Goal: Task Accomplishment & Management: Use online tool/utility

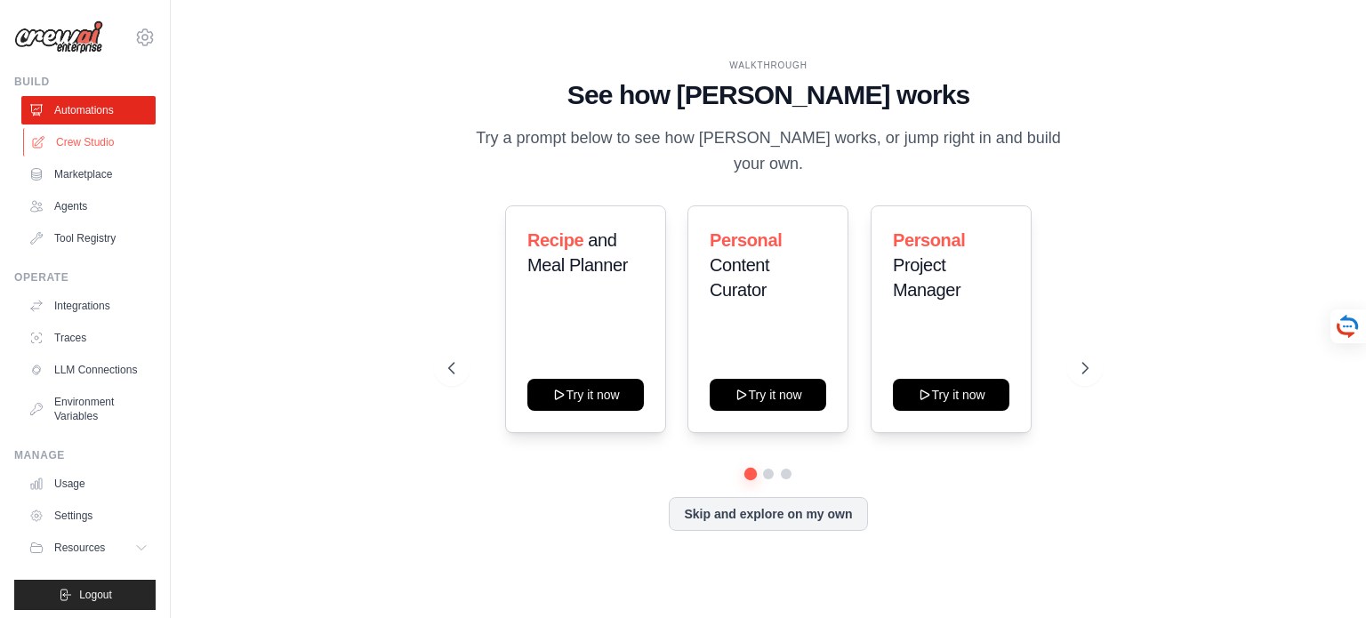
click at [89, 140] on link "Crew Studio" at bounding box center [90, 142] width 134 height 28
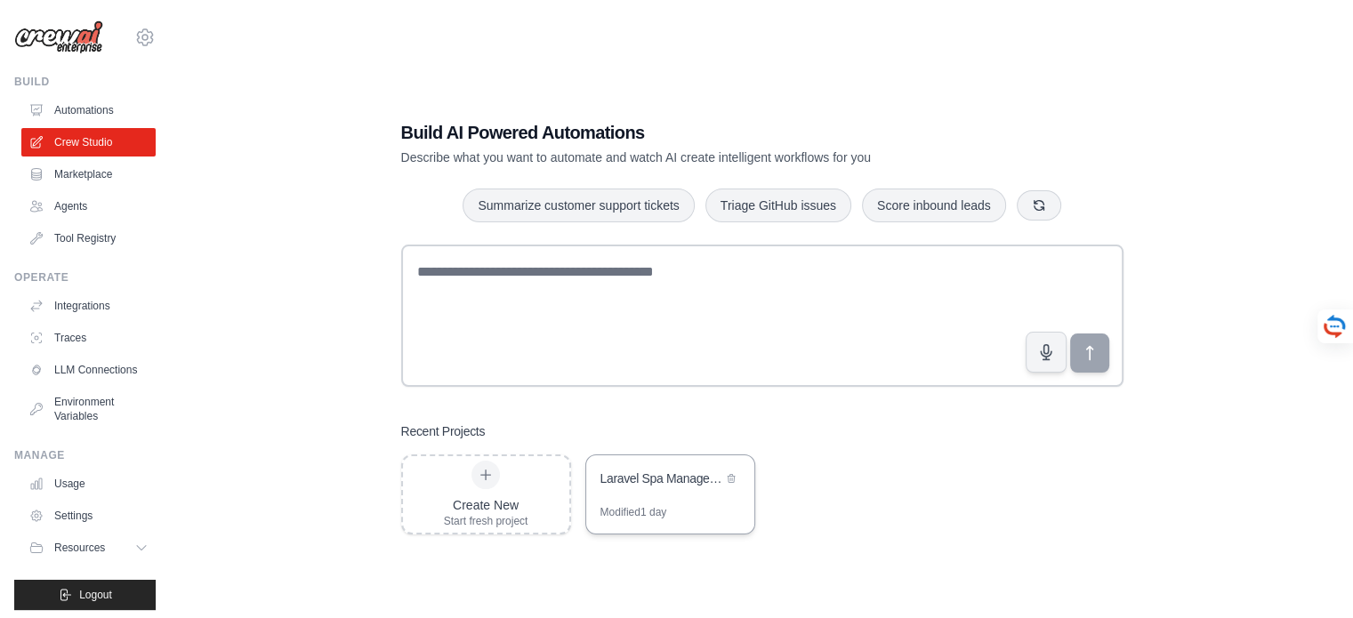
click at [692, 488] on div "Laravel Spa Management System - Requirements Analysis" at bounding box center [661, 480] width 122 height 21
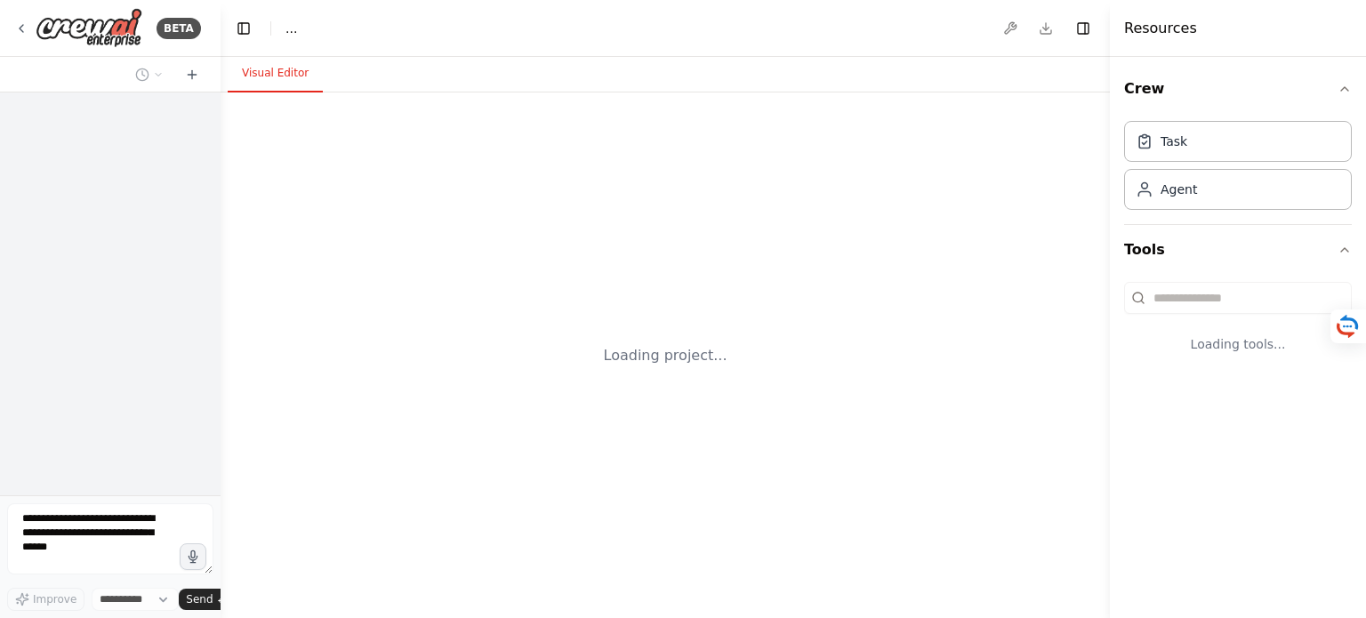
select select "****"
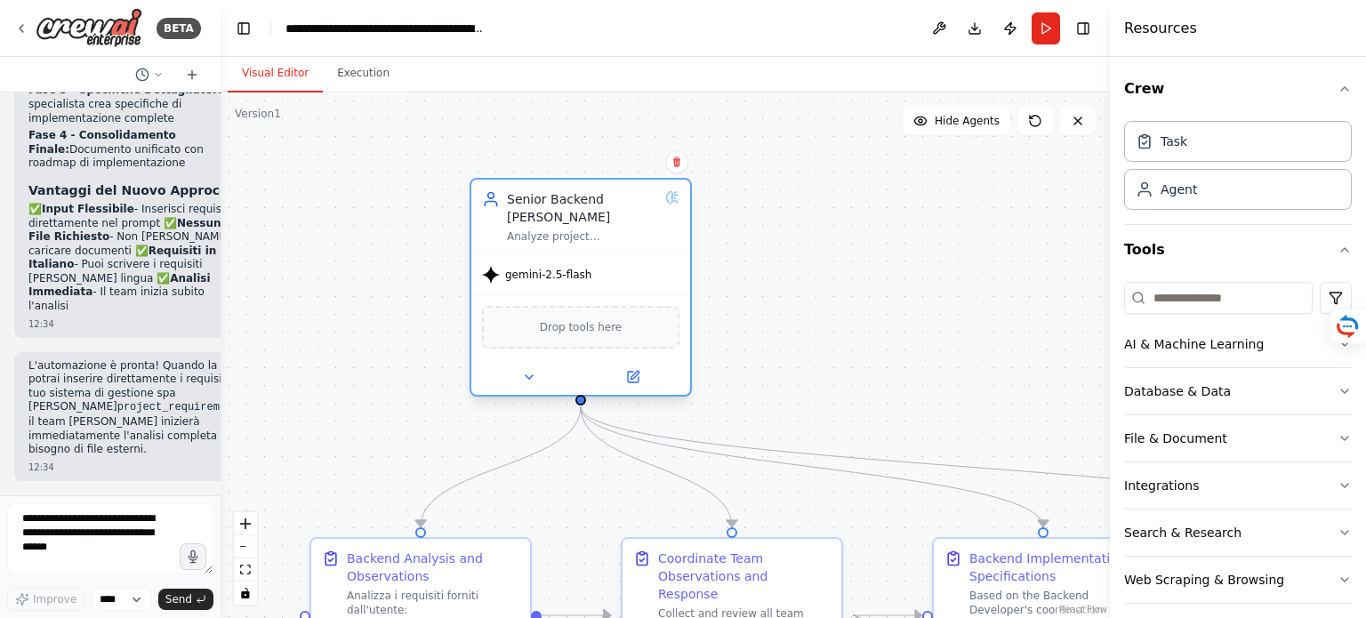
scroll to position [6105, 0]
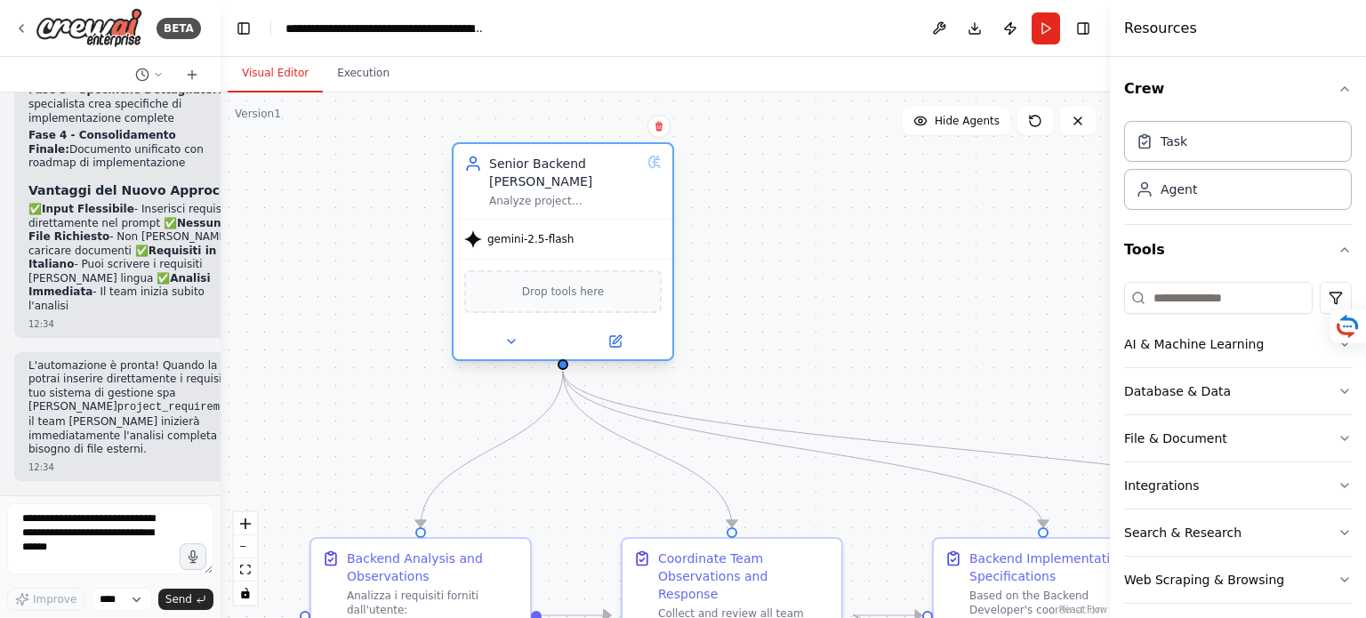
drag, startPoint x: 288, startPoint y: 285, endPoint x: 589, endPoint y: 224, distance: 306.7
click at [589, 224] on div "gemini-2.5-flash" at bounding box center [563, 239] width 219 height 39
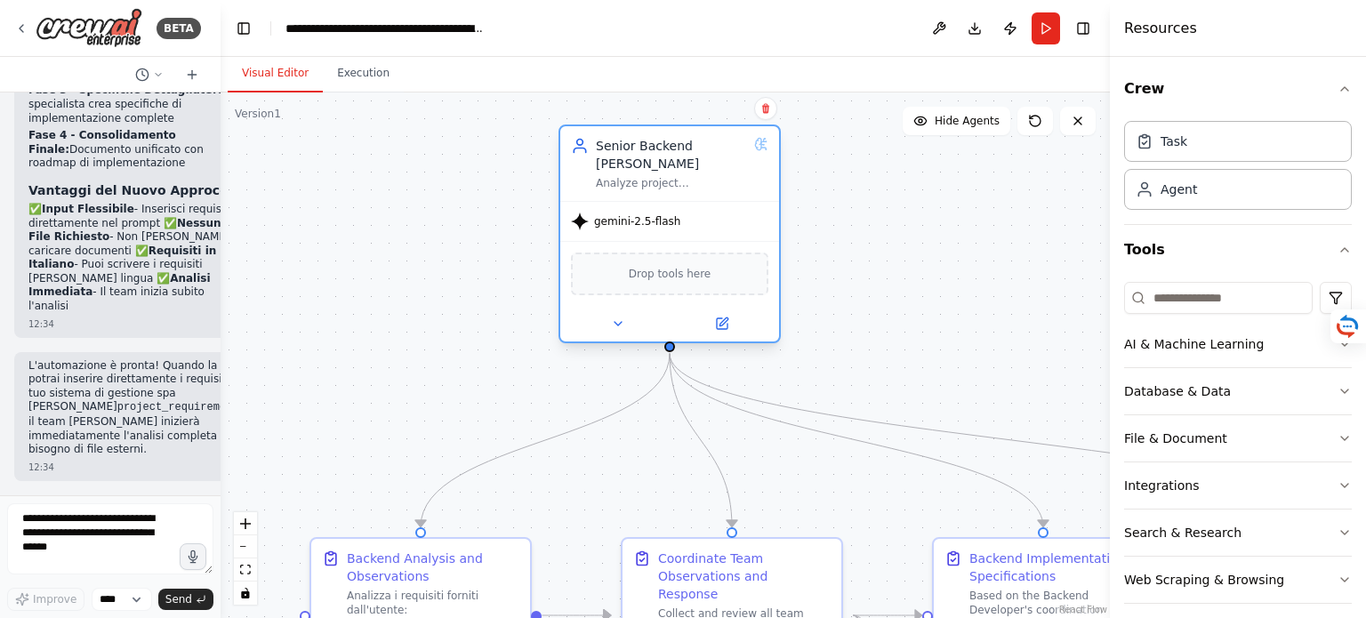
drag, startPoint x: 545, startPoint y: 246, endPoint x: 660, endPoint y: 236, distance: 115.3
click at [660, 236] on div "gemini-2.5-flash" at bounding box center [669, 221] width 219 height 39
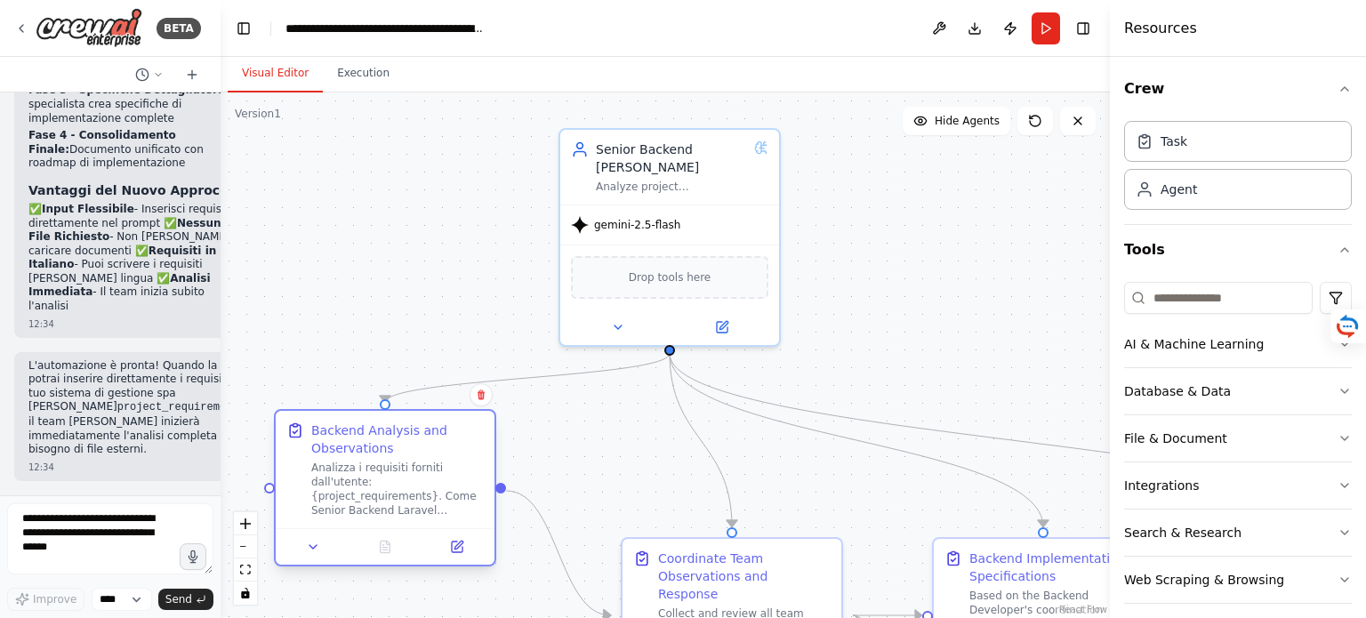
drag, startPoint x: 424, startPoint y: 572, endPoint x: 379, endPoint y: 444, distance: 135.9
click at [379, 444] on div "Backend Analysis and Observations" at bounding box center [397, 440] width 173 height 36
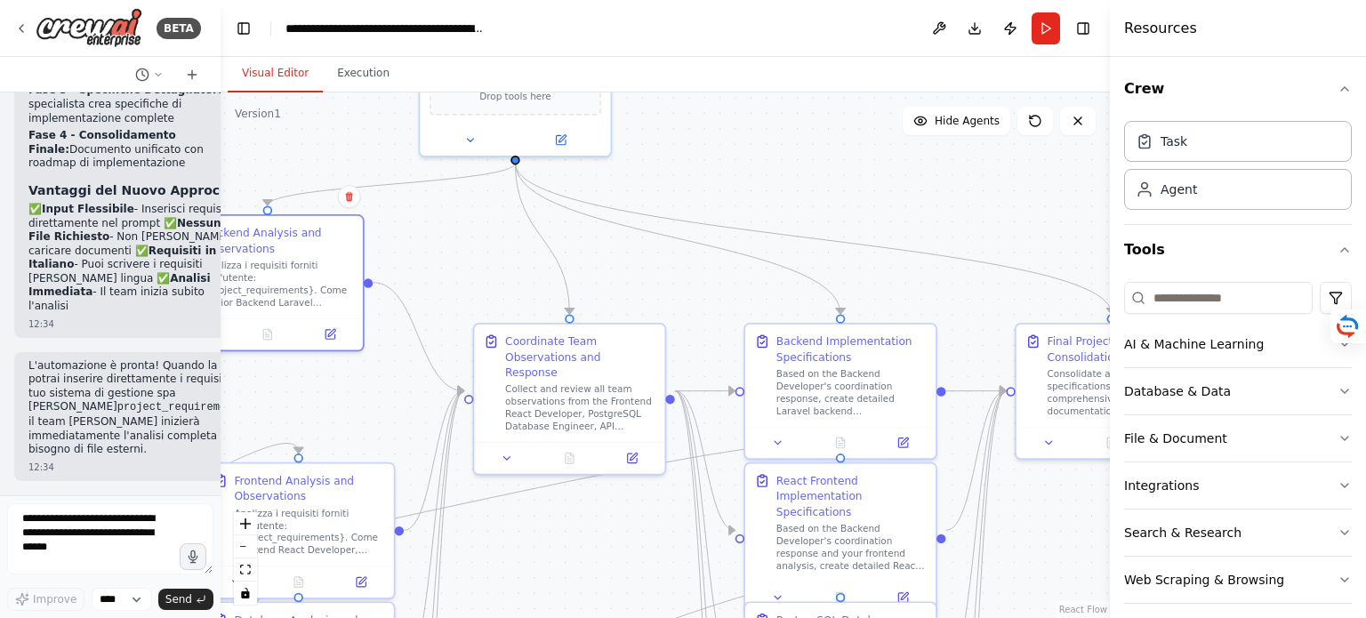
drag, startPoint x: 587, startPoint y: 481, endPoint x: 473, endPoint y: 280, distance: 231.1
click at [473, 280] on div ".deletable-edge-delete-btn { width: 20px; height: 20px; border: 0px solid #ffff…" at bounding box center [666, 356] width 890 height 526
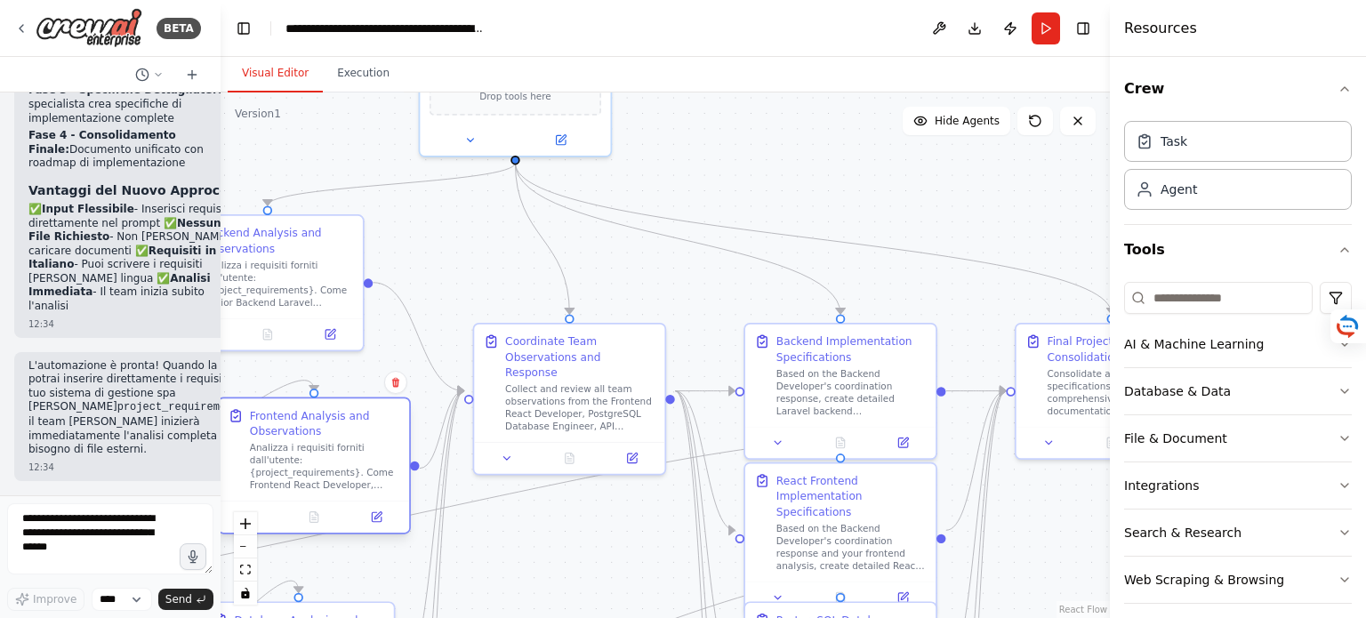
drag, startPoint x: 312, startPoint y: 514, endPoint x: 334, endPoint y: 449, distance: 68.6
click at [334, 449] on div "Analizza i requisiti forniti dall'utente: {project_requirements}. Come Frontend…" at bounding box center [325, 467] width 150 height 50
click at [594, 391] on div "Collect and review all team observations from the Frontend React Developer, Pos…" at bounding box center [580, 405] width 150 height 50
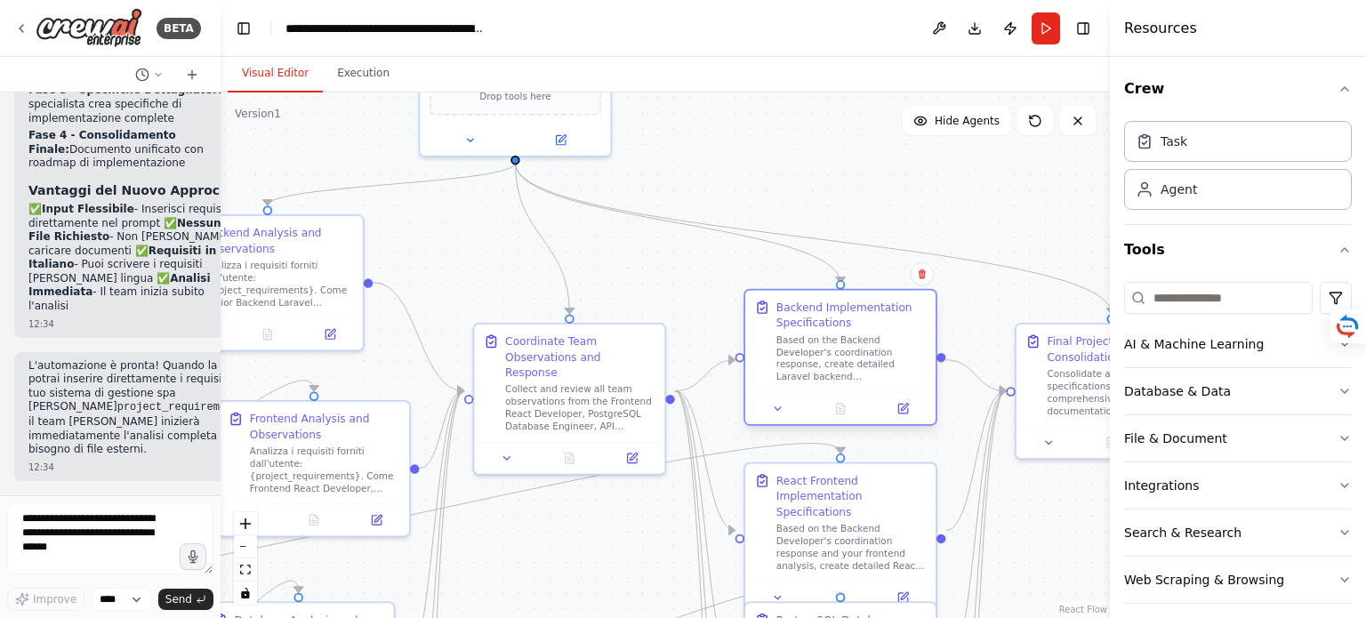
drag, startPoint x: 858, startPoint y: 387, endPoint x: 851, endPoint y: 352, distance: 35.2
click at [851, 352] on div "Based on the Backend Developer's coordination response, create detailed Laravel…" at bounding box center [852, 359] width 150 height 50
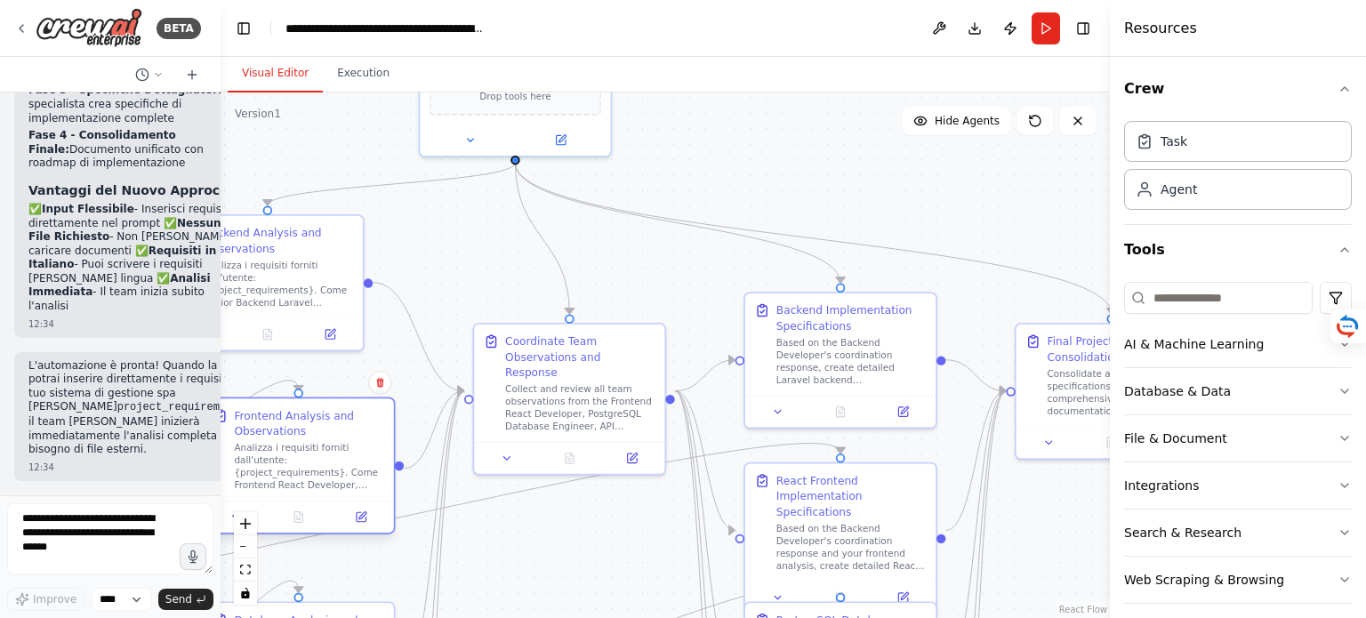
drag, startPoint x: 334, startPoint y: 465, endPoint x: 318, endPoint y: 461, distance: 16.6
click at [318, 461] on div "Analizza i requisiti forniti dall'utente: {project_requirements}. Come Frontend…" at bounding box center [309, 467] width 150 height 50
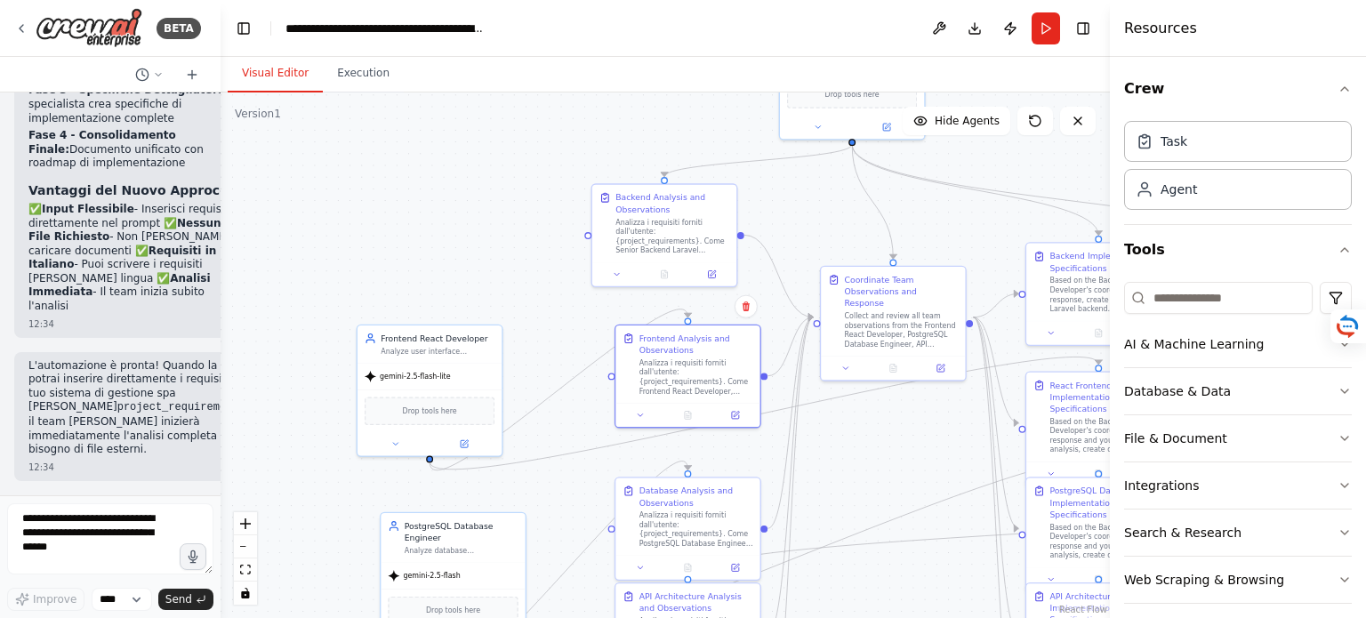
drag, startPoint x: 498, startPoint y: 563, endPoint x: 881, endPoint y: 476, distance: 392.3
click at [881, 476] on div ".deletable-edge-delete-btn { width: 20px; height: 20px; border: 0px solid #ffff…" at bounding box center [666, 356] width 890 height 526
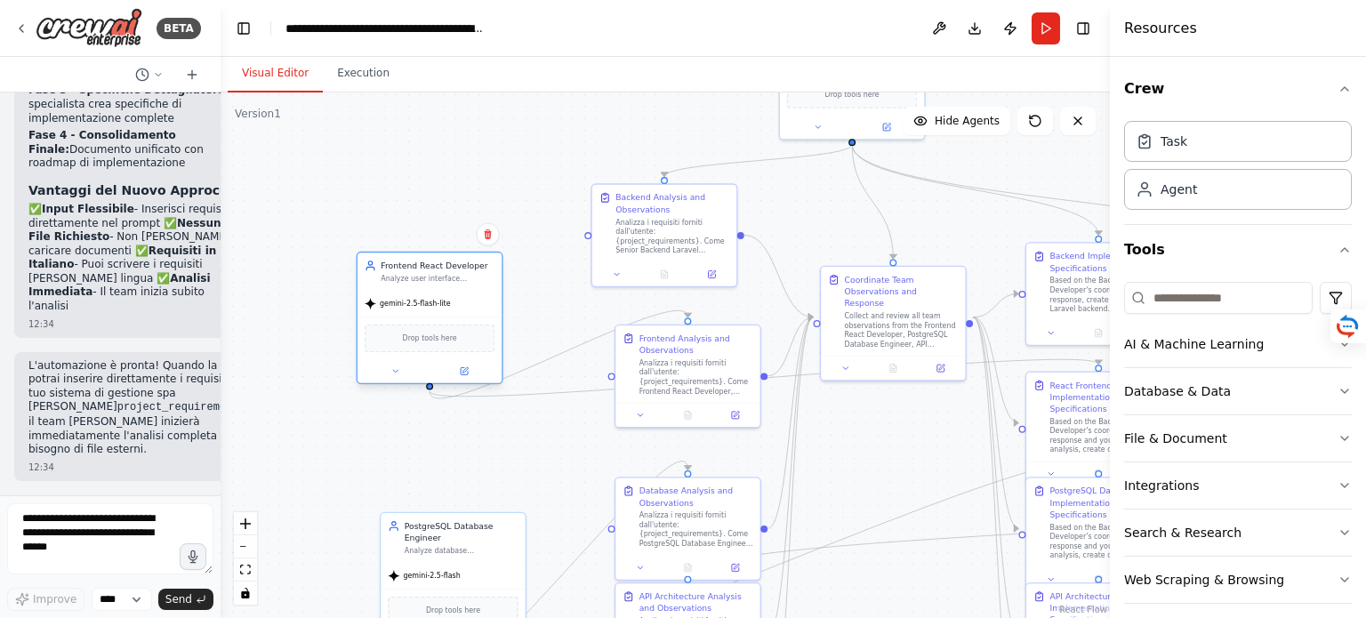
drag, startPoint x: 444, startPoint y: 399, endPoint x: 447, endPoint y: 326, distance: 73.0
click at [447, 326] on div "Drop tools here" at bounding box center [430, 339] width 130 height 28
click at [567, 397] on icon "Edge from 367881e5-9c91-43b6-bfb3-438972e12495 to cfc93bd0-3ea7-4a0b-976e-ab1dc…" at bounding box center [764, 377] width 669 height 37
click at [708, 361] on div "Analizza i requisiti forniti dall'utente: {project_requirements}. Come Frontend…" at bounding box center [697, 374] width 114 height 37
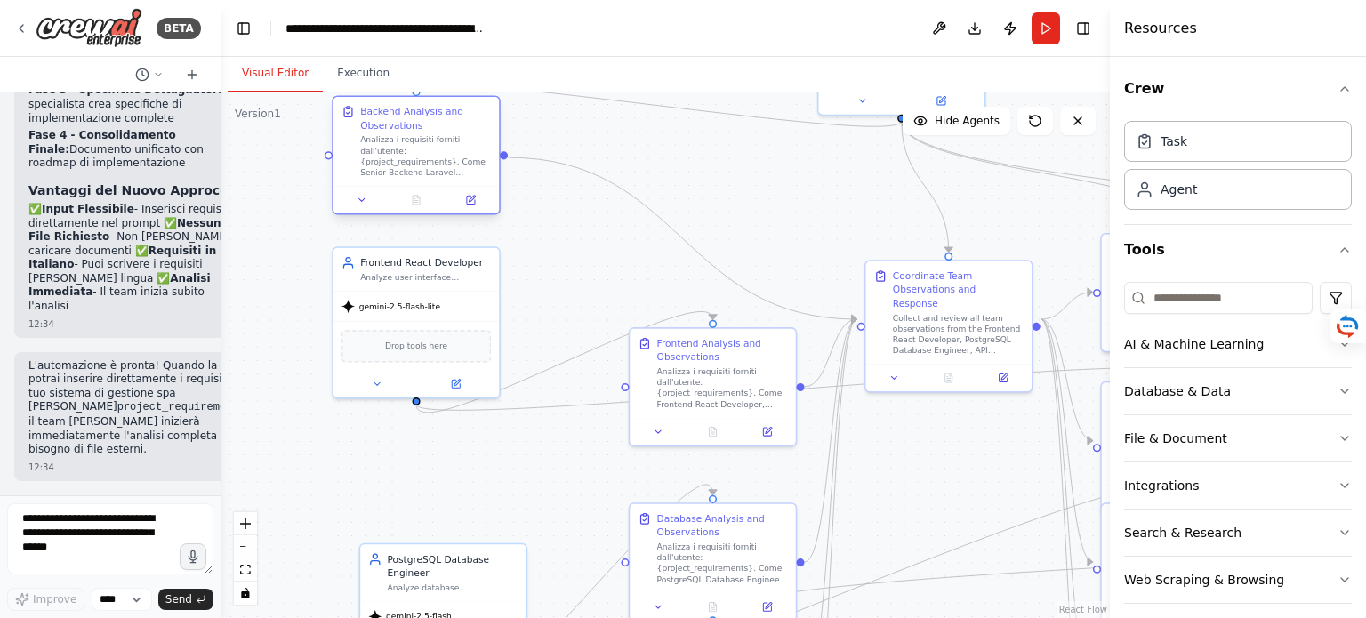
click at [418, 191] on div at bounding box center [416, 200] width 165 height 28
click at [434, 184] on div "Backend Analysis and Observations Analizza i requisiti forniti dall'utente: {pr…" at bounding box center [429, 141] width 165 height 89
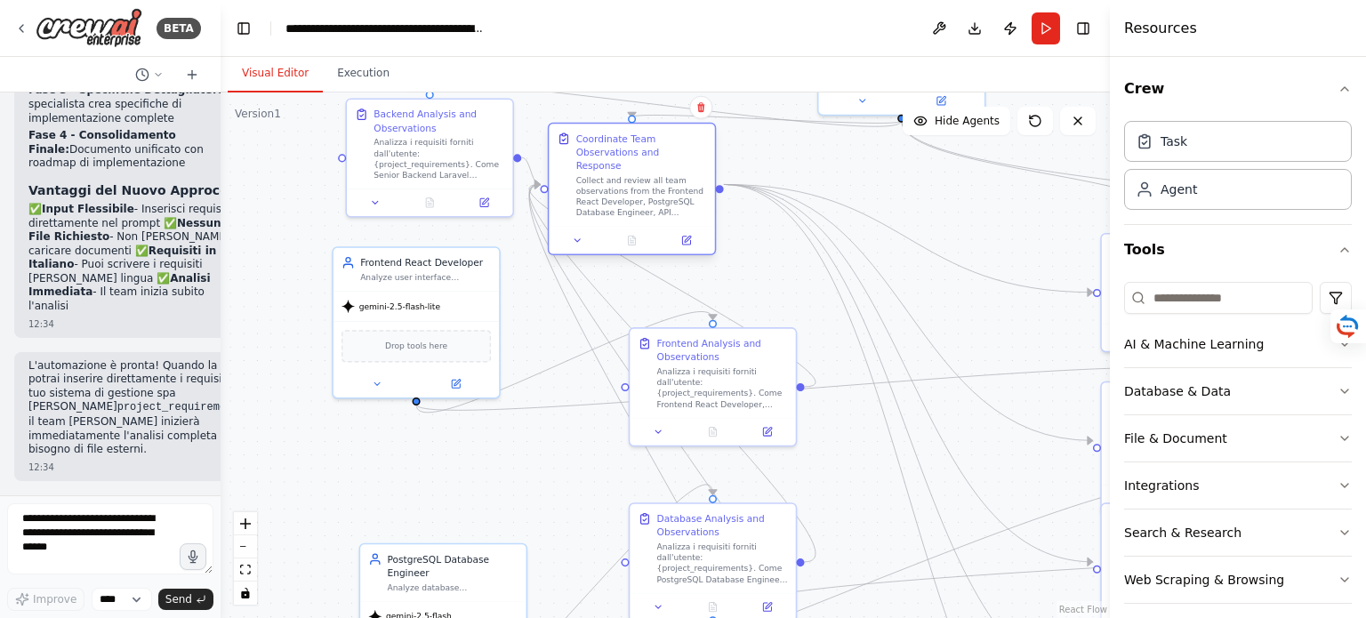
click at [634, 226] on div at bounding box center [631, 240] width 165 height 28
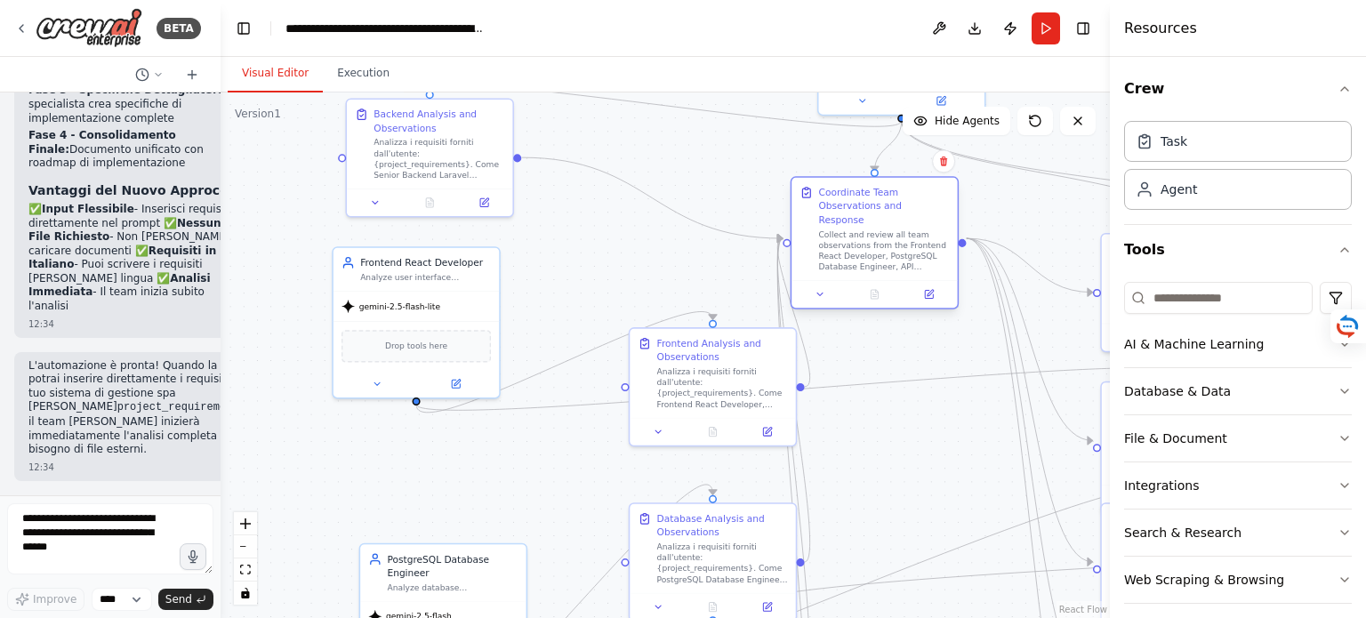
click at [868, 280] on div at bounding box center [874, 294] width 165 height 28
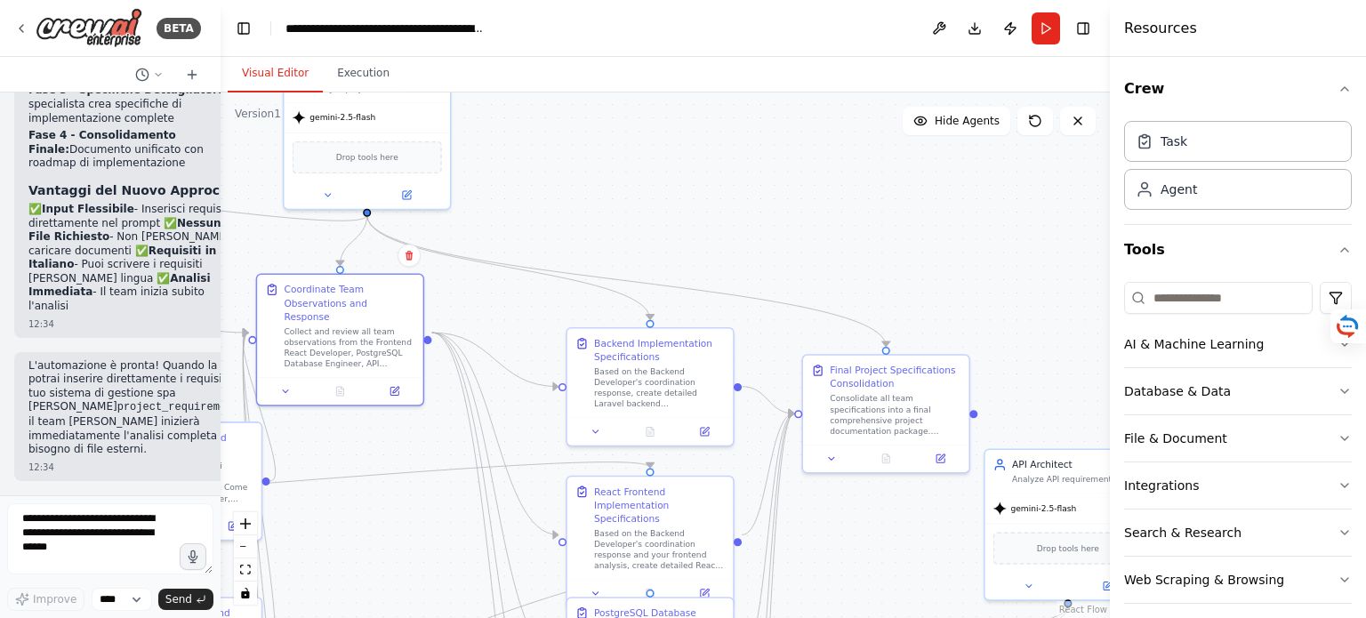
drag, startPoint x: 958, startPoint y: 477, endPoint x: 423, endPoint y: 571, distance: 542.9
click at [423, 571] on div ".deletable-edge-delete-btn { width: 20px; height: 20px; border: 0px solid #ffff…" at bounding box center [666, 356] width 890 height 526
click at [884, 416] on div "Consolidate all team specifications into a final comprehensive project document…" at bounding box center [895, 413] width 131 height 44
click at [954, 337] on icon at bounding box center [955, 337] width 7 height 10
click at [912, 337] on button "Confirm" at bounding box center [905, 336] width 63 height 21
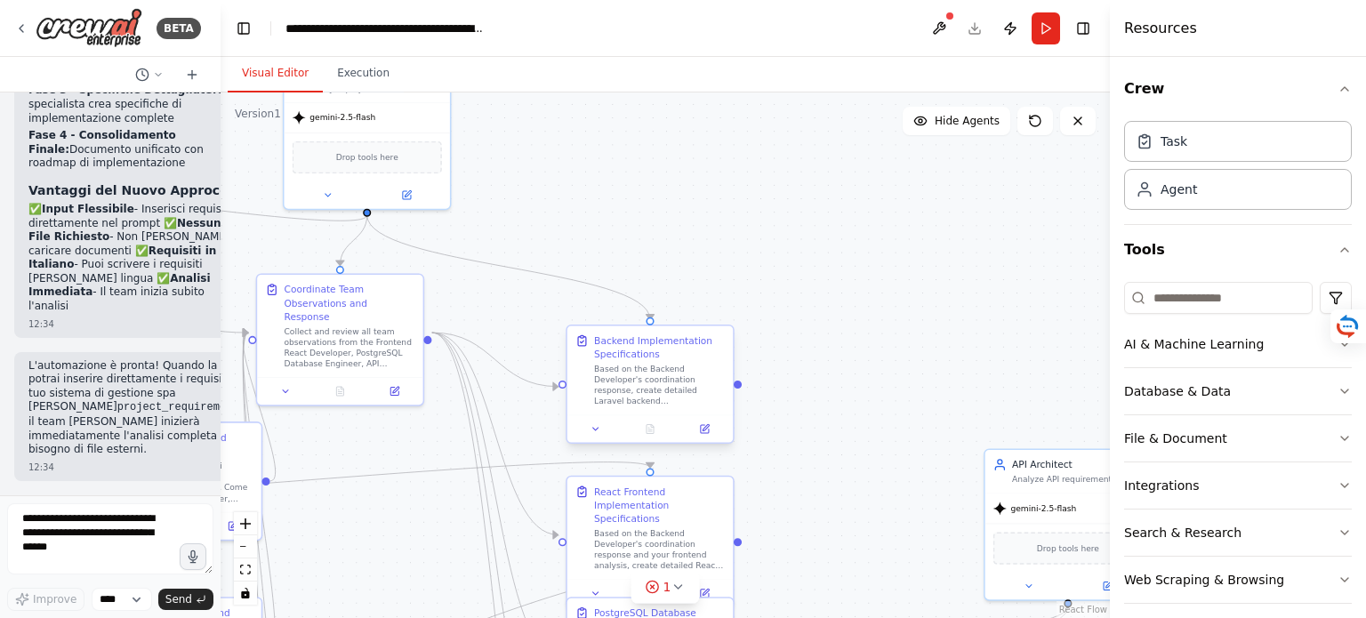
click at [673, 372] on div "Based on the Backend Developer's coordination response, create detailed Laravel…" at bounding box center [659, 386] width 131 height 44
click at [717, 310] on icon at bounding box center [719, 310] width 7 height 10
click at [665, 312] on button "Confirm" at bounding box center [668, 309] width 63 height 21
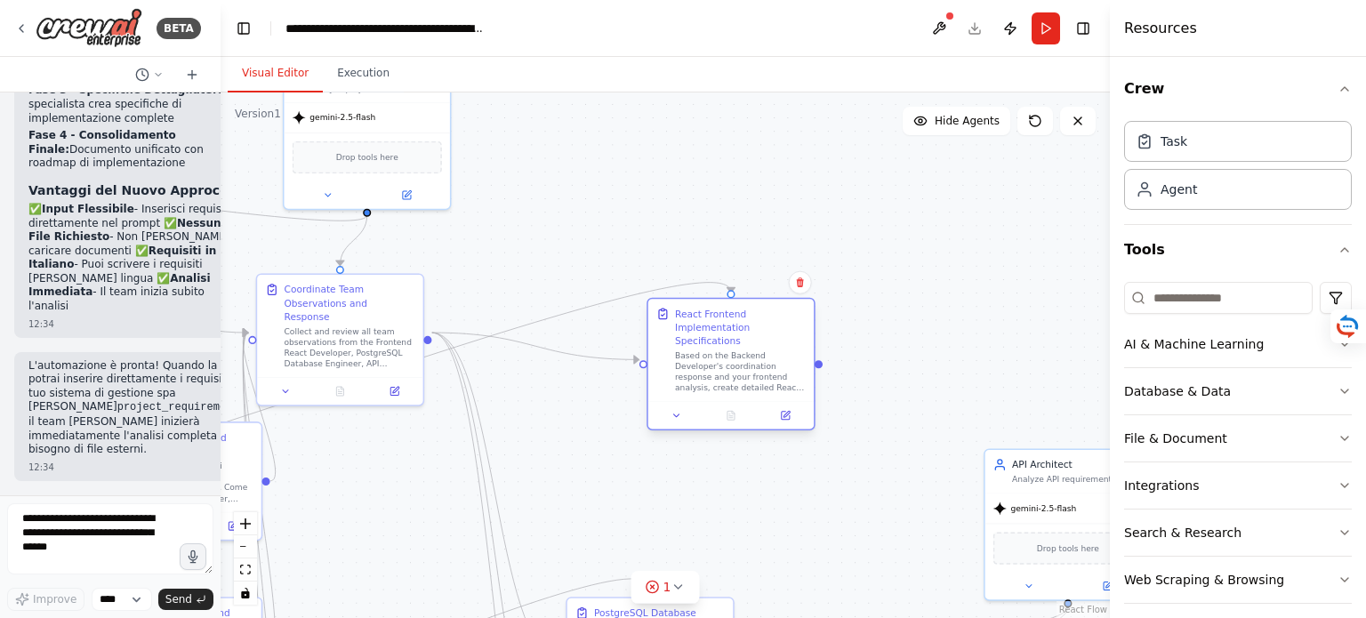
drag, startPoint x: 659, startPoint y: 533, endPoint x: 745, endPoint y: 361, distance: 191.8
click at [745, 361] on div "Based on the Backend Developer's coordination response and your frontend analys…" at bounding box center [740, 373] width 131 height 44
click at [804, 284] on icon at bounding box center [800, 283] width 11 height 11
click at [745, 280] on button "Confirm" at bounding box center [749, 282] width 63 height 21
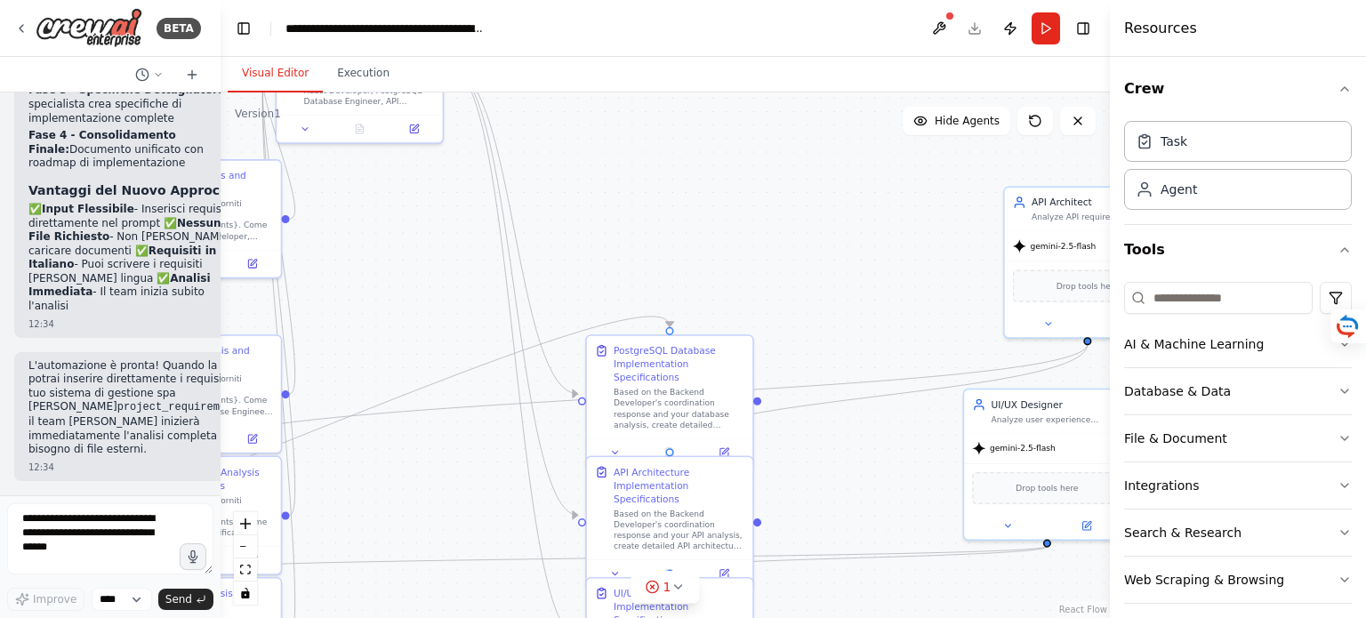
drag, startPoint x: 654, startPoint y: 496, endPoint x: 673, endPoint y: 234, distance: 263.2
click at [673, 234] on div ".deletable-edge-delete-btn { width: 20px; height: 20px; border: 0px solid #ffff…" at bounding box center [666, 356] width 890 height 526
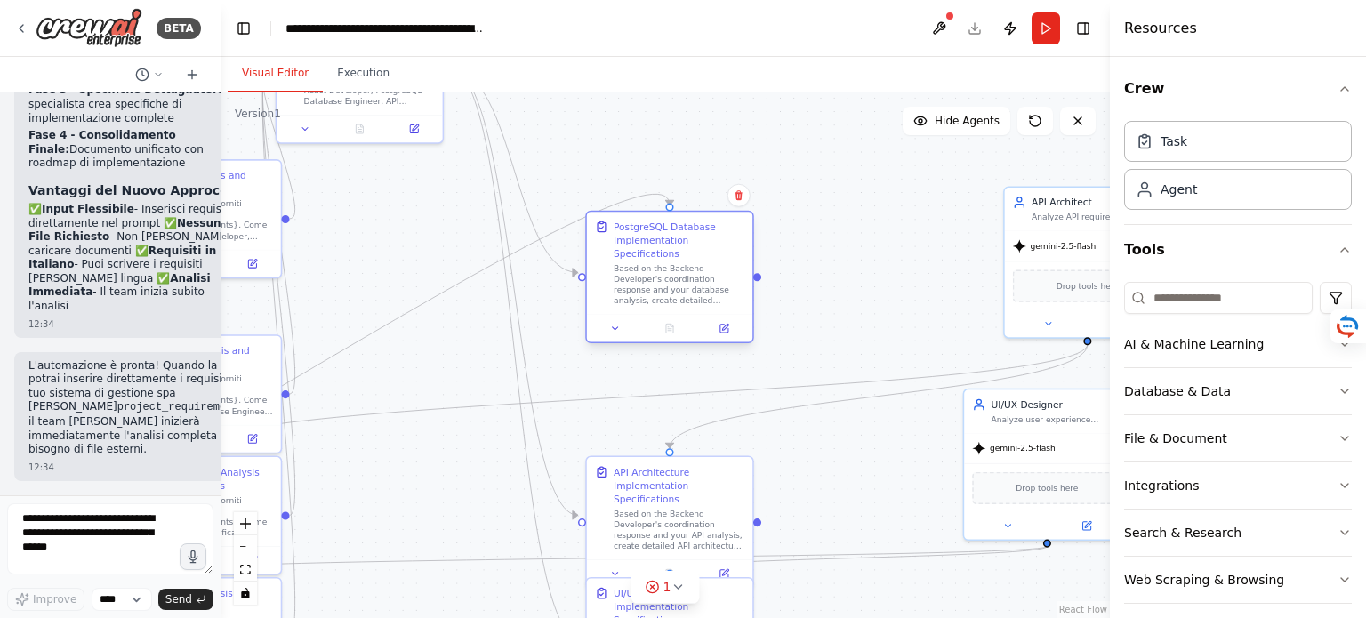
drag, startPoint x: 678, startPoint y: 367, endPoint x: 680, endPoint y: 246, distance: 120.1
click at [680, 246] on div "PostgreSQL Database Implementation Specifications Based on the Backend Develope…" at bounding box center [679, 263] width 131 height 86
click at [739, 201] on button at bounding box center [739, 195] width 23 height 23
click at [739, 198] on icon at bounding box center [740, 195] width 7 height 10
click at [689, 189] on button "Confirm" at bounding box center [688, 195] width 63 height 21
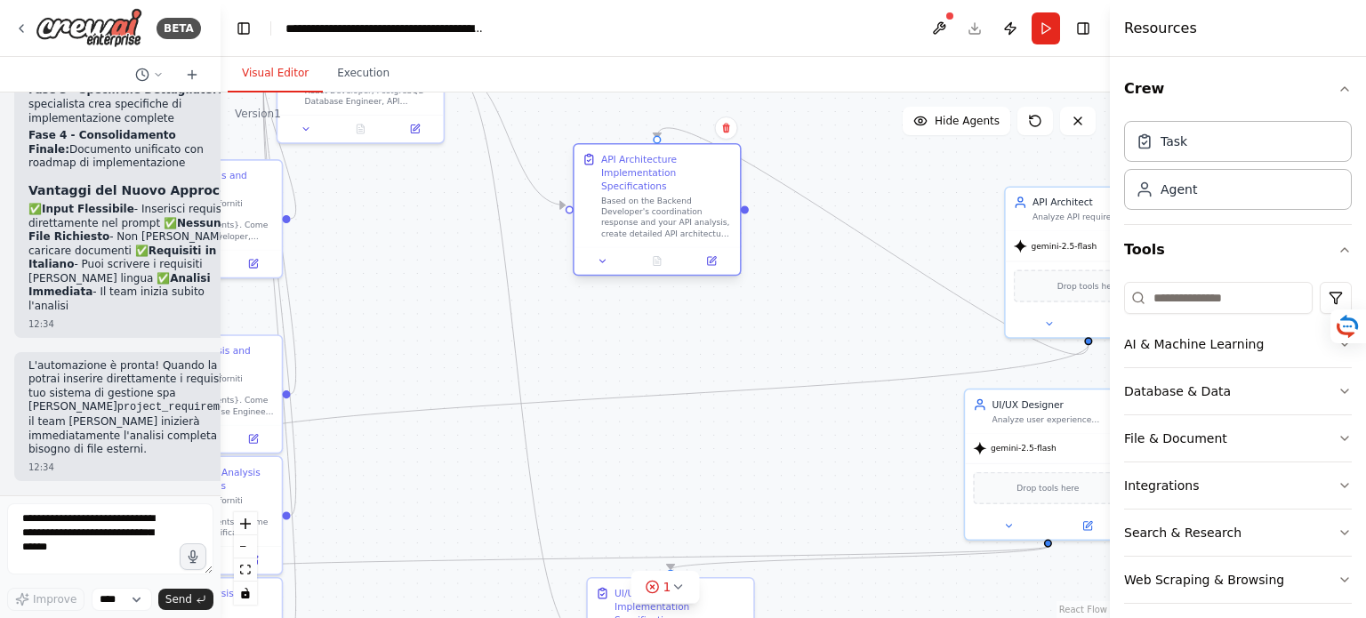
drag, startPoint x: 668, startPoint y: 510, endPoint x: 650, endPoint y: 202, distance: 308.3
click at [650, 202] on div "Based on the Backend Developer's coordination response and your API analysis, c…" at bounding box center [666, 218] width 131 height 44
click at [726, 131] on icon at bounding box center [726, 128] width 11 height 11
click at [686, 134] on button "Confirm" at bounding box center [675, 127] width 63 height 21
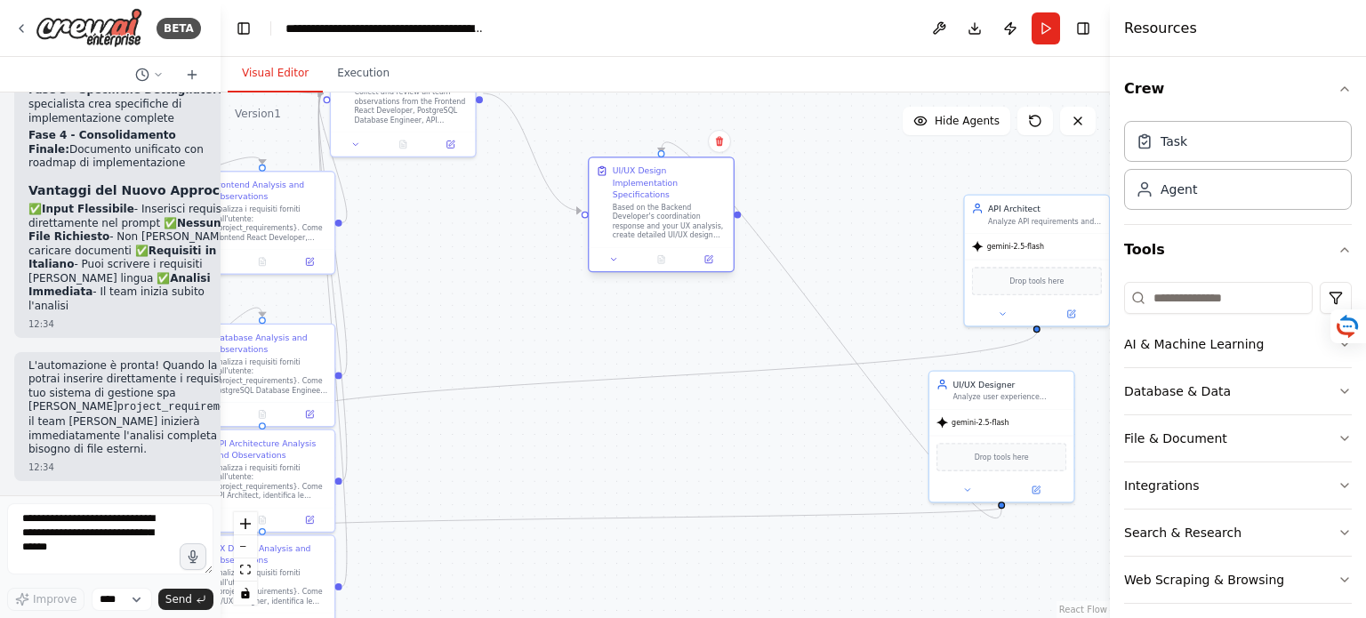
drag, startPoint x: 674, startPoint y: 591, endPoint x: 667, endPoint y: 204, distance: 387.0
click at [667, 204] on div "Based on the Backend Developer's coordination response and your UX analysis, cr…" at bounding box center [670, 221] width 114 height 37
click at [721, 144] on icon at bounding box center [719, 141] width 11 height 11
click at [676, 145] on button "Confirm" at bounding box center [669, 141] width 63 height 21
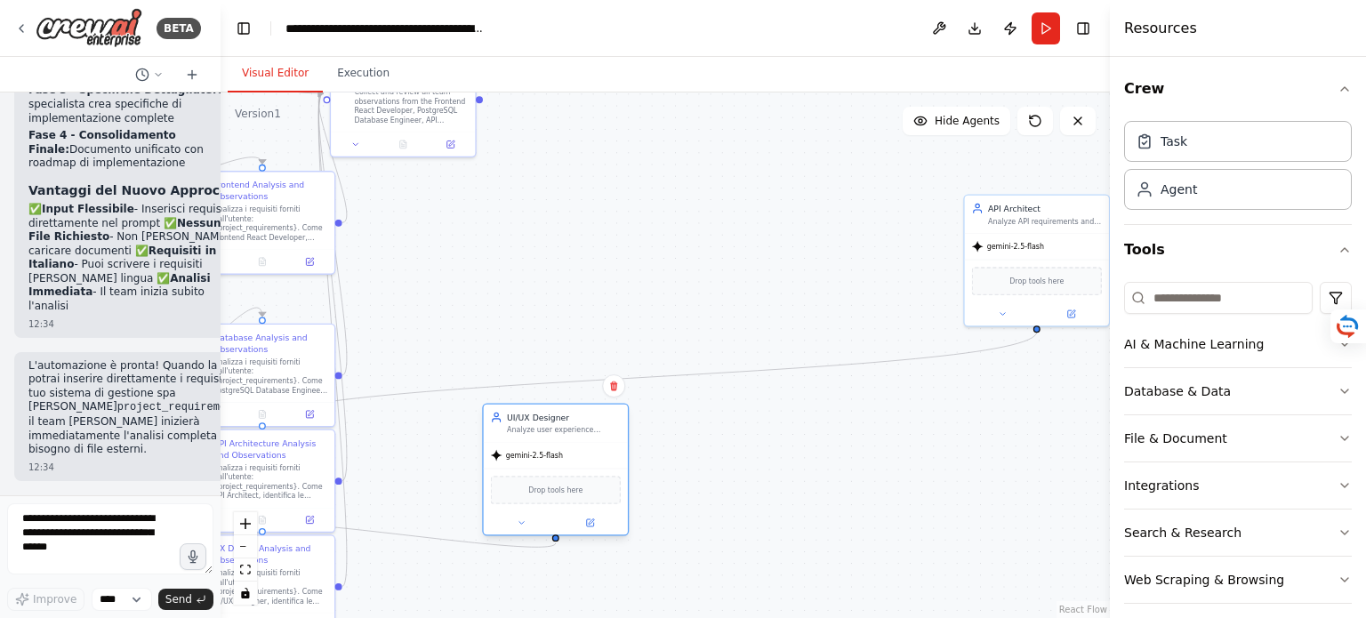
drag, startPoint x: 972, startPoint y: 423, endPoint x: 527, endPoint y: 459, distance: 447.2
click at [527, 459] on span "gemini-2.5-flash" at bounding box center [534, 456] width 57 height 10
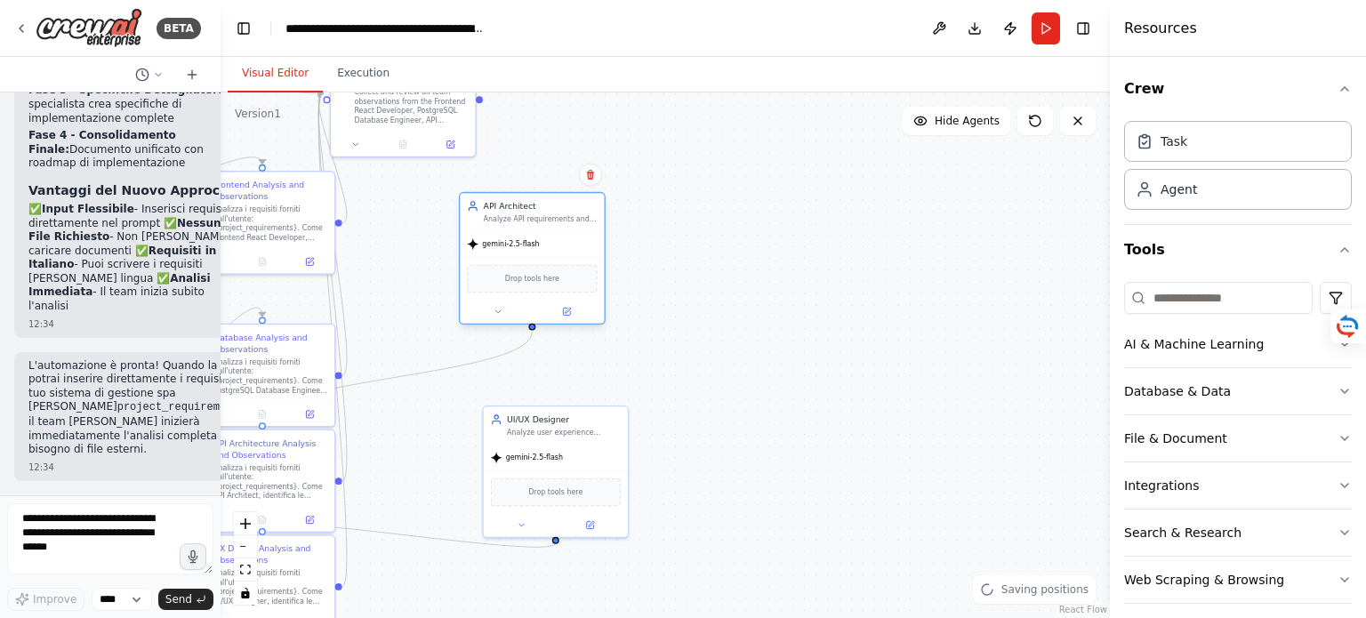
drag, startPoint x: 1039, startPoint y: 235, endPoint x: 535, endPoint y: 238, distance: 504.4
click at [535, 238] on div "gemini-2.5-flash" at bounding box center [532, 244] width 144 height 26
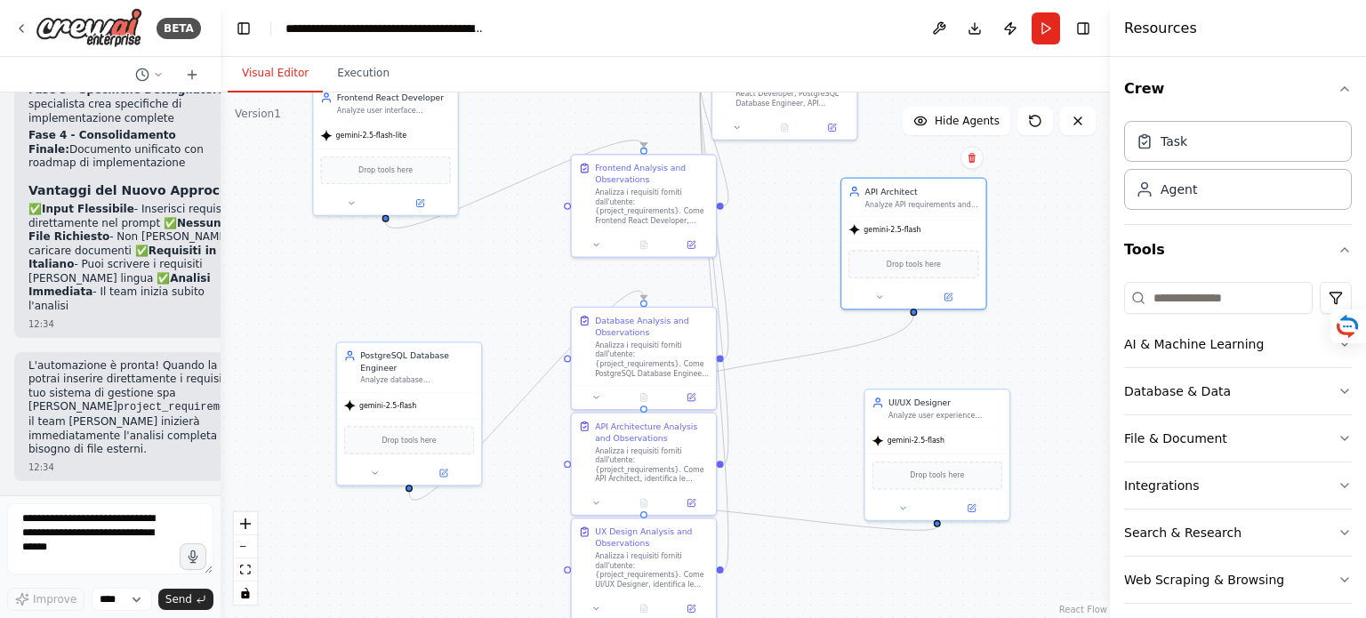
drag, startPoint x: 743, startPoint y: 480, endPoint x: 1118, endPoint y: 464, distance: 375.8
click at [1118, 464] on div "BETA Understand the functional and infrastructural requirements for developing …" at bounding box center [683, 309] width 1366 height 618
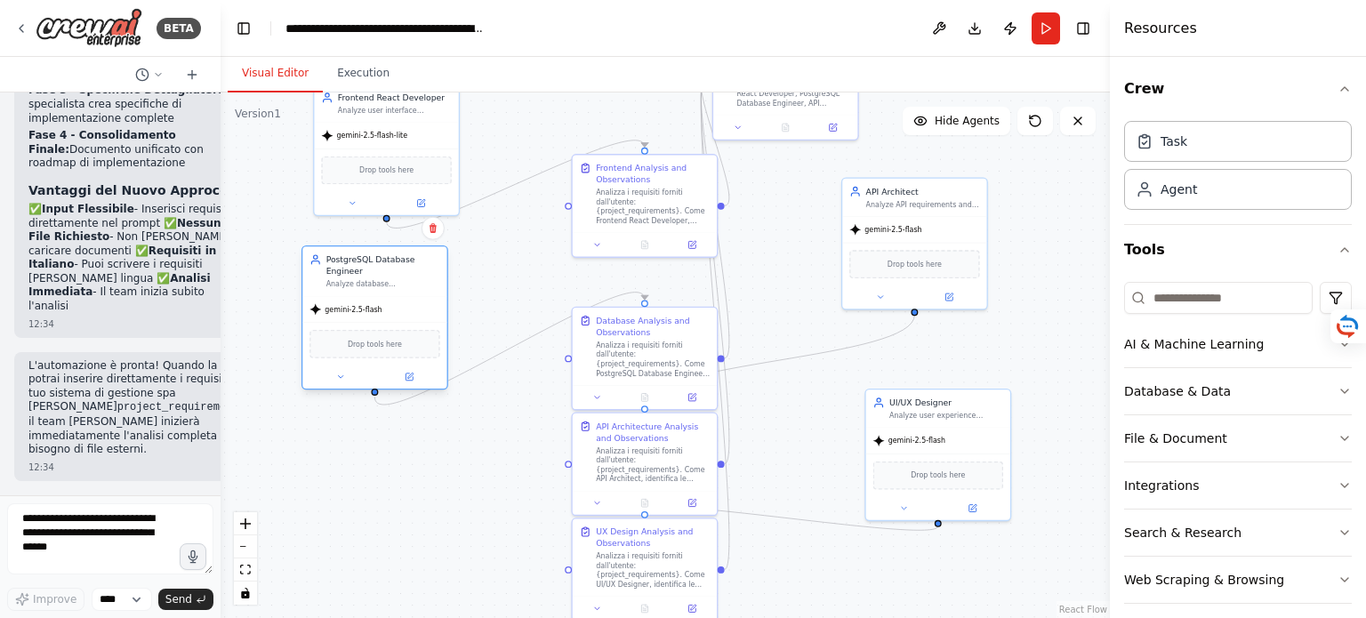
drag, startPoint x: 413, startPoint y: 438, endPoint x: 384, endPoint y: 341, distance: 101.1
click at [384, 341] on span "Drop tools here" at bounding box center [375, 344] width 54 height 12
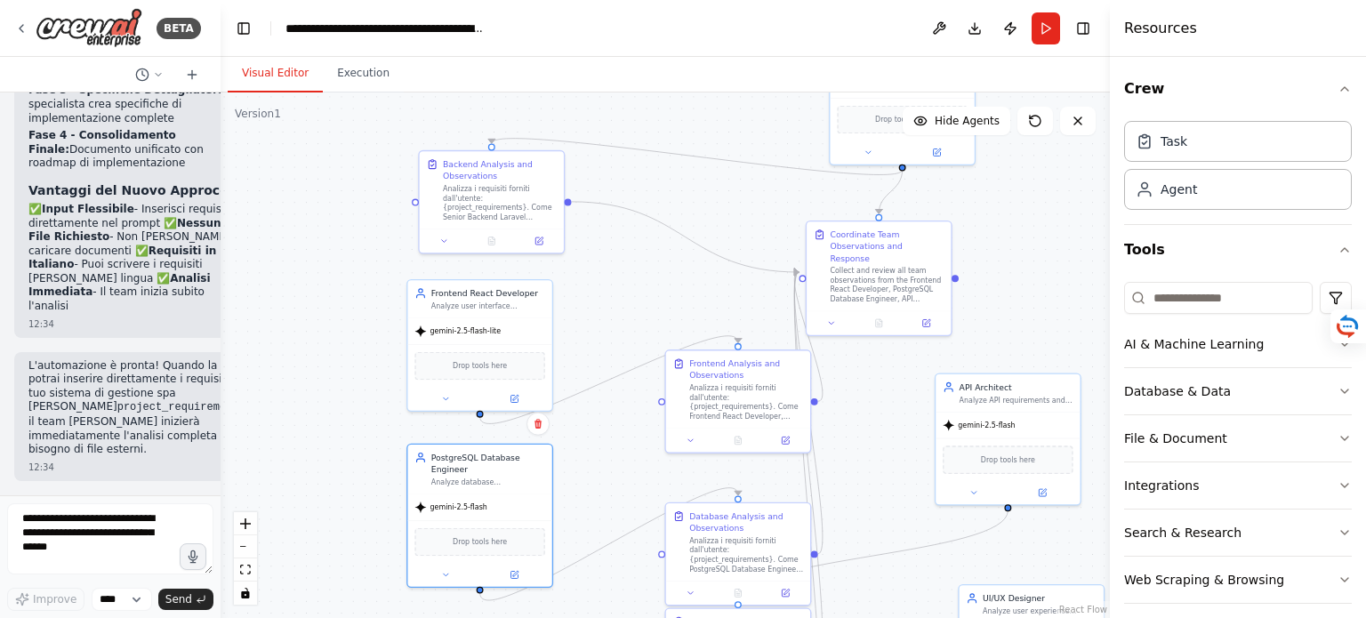
drag, startPoint x: 513, startPoint y: 260, endPoint x: 608, endPoint y: 466, distance: 226.9
click at [608, 465] on div ".deletable-edge-delete-btn { width: 20px; height: 20px; border: 0px solid #ffff…" at bounding box center [666, 356] width 890 height 526
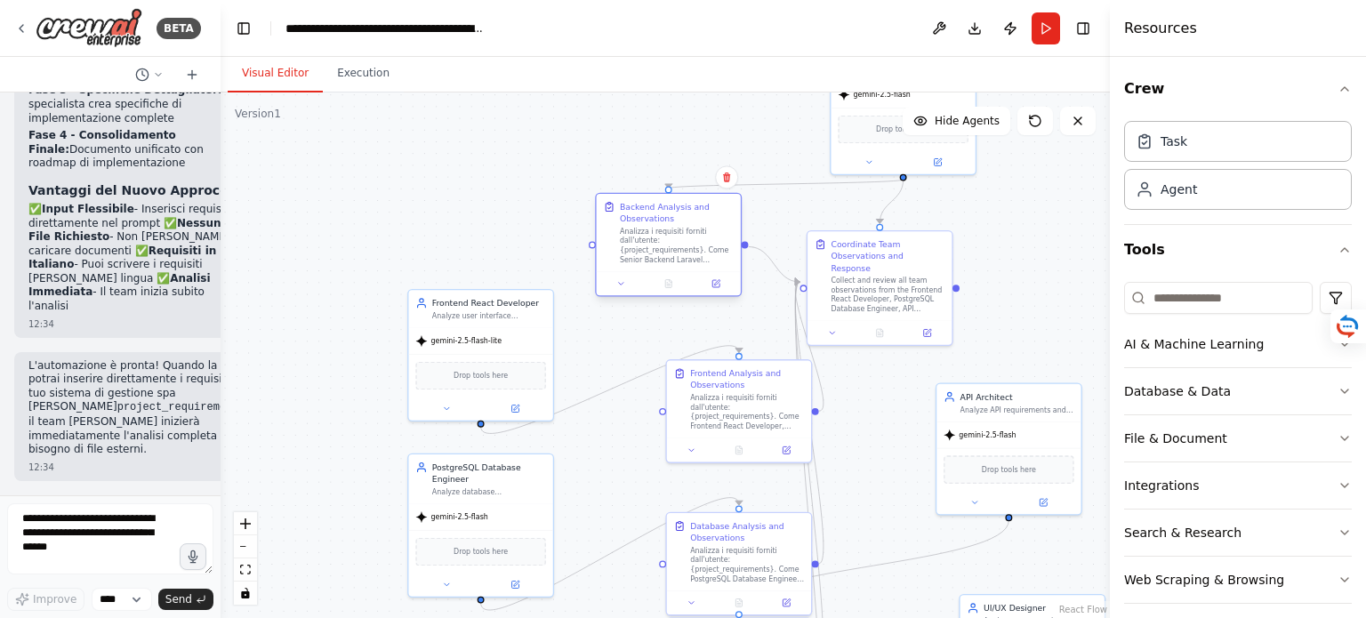
drag, startPoint x: 456, startPoint y: 209, endPoint x: 638, endPoint y: 249, distance: 185.8
click at [638, 249] on div "Analizza i requisiti forniti dall'utente: {project_requirements}. Come Senior B…" at bounding box center [677, 245] width 114 height 37
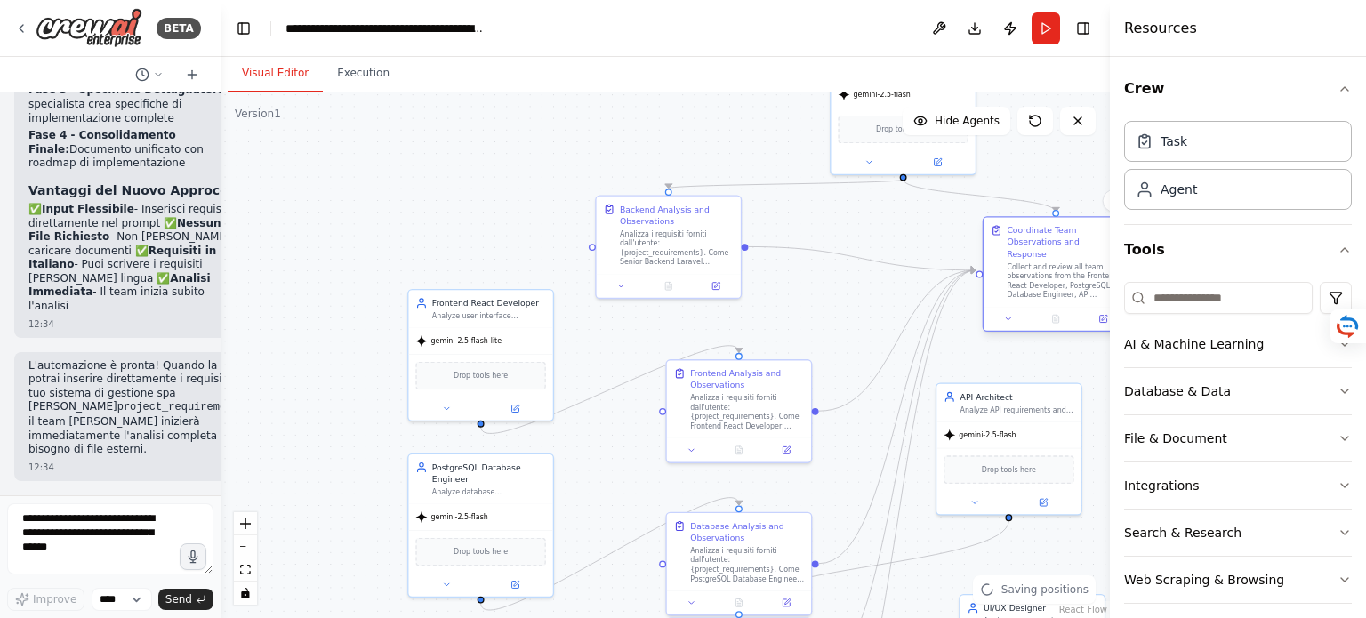
drag, startPoint x: 868, startPoint y: 287, endPoint x: 1046, endPoint y: 281, distance: 178.0
click at [1046, 281] on div "Collect and review all team observations from the Frontend React Developer, Pos…" at bounding box center [1064, 280] width 114 height 37
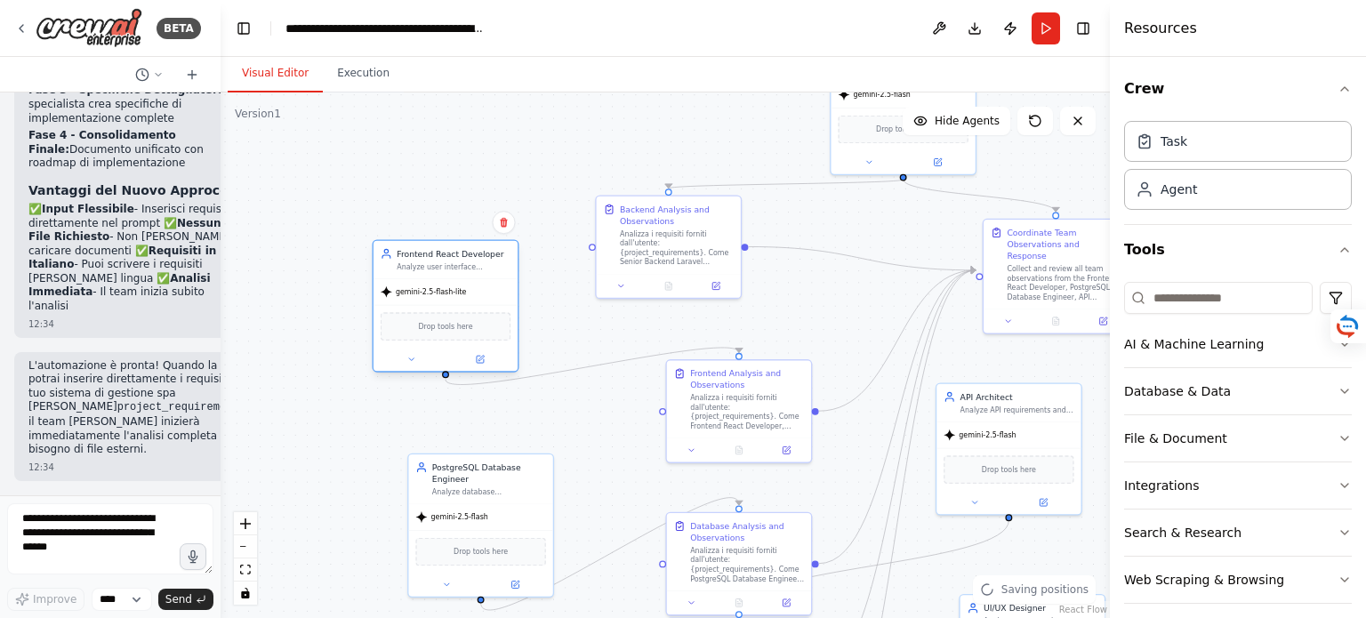
drag, startPoint x: 472, startPoint y: 370, endPoint x: 436, endPoint y: 327, distance: 56.2
click at [436, 327] on span "Drop tools here" at bounding box center [445, 327] width 54 height 12
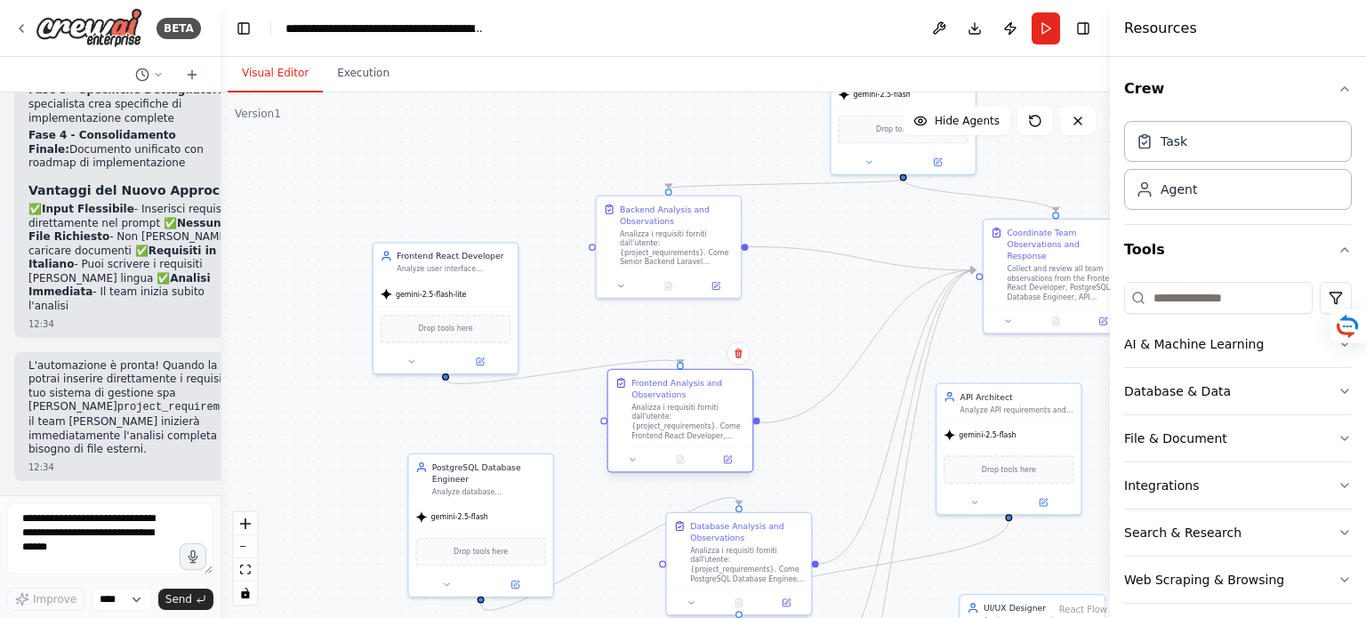
drag, startPoint x: 746, startPoint y: 409, endPoint x: 689, endPoint y: 419, distance: 58.6
click at [689, 419] on div "Analizza i requisiti forniti dall'utente: {project_requirements}. Come Frontend…" at bounding box center [689, 421] width 114 height 37
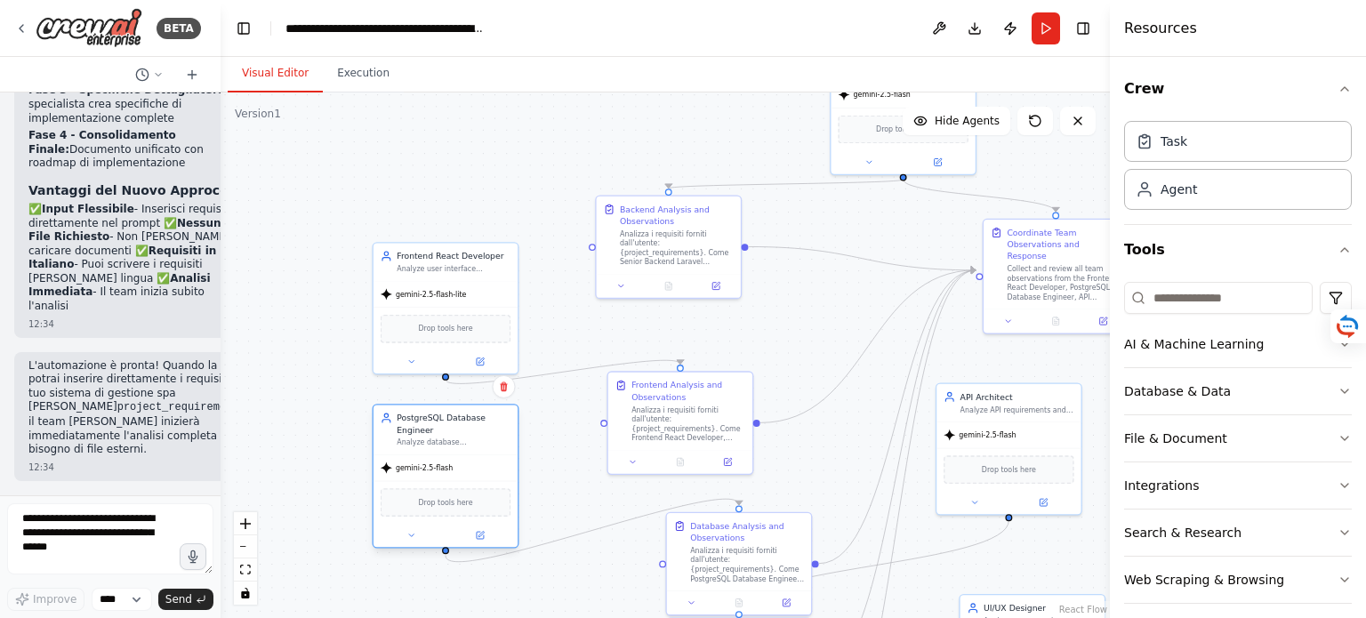
drag, startPoint x: 480, startPoint y: 533, endPoint x: 449, endPoint y: 491, distance: 52.1
click at [449, 491] on div "Drop tools here" at bounding box center [446, 502] width 144 height 43
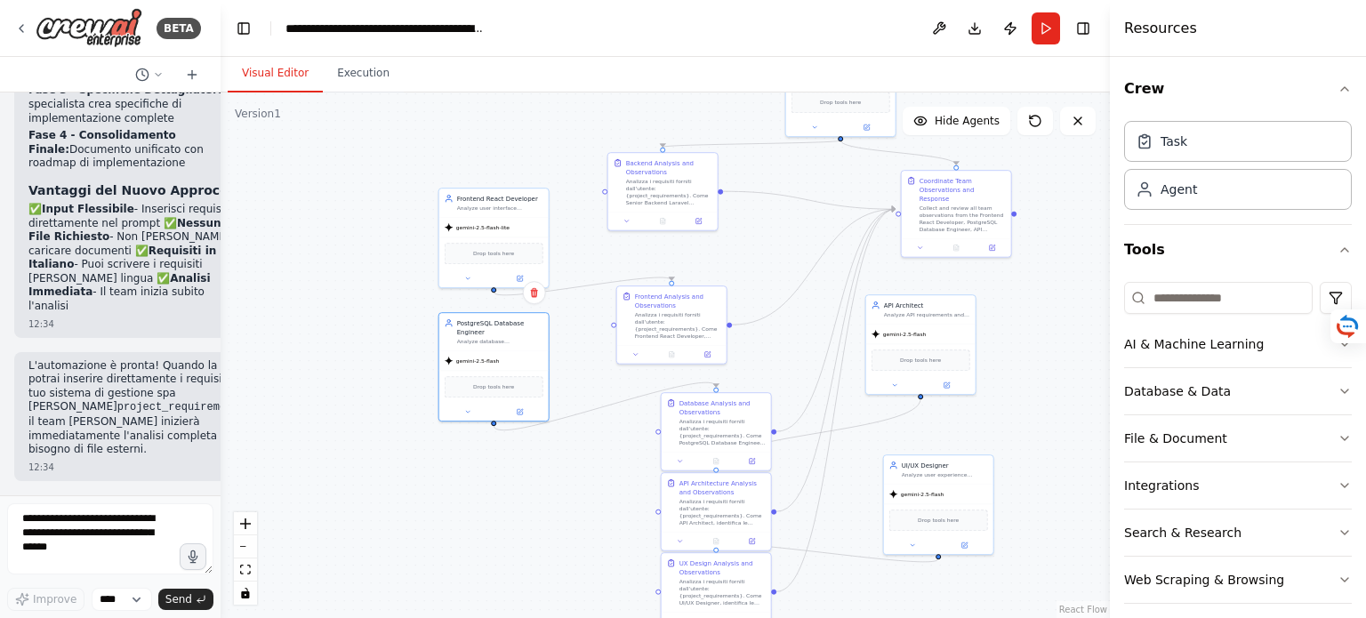
drag, startPoint x: 502, startPoint y: 231, endPoint x: 520, endPoint y: 155, distance: 78.5
click at [520, 155] on div ".deletable-edge-delete-btn { width: 20px; height: 20px; border: 0px solid #ffff…" at bounding box center [666, 356] width 890 height 526
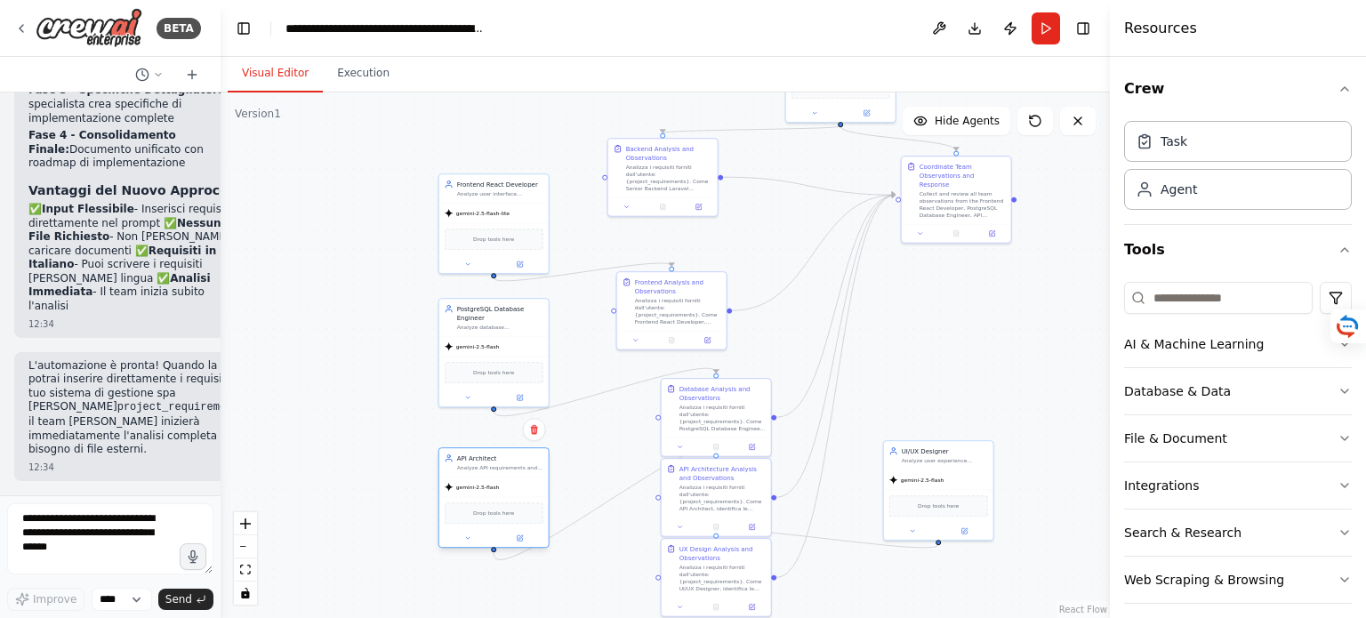
drag, startPoint x: 930, startPoint y: 330, endPoint x: 498, endPoint y: 503, distance: 464.7
click at [498, 503] on div "Drop tools here" at bounding box center [493, 513] width 109 height 33
drag, startPoint x: 726, startPoint y: 425, endPoint x: 683, endPoint y: 426, distance: 42.7
click at [683, 426] on div "Analizza i requisiti forniti dall'utente: {project_requirements}. Come PostgreS…" at bounding box center [678, 416] width 86 height 28
drag, startPoint x: 961, startPoint y: 494, endPoint x: 523, endPoint y: 551, distance: 441.4
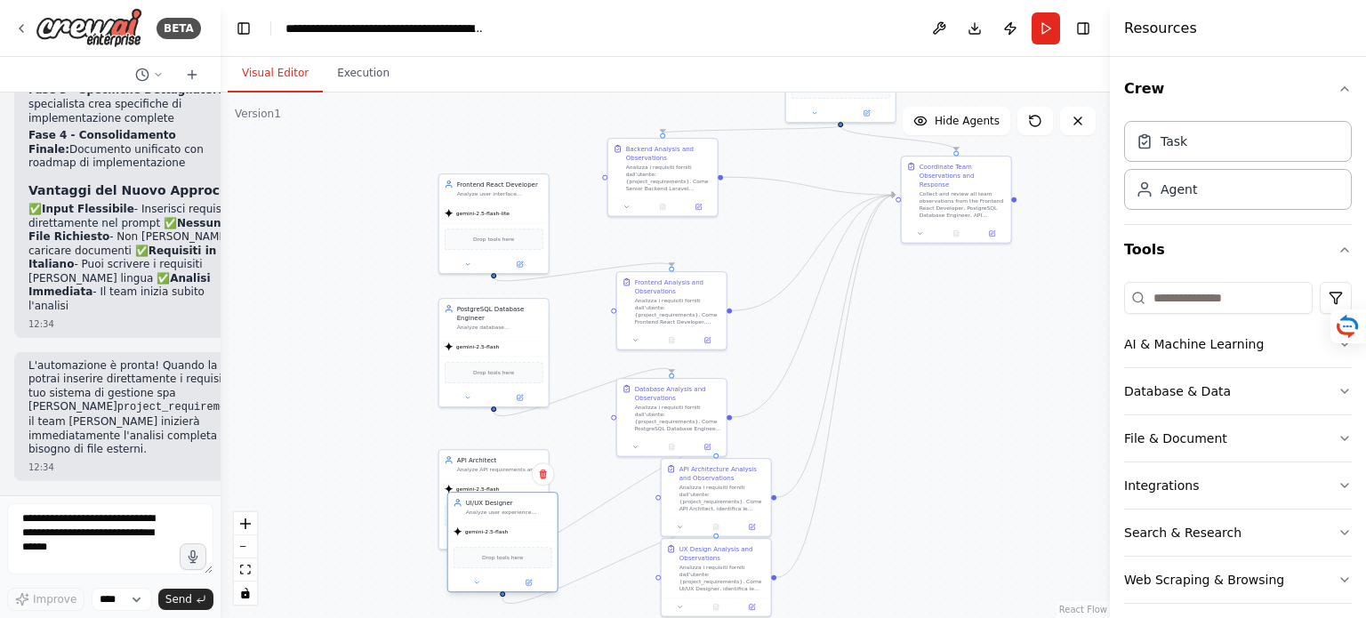
click at [523, 551] on div "Drop tools here" at bounding box center [503, 557] width 99 height 21
click at [939, 408] on div ".deletable-edge-delete-btn { width: 20px; height: 20px; border: 0px solid #ffff…" at bounding box center [666, 356] width 890 height 526
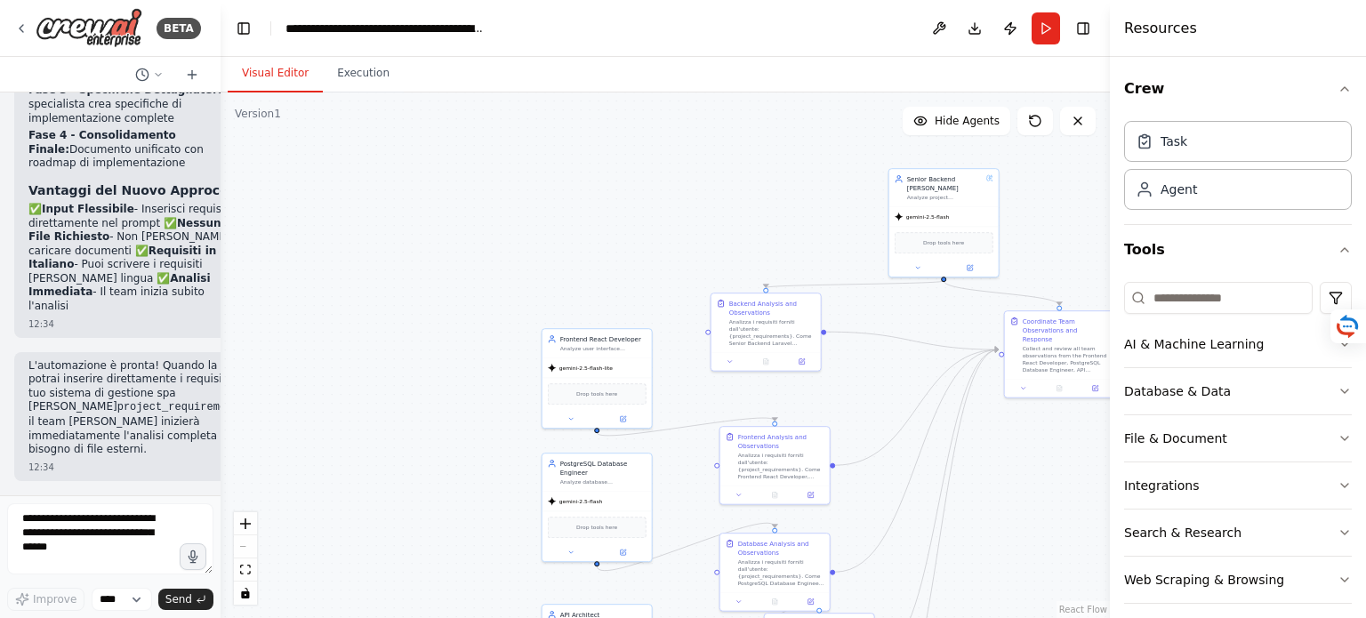
drag, startPoint x: 939, startPoint y: 428, endPoint x: 1044, endPoint y: 584, distance: 188.5
click at [1044, 584] on div ".deletable-edge-delete-btn { width: 20px; height: 20px; border: 0px solid #ffff…" at bounding box center [666, 356] width 890 height 526
drag, startPoint x: 939, startPoint y: 217, endPoint x: 570, endPoint y: 181, distance: 370.9
click at [570, 181] on span "gemini-2.5-flash" at bounding box center [557, 181] width 44 height 7
drag, startPoint x: 1066, startPoint y: 360, endPoint x: 962, endPoint y: 221, distance: 174.2
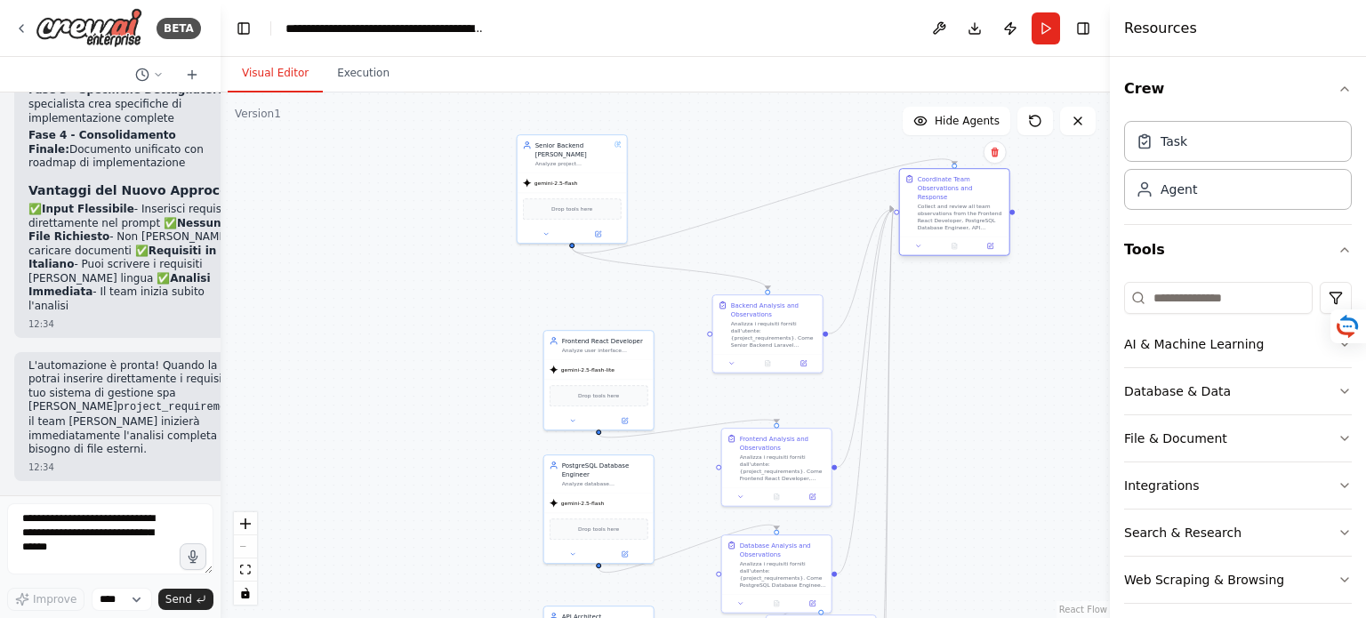
click at [962, 221] on div "Collect and review all team observations from the Frontend React Developer, Pos…" at bounding box center [961, 217] width 86 height 28
drag, startPoint x: 780, startPoint y: 334, endPoint x: 747, endPoint y: 311, distance: 39.7
click at [747, 311] on div "Analizza i requisiti forniti dall'utente: {project_requirements}. Come Senior B…" at bounding box center [739, 315] width 86 height 28
drag, startPoint x: 587, startPoint y: 390, endPoint x: 556, endPoint y: 371, distance: 36.3
click at [556, 372] on span "Drop tools here" at bounding box center [572, 376] width 41 height 9
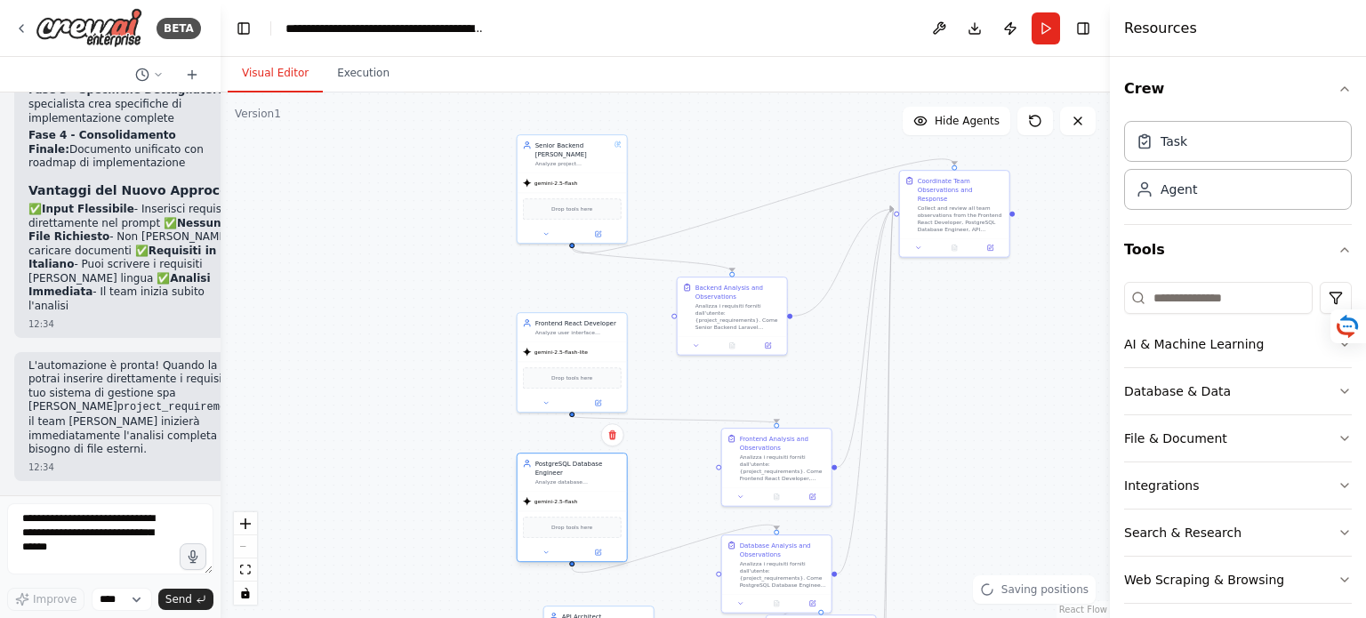
drag, startPoint x: 589, startPoint y: 505, endPoint x: 561, endPoint y: 502, distance: 27.8
click at [561, 502] on div "gemini-2.5-flash" at bounding box center [572, 502] width 109 height 20
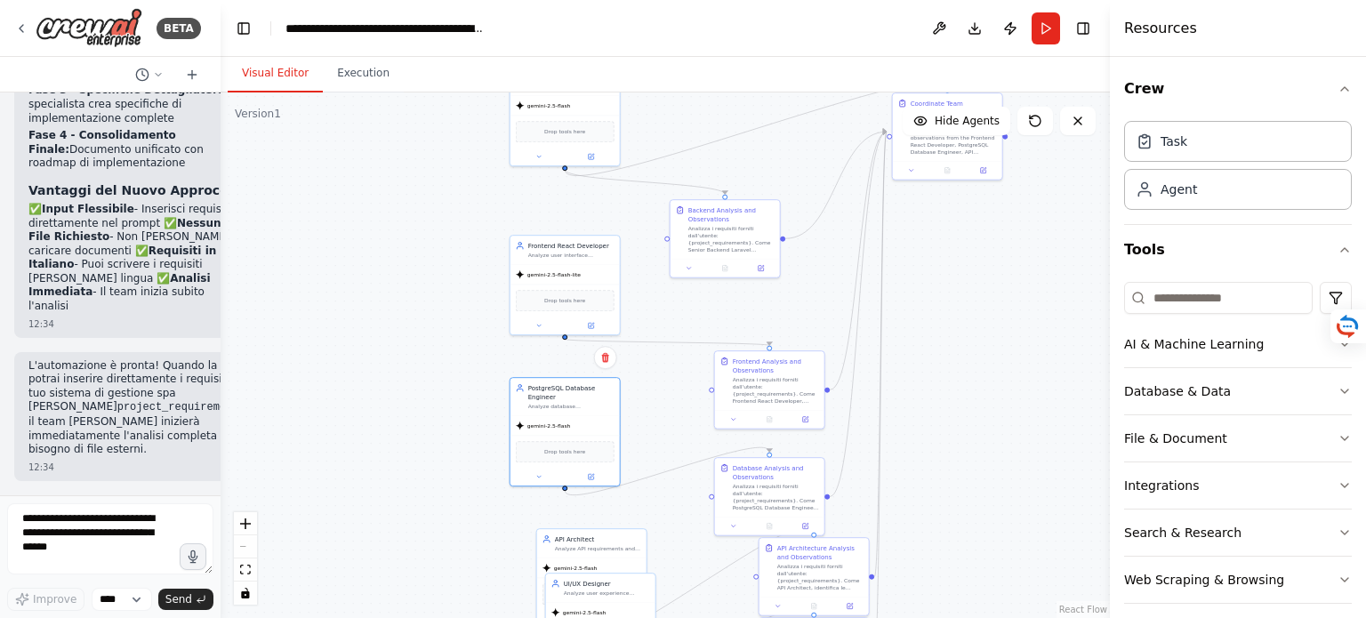
drag, startPoint x: 438, startPoint y: 443, endPoint x: 431, endPoint y: 373, distance: 70.6
click at [431, 373] on div ".deletable-edge-delete-btn { width: 20px; height: 20px; border: 0px solid #ffff…" at bounding box center [666, 356] width 890 height 526
drag, startPoint x: 580, startPoint y: 547, endPoint x: 401, endPoint y: 437, distance: 210.1
click at [401, 437] on div "Analyze API requirements and design comprehensive API architecture specificatio…" at bounding box center [420, 440] width 86 height 7
drag, startPoint x: 583, startPoint y: 419, endPoint x: 585, endPoint y: 398, distance: 21.5
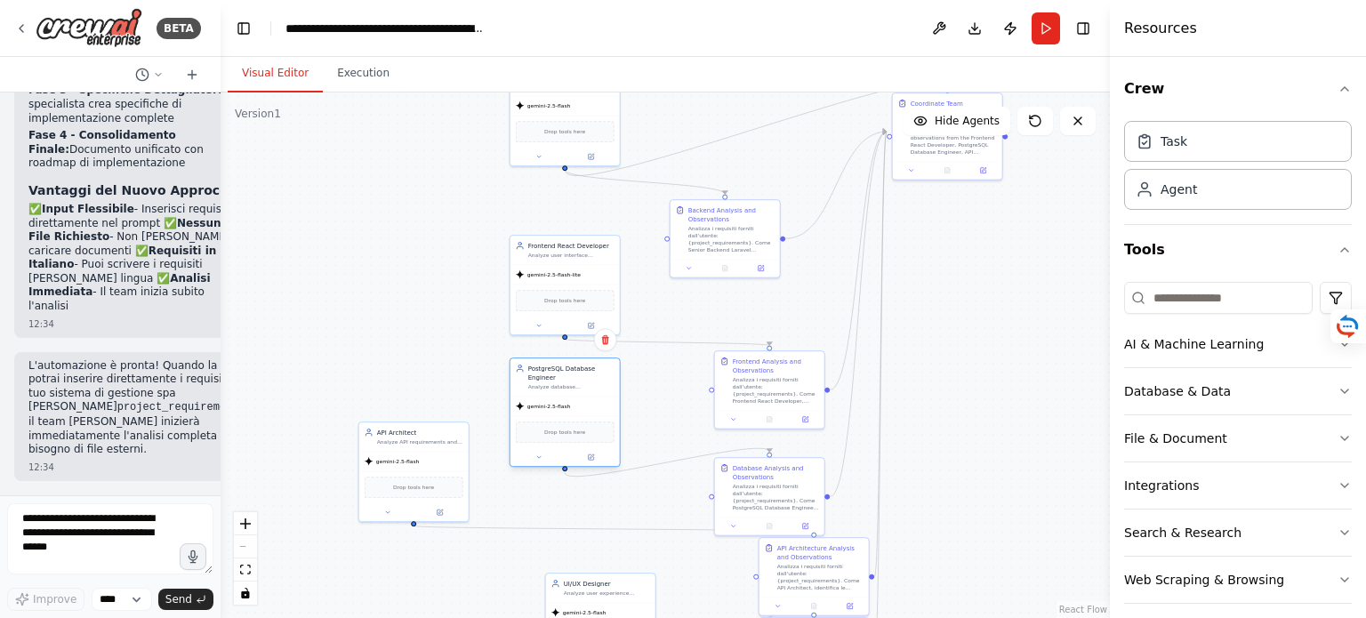
click at [585, 398] on div "gemini-2.5-flash" at bounding box center [565, 407] width 109 height 20
drag, startPoint x: 778, startPoint y: 493, endPoint x: 766, endPoint y: 483, distance: 15.1
click at [766, 483] on div "Analizza i requisiti forniti dall'utente: {project_requirements}. Come PostgreS…" at bounding box center [767, 486] width 86 height 28
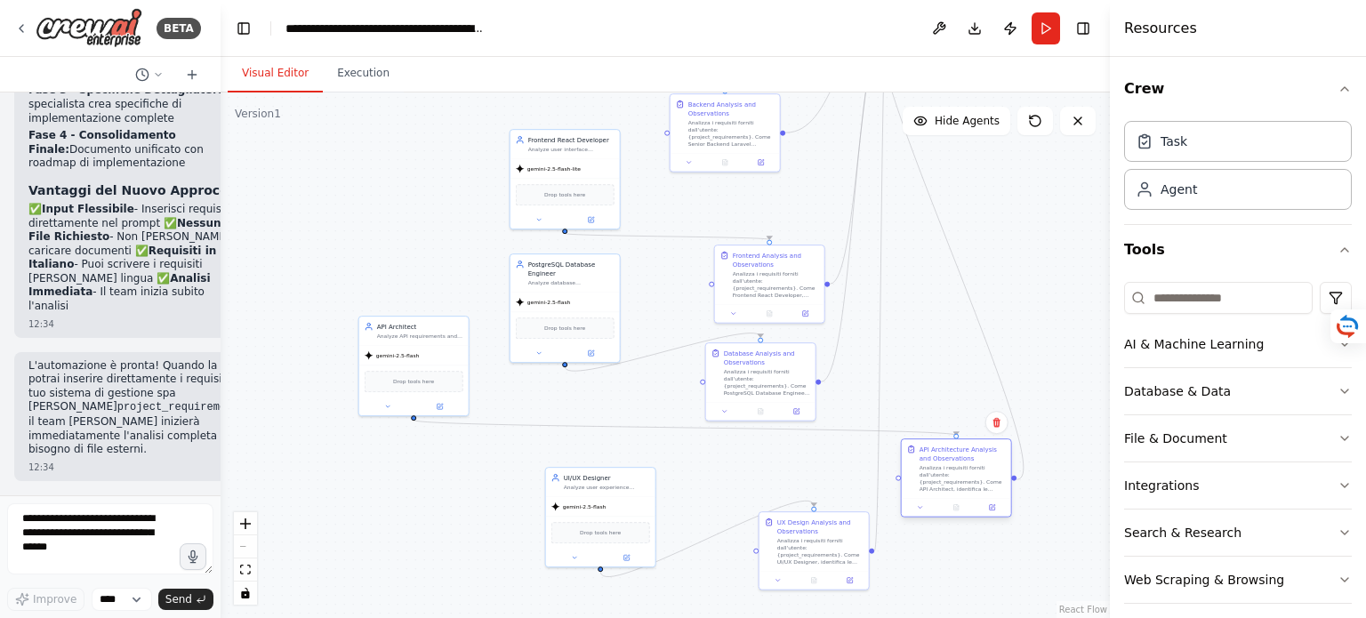
drag, startPoint x: 822, startPoint y: 586, endPoint x: 964, endPoint y: 487, distance: 173.7
click at [964, 487] on div "Analizza i requisiti forniti dall'utente: {project_requirements}. Come API Arch…" at bounding box center [963, 478] width 86 height 28
drag, startPoint x: 822, startPoint y: 546, endPoint x: 778, endPoint y: 516, distance: 53.8
click at [778, 516] on div "Analizza i requisiti forniti dall'utente: {project_requirements}. Come UI/UX De…" at bounding box center [767, 505] width 86 height 28
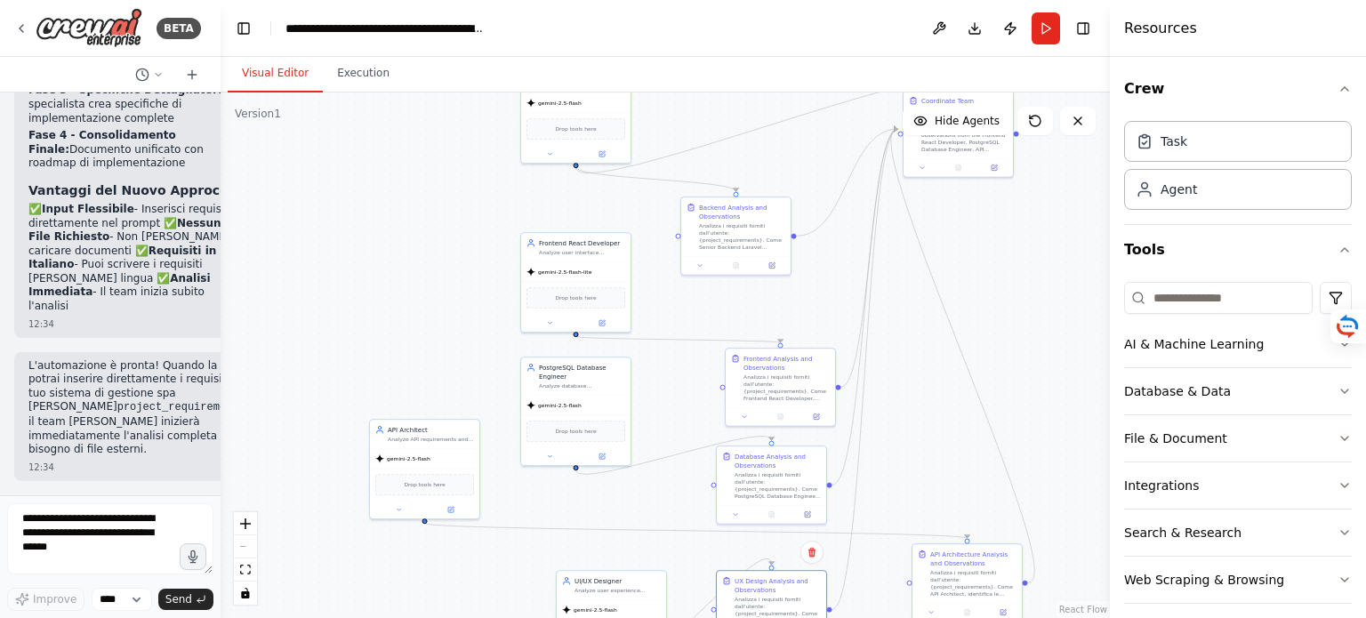
drag, startPoint x: 931, startPoint y: 309, endPoint x: 939, endPoint y: 409, distance: 100.8
click at [944, 414] on div ".deletable-edge-delete-btn { width: 20px; height: 20px; border: 0px solid #ffff…" at bounding box center [666, 356] width 890 height 526
drag, startPoint x: 735, startPoint y: 246, endPoint x: 756, endPoint y: 286, distance: 46.2
click at [756, 286] on div "Analizza i requisiti forniti dall'utente: {project_requirements}. Come Senior B…" at bounding box center [770, 282] width 86 height 28
drag, startPoint x: 582, startPoint y: 141, endPoint x: 585, endPoint y: 180, distance: 38.4
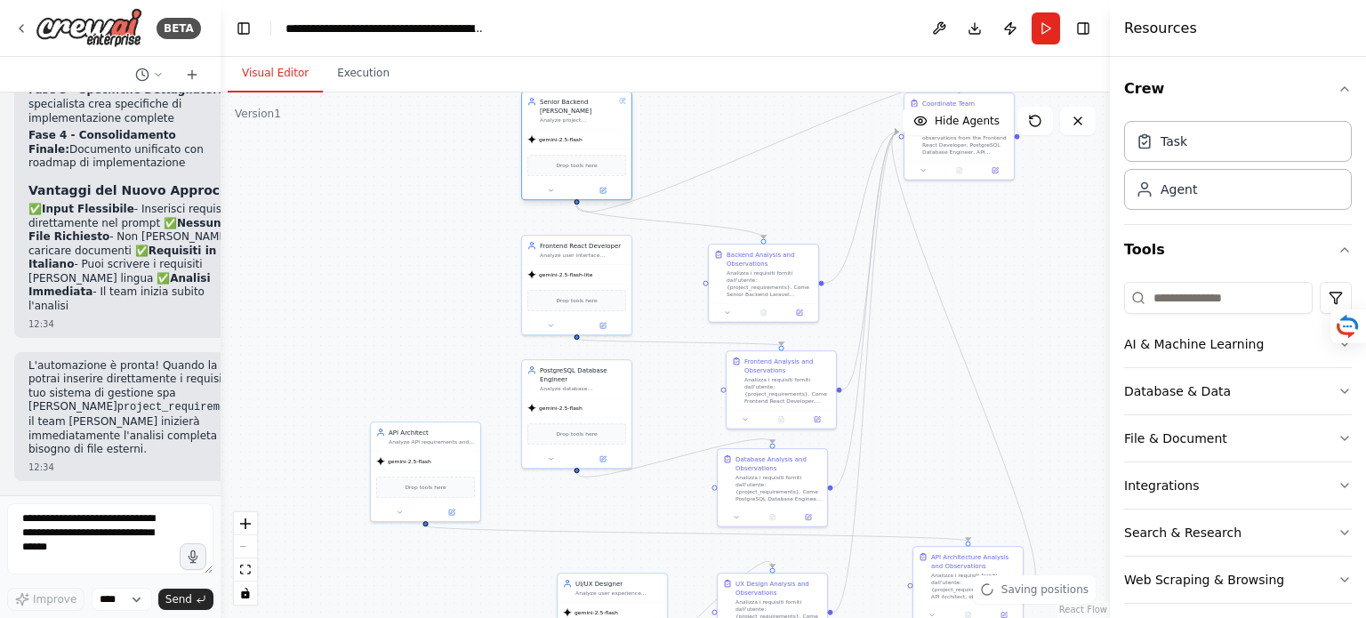
click at [585, 180] on div "Drop tools here" at bounding box center [576, 165] width 109 height 33
drag, startPoint x: 983, startPoint y: 155, endPoint x: 1001, endPoint y: 284, distance: 130.2
click at [1001, 288] on button at bounding box center [1013, 293] width 30 height 11
click at [982, 254] on div "Collect and review all team observations from the Frontend React Developer, Pos…" at bounding box center [983, 264] width 86 height 28
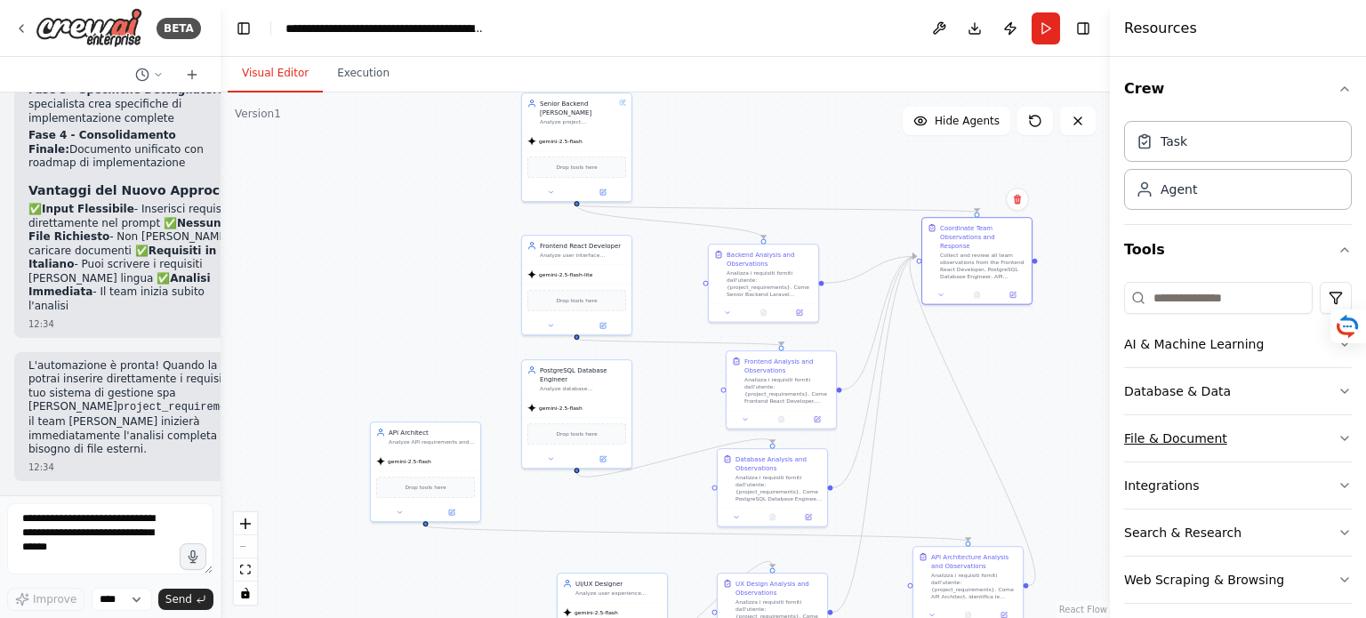
click at [1196, 435] on button "File & Document" at bounding box center [1238, 438] width 228 height 46
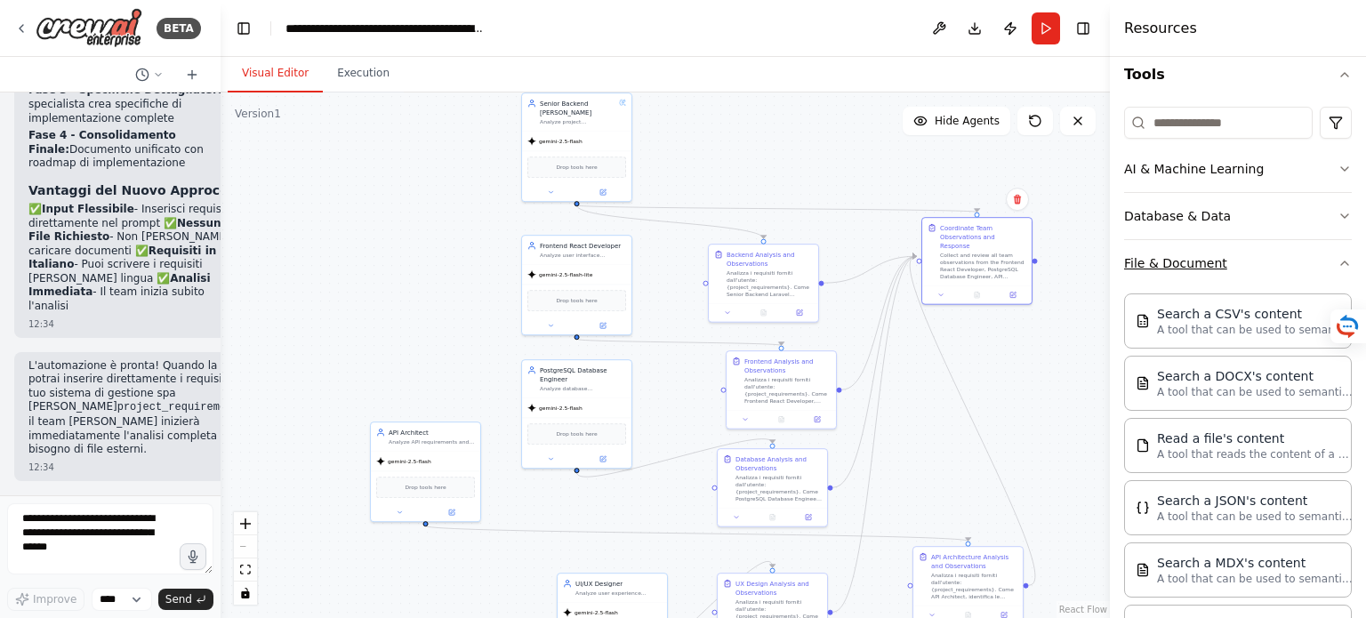
scroll to position [178, 0]
click at [1254, 454] on p "A tool that reads the content of a file. To use this tool, provide a 'file_path…" at bounding box center [1255, 451] width 196 height 14
click at [584, 168] on div "FileReadTool" at bounding box center [577, 166] width 99 height 23
click at [577, 165] on img at bounding box center [577, 166] width 11 height 11
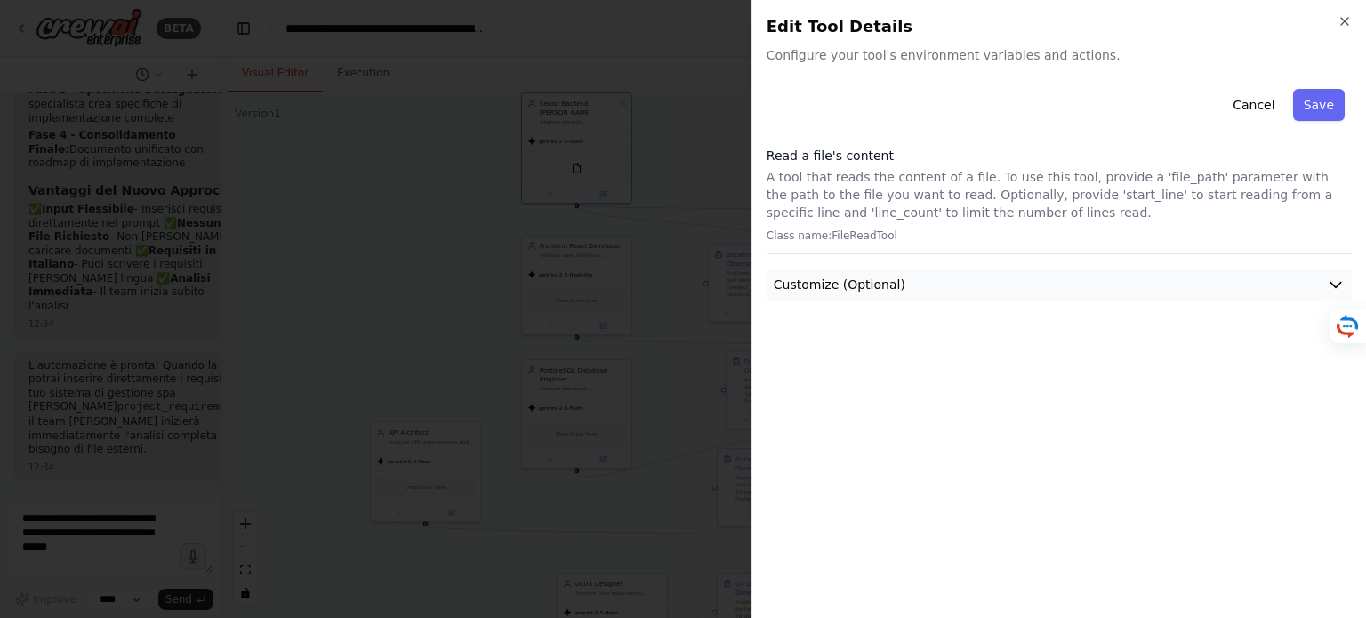
click at [839, 284] on span "Customize (Optional)" at bounding box center [840, 285] width 132 height 18
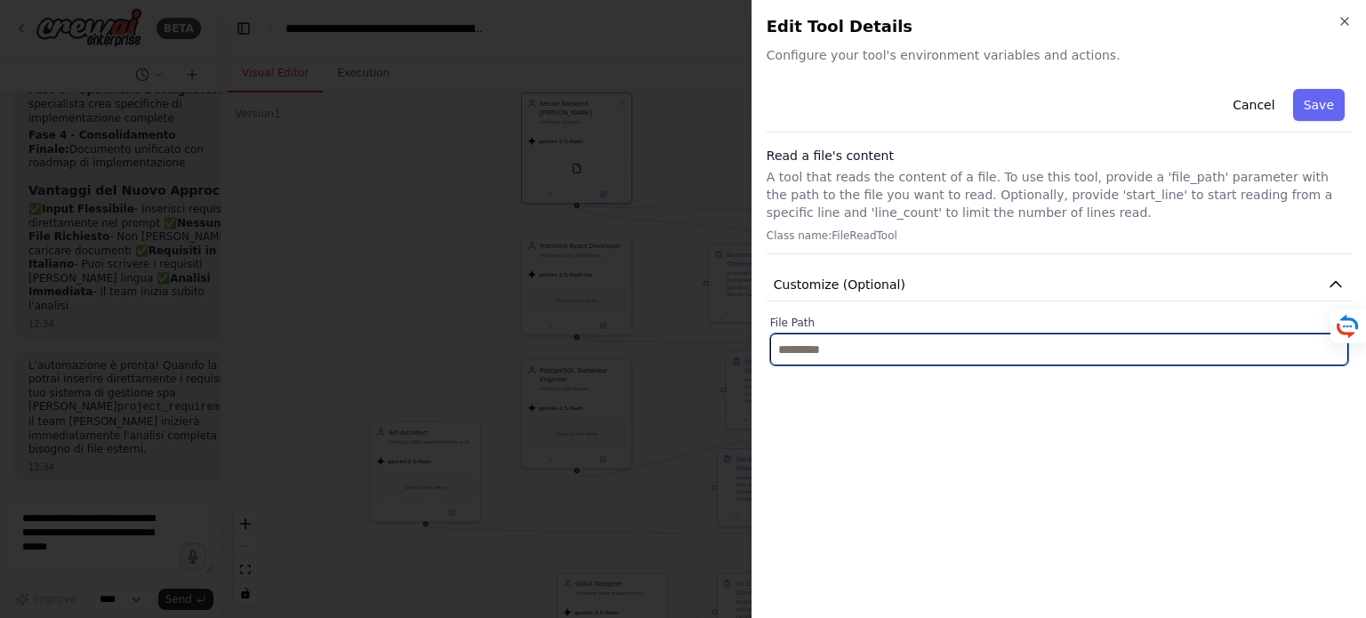
click at [1261, 351] on input "text" at bounding box center [1059, 350] width 578 height 32
click at [886, 352] on input "text" at bounding box center [1059, 350] width 578 height 32
paste input "**********"
type input "**********"
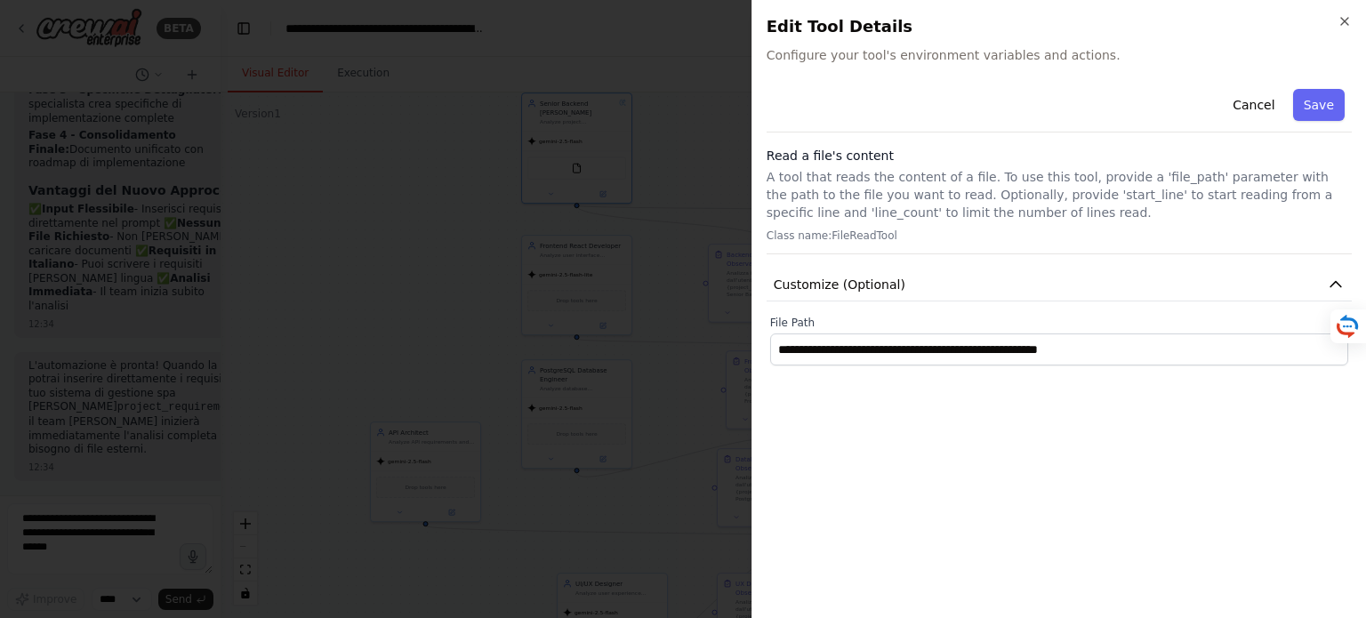
click at [968, 443] on div "**********" at bounding box center [1059, 343] width 585 height 522
click at [1325, 109] on button "Save" at bounding box center [1320, 105] width 52 height 32
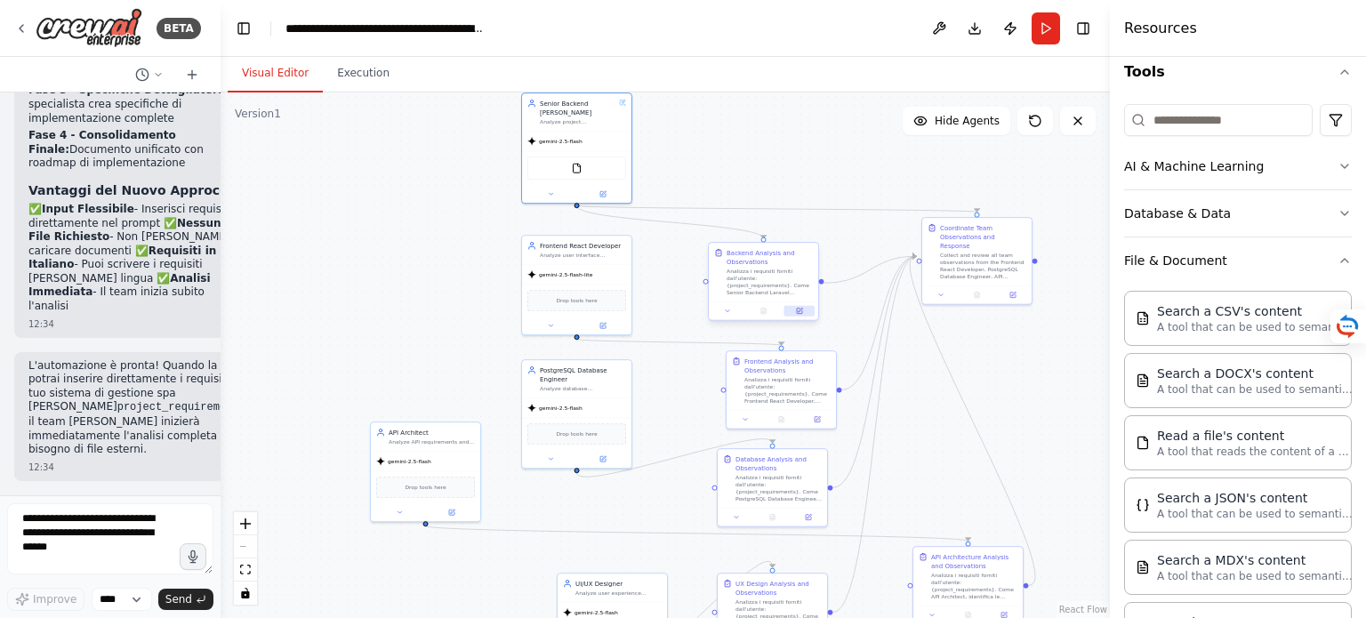
click at [802, 309] on icon at bounding box center [799, 311] width 7 height 7
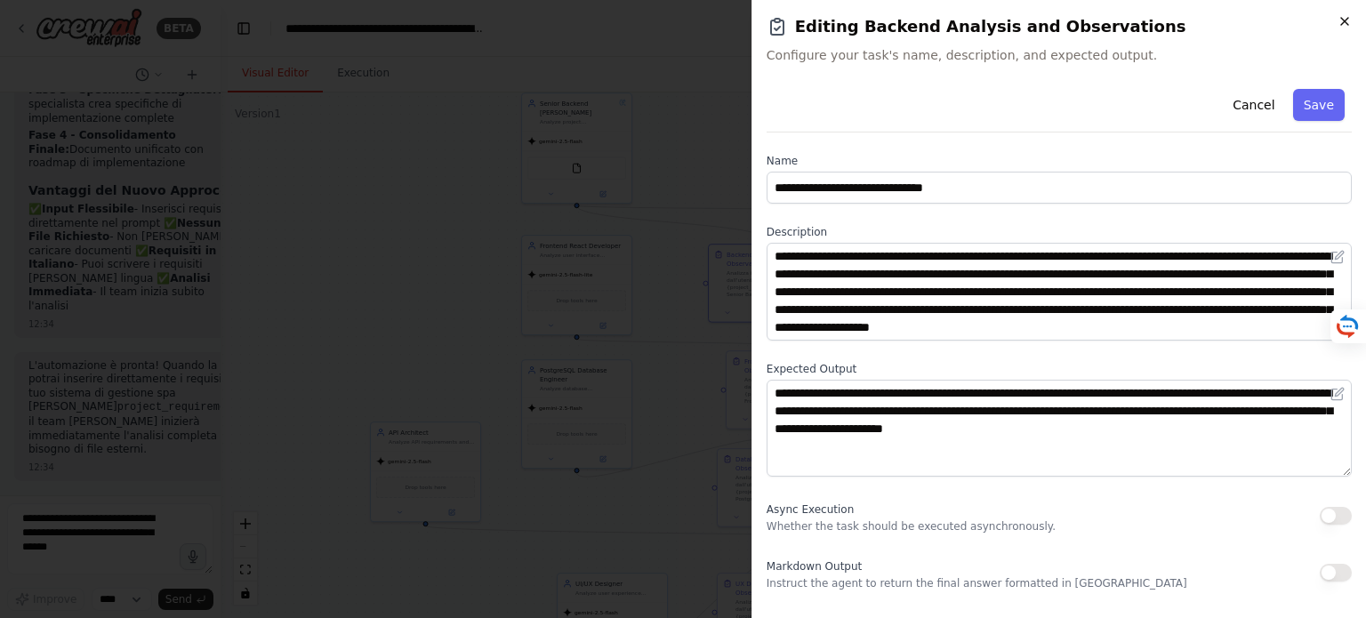
click at [1345, 17] on icon "button" at bounding box center [1345, 21] width 14 height 14
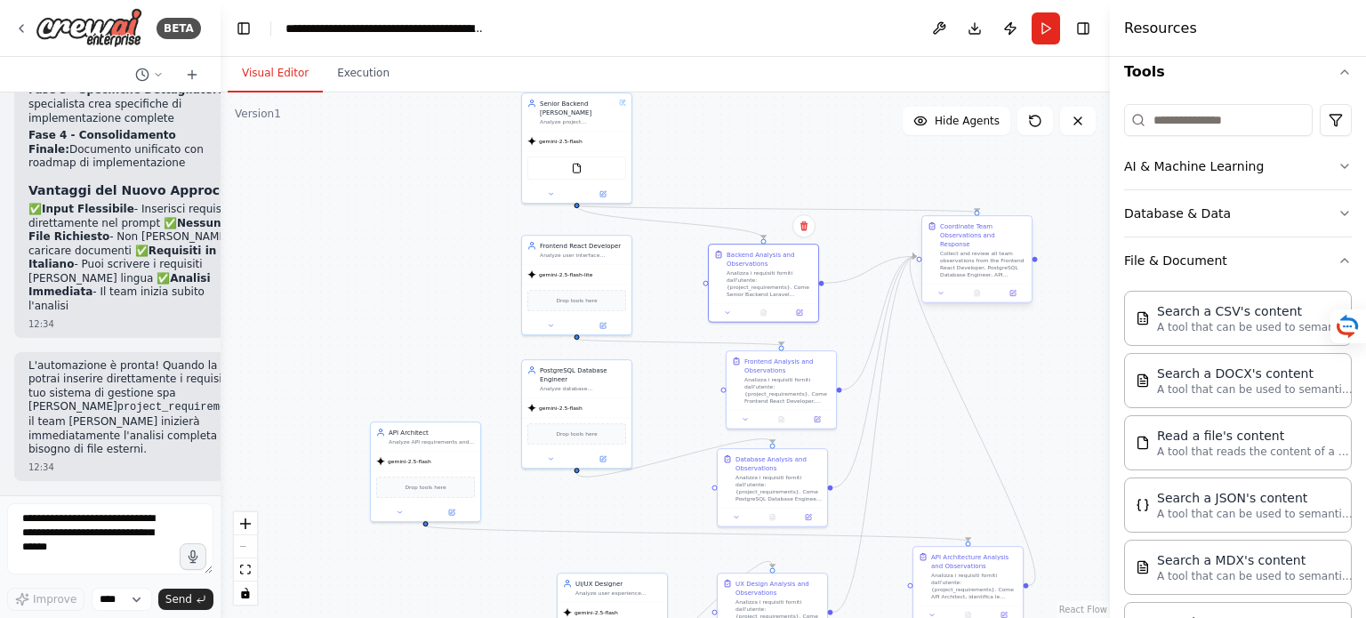
click at [978, 258] on div "Collect and review all team observations from the Frontend React Developer, Pos…" at bounding box center [983, 264] width 86 height 28
click at [1015, 290] on icon at bounding box center [1013, 293] width 7 height 7
click at [1011, 288] on button at bounding box center [1013, 293] width 30 height 11
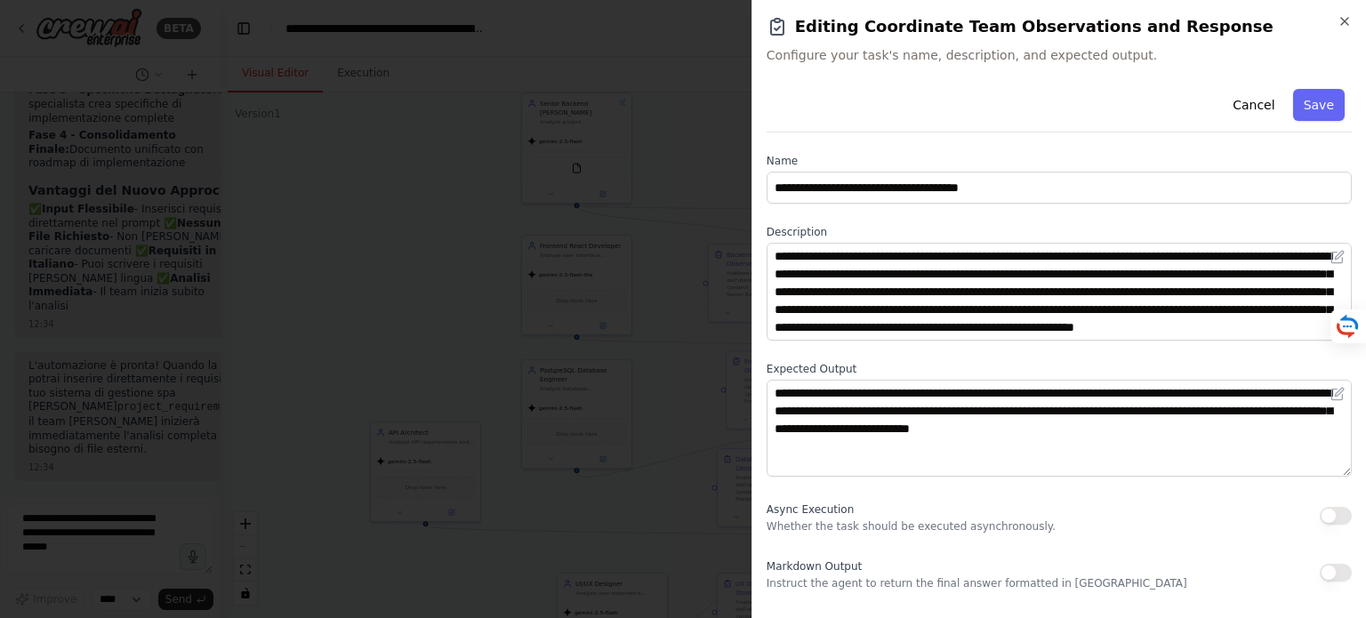
click at [1345, 575] on button "button" at bounding box center [1336, 573] width 32 height 18
click at [1321, 102] on button "Save" at bounding box center [1320, 105] width 52 height 32
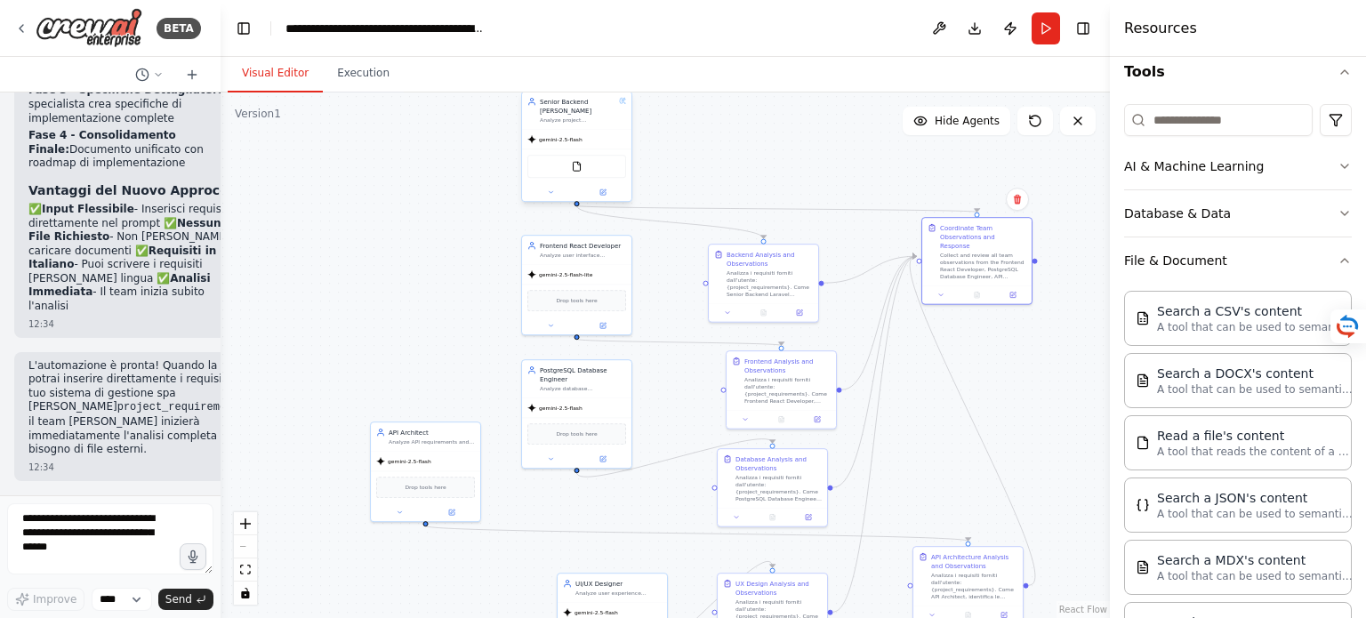
click at [576, 130] on div "gemini-2.5-flash" at bounding box center [576, 140] width 109 height 20
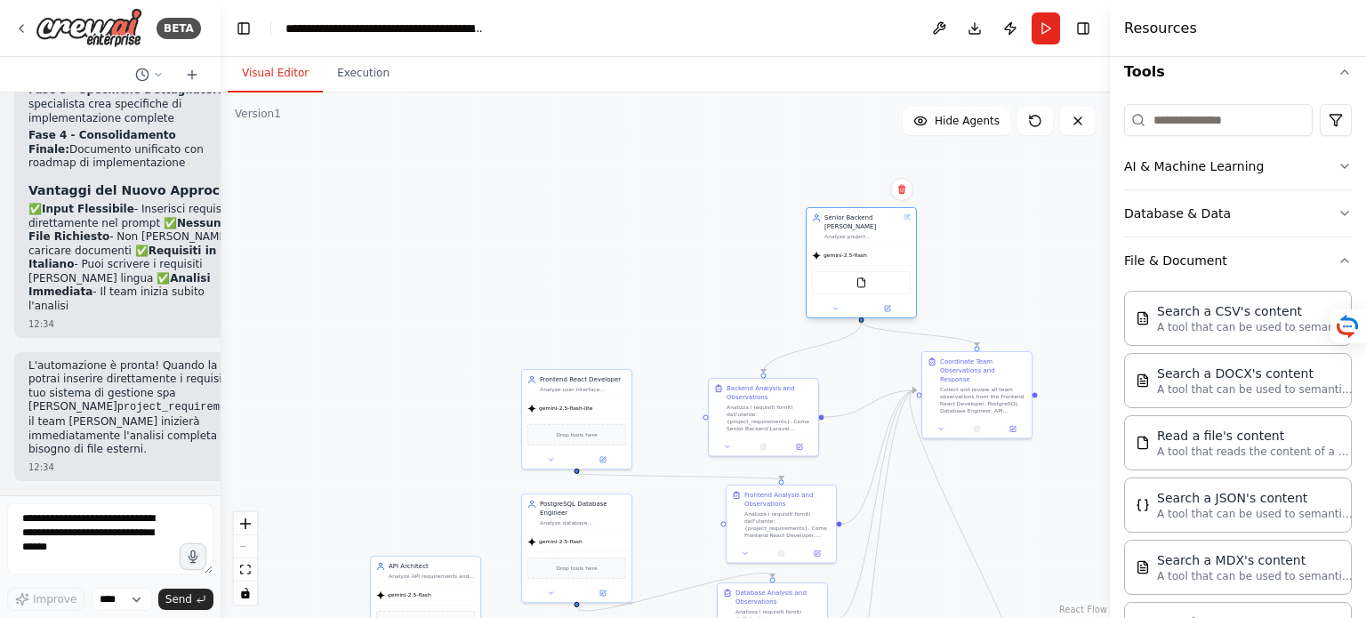
drag, startPoint x: 573, startPoint y: 138, endPoint x: 862, endPoint y: 255, distance: 312.1
click at [862, 255] on span "gemini-2.5-flash" at bounding box center [846, 255] width 44 height 7
click at [580, 438] on div "Drop tools here" at bounding box center [577, 433] width 99 height 21
click at [869, 284] on div "FileReadTool" at bounding box center [861, 282] width 99 height 23
click at [890, 303] on button at bounding box center [888, 308] width 50 height 11
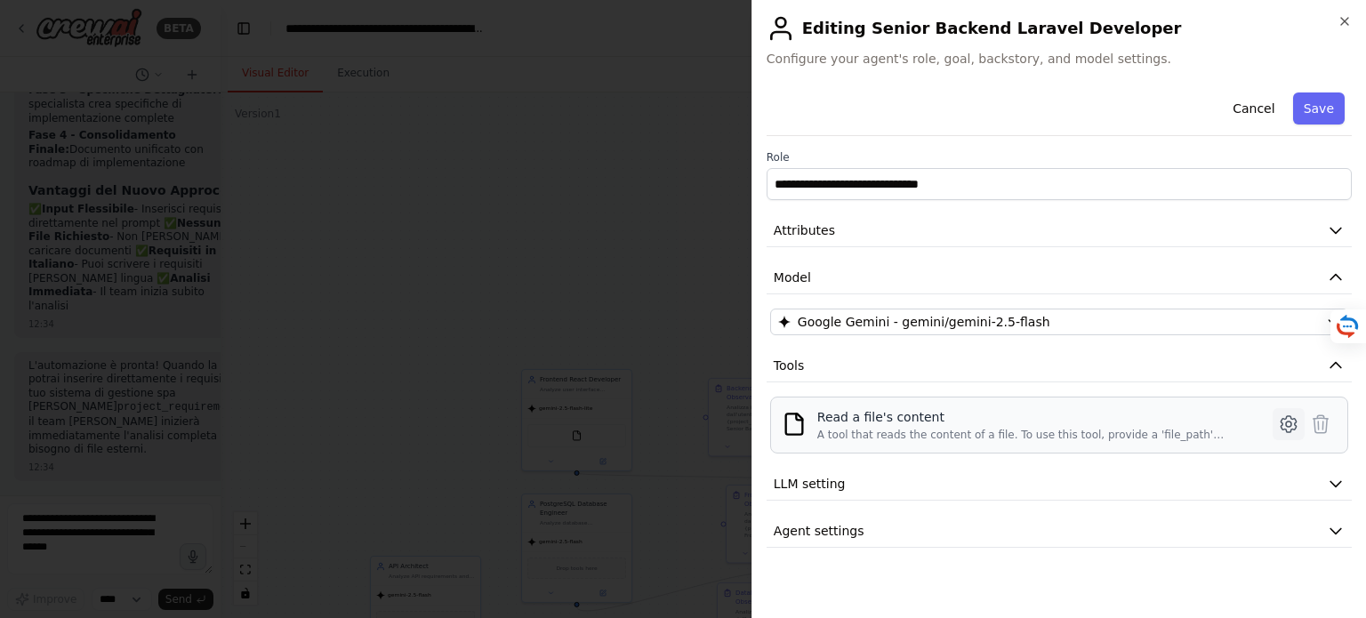
click at [1294, 422] on icon at bounding box center [1288, 424] width 21 height 21
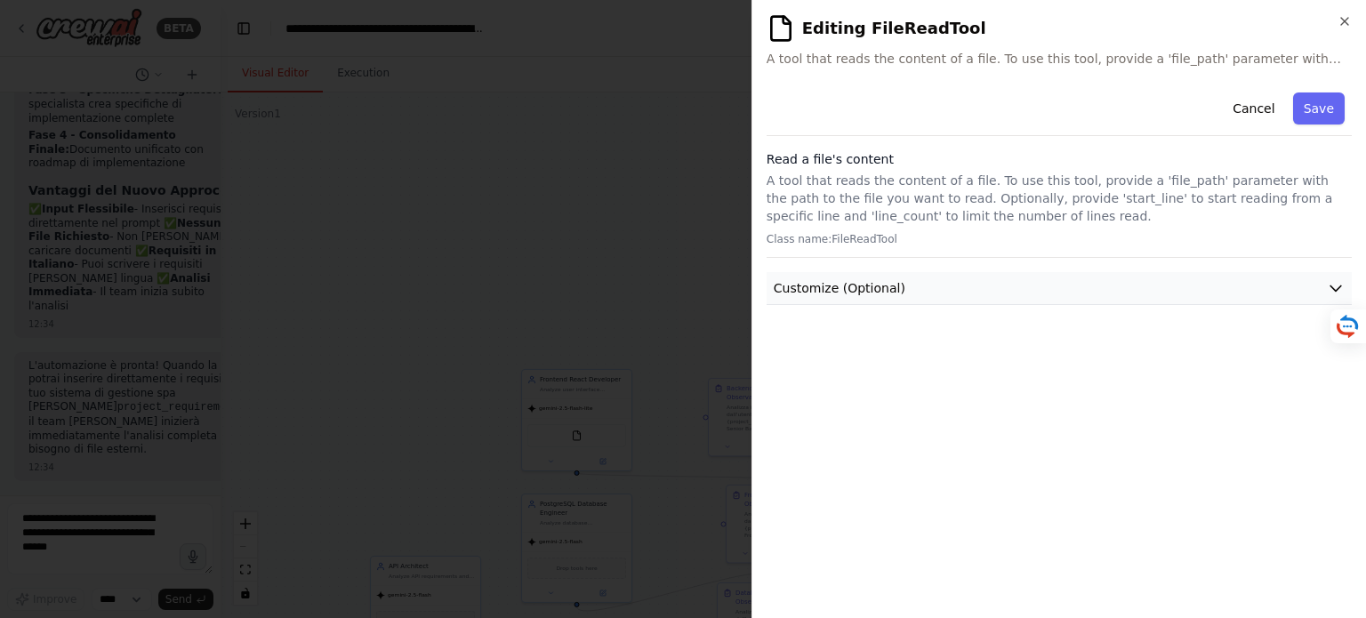
click at [1334, 284] on icon "button" at bounding box center [1336, 288] width 18 height 18
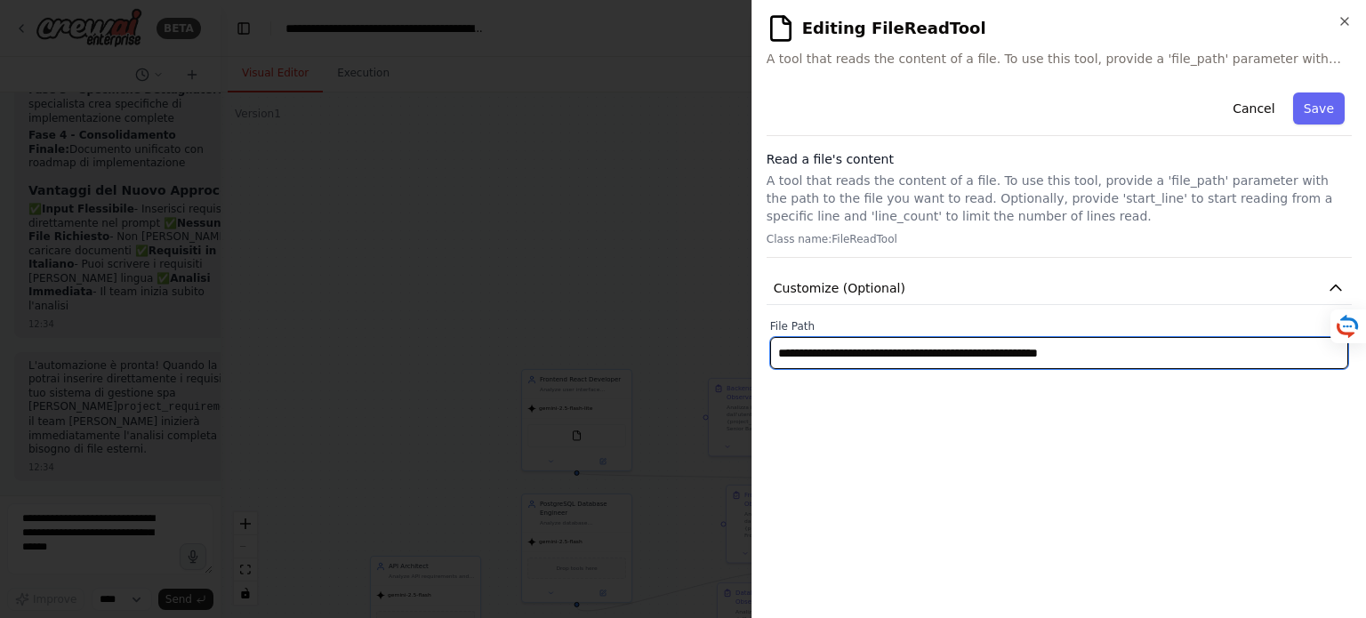
drag, startPoint x: 1227, startPoint y: 355, endPoint x: 762, endPoint y: 352, distance: 464.4
click at [762, 352] on div "**********" at bounding box center [1059, 309] width 615 height 618
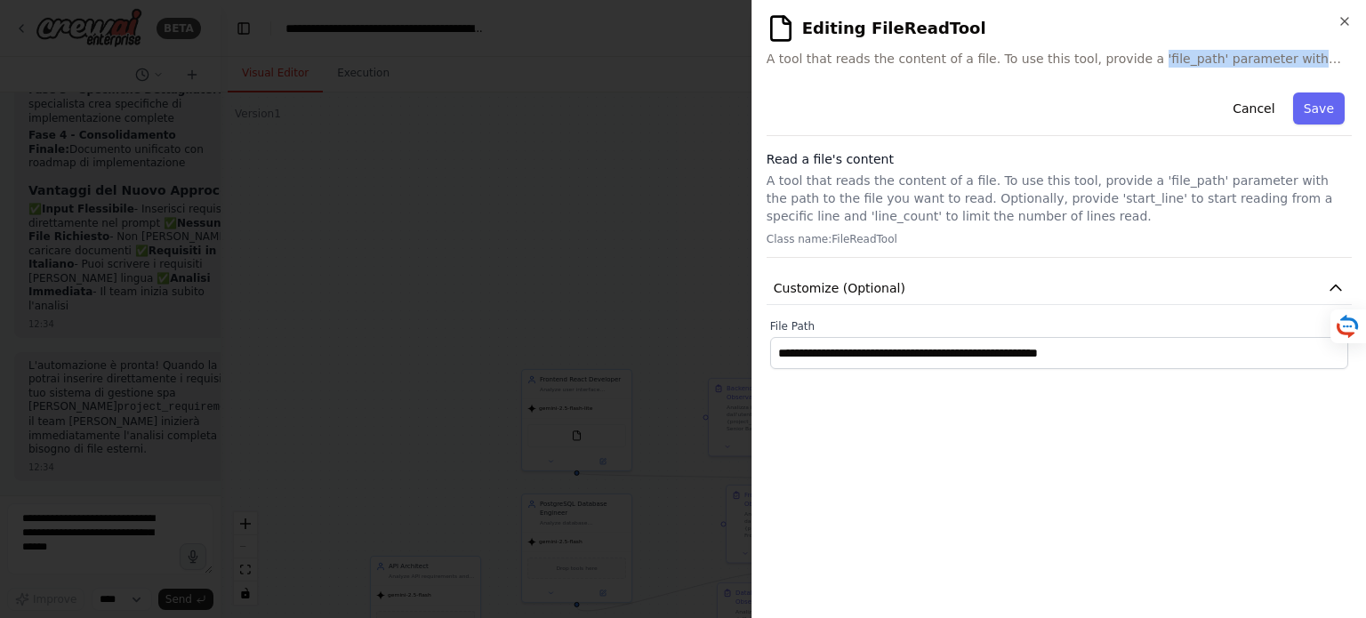
drag, startPoint x: 1118, startPoint y: 60, endPoint x: 1357, endPoint y: 54, distance: 238.5
click at [1357, 54] on div "**********" at bounding box center [1059, 309] width 615 height 618
click at [1343, 59] on span "A tool that reads the content of a file. To use this tool, provide a 'file_path…" at bounding box center [1059, 59] width 585 height 18
click at [1334, 63] on span "A tool that reads the content of a file. To use this tool, provide a 'file_path…" at bounding box center [1059, 59] width 585 height 18
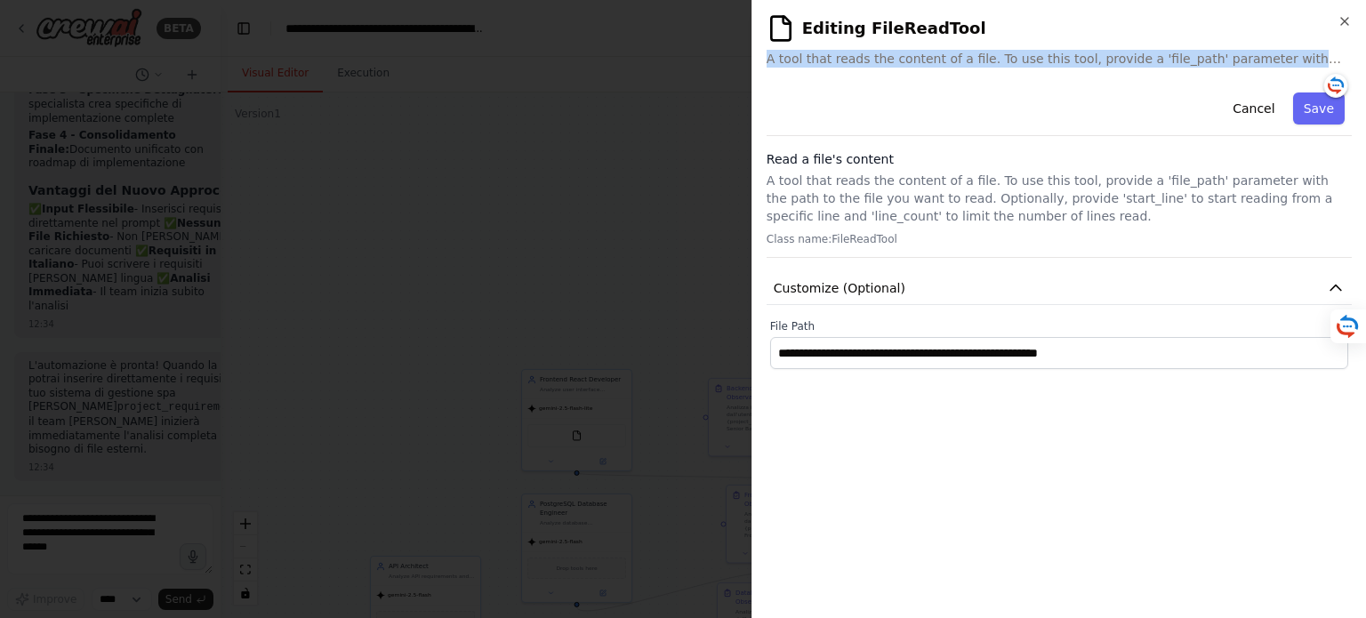
click at [1334, 62] on span "A tool that reads the content of a file. To use this tool, provide a 'file_path…" at bounding box center [1059, 59] width 585 height 18
click at [1334, 60] on span "A tool that reads the content of a file. To use this tool, provide a 'file_path…" at bounding box center [1059, 59] width 585 height 18
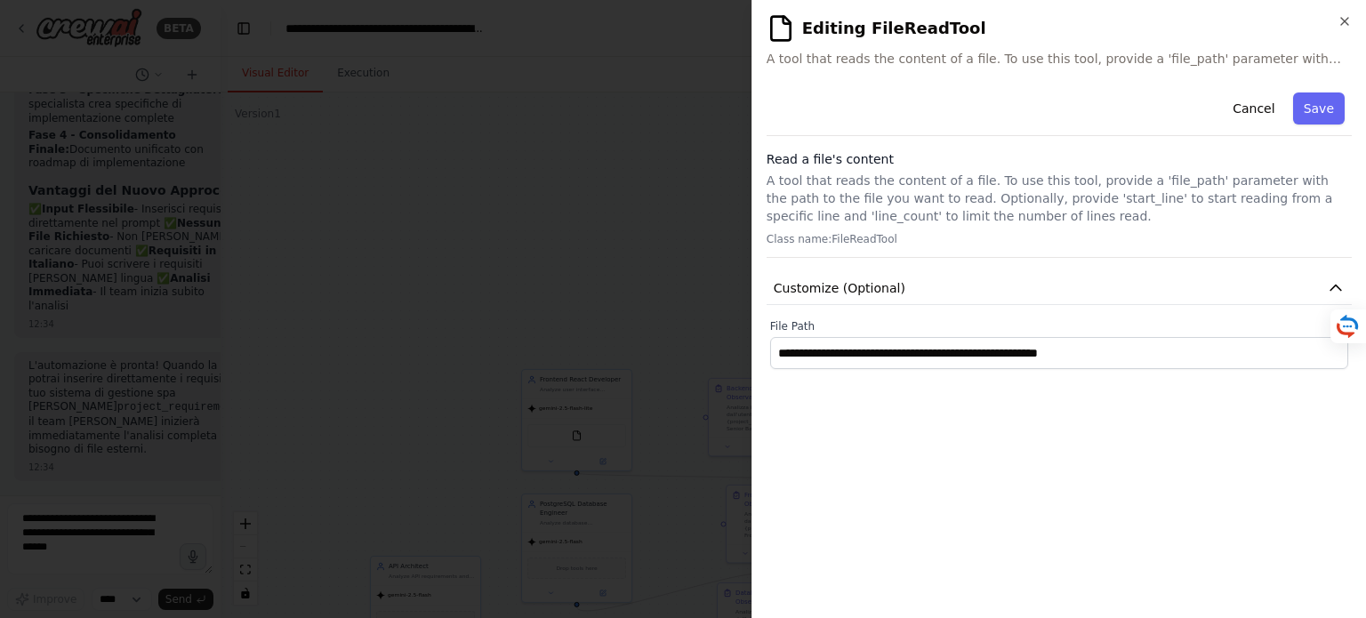
click at [1334, 60] on span "A tool that reads the content of a file. To use this tool, provide a 'file_path…" at bounding box center [1059, 59] width 585 height 18
drag, startPoint x: 1210, startPoint y: 59, endPoint x: 1289, endPoint y: 63, distance: 79.3
click at [1289, 63] on span "A tool that reads the content of a file. To use this tool, provide a 'file_path…" at bounding box center [1059, 59] width 585 height 18
click at [1332, 106] on button "Save" at bounding box center [1320, 109] width 52 height 32
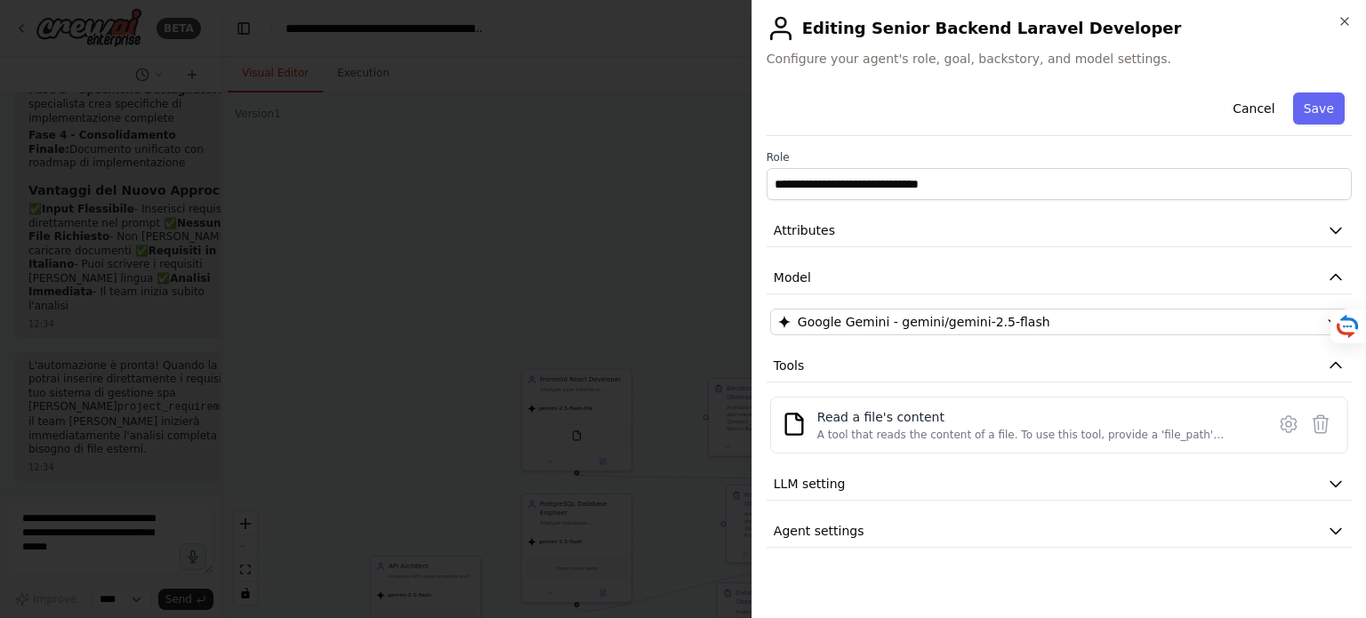
click at [1342, 529] on icon "button" at bounding box center [1336, 531] width 18 height 18
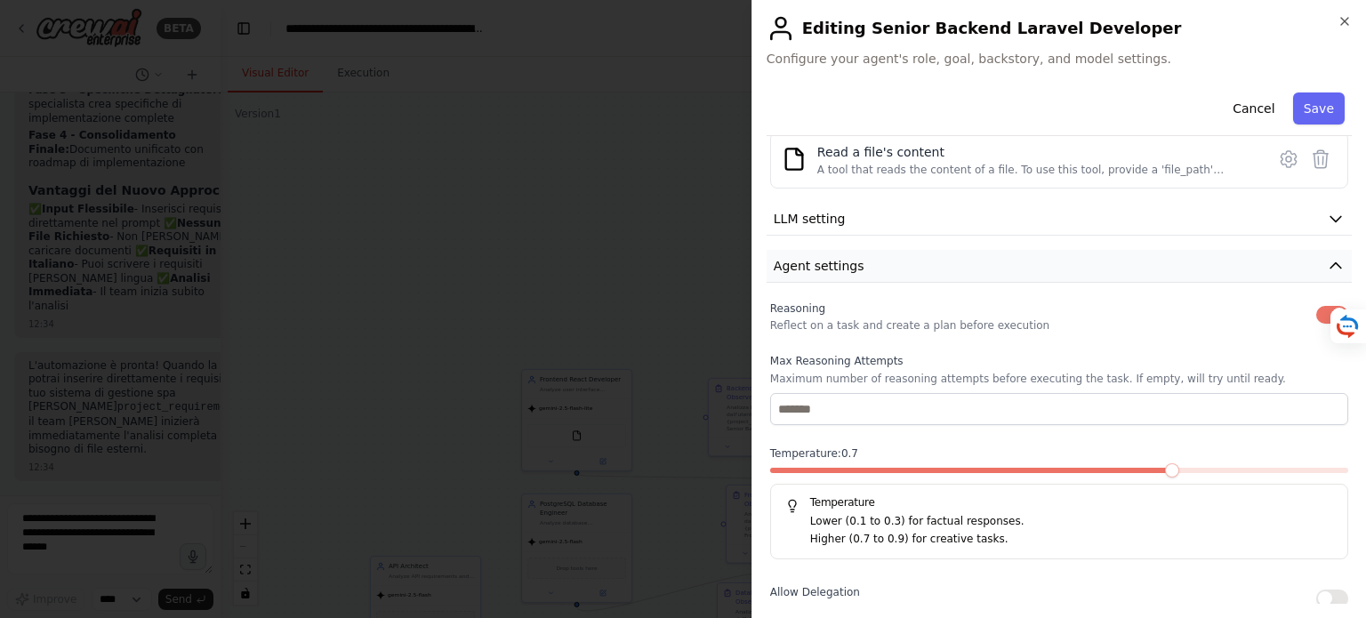
scroll to position [267, 0]
click at [1067, 465] on span at bounding box center [1059, 469] width 14 height 14
click at [1306, 102] on button "Save" at bounding box center [1320, 109] width 52 height 32
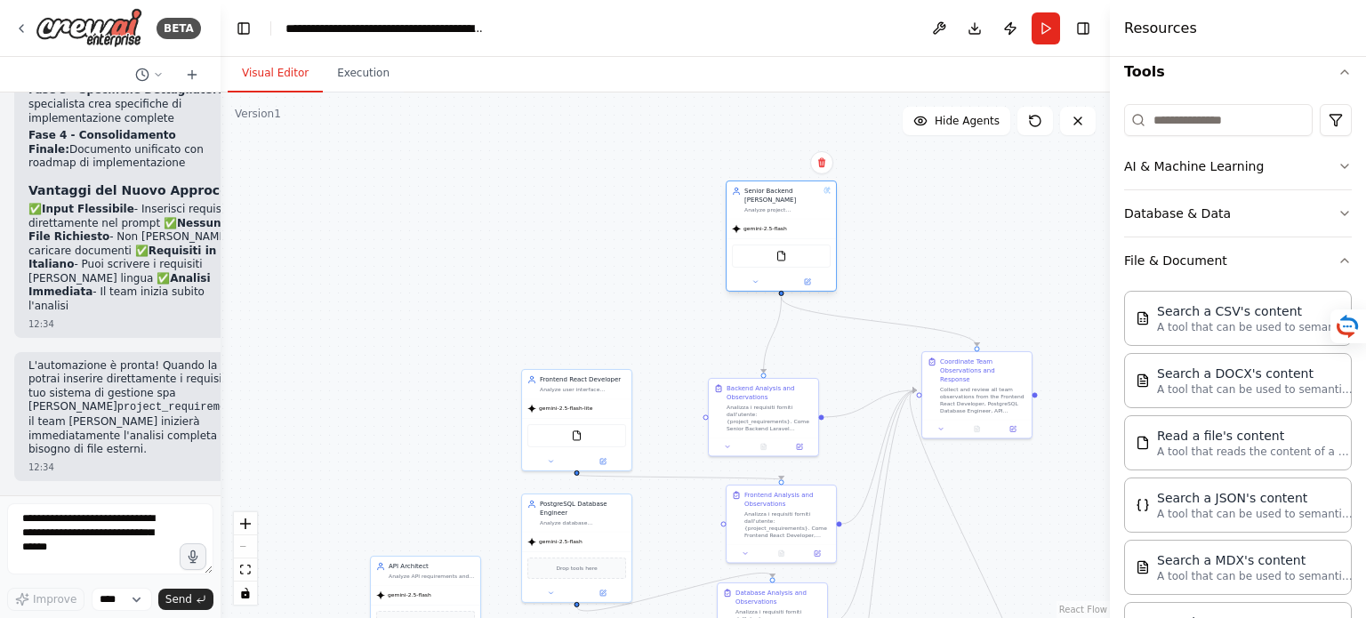
drag, startPoint x: 861, startPoint y: 252, endPoint x: 778, endPoint y: 222, distance: 88.6
click at [778, 222] on div "gemini-2.5-flash" at bounding box center [781, 229] width 109 height 20
click at [577, 434] on img at bounding box center [577, 434] width 11 height 11
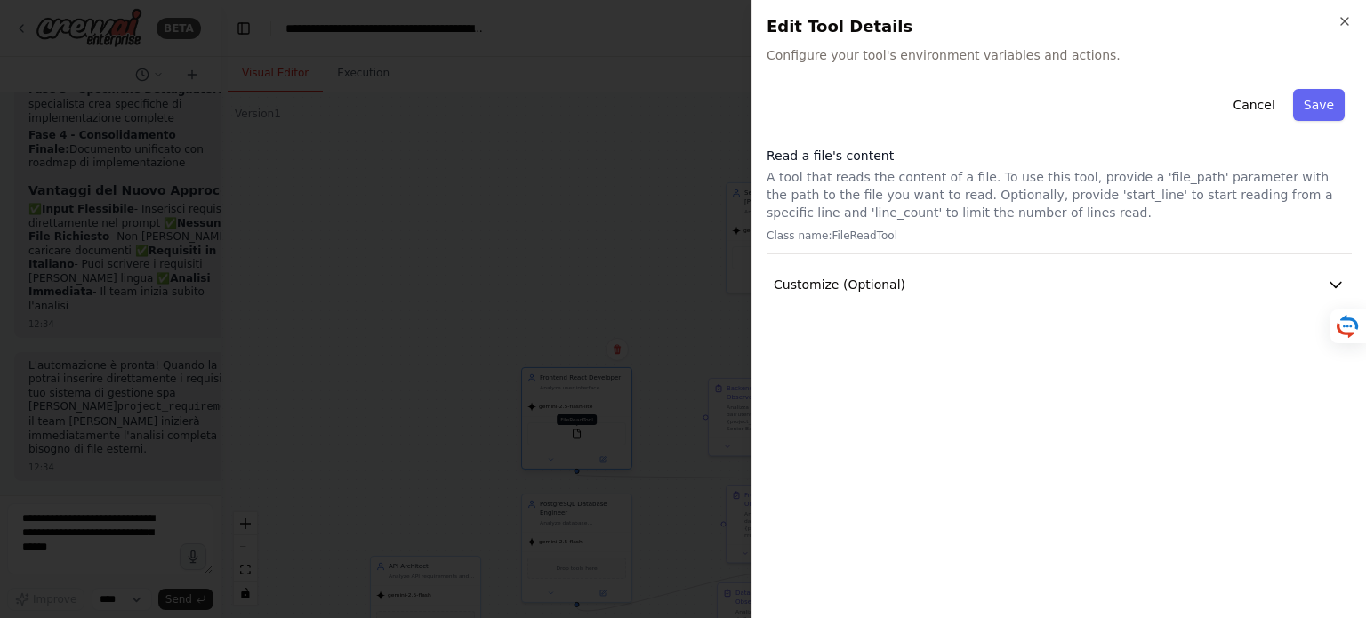
click at [577, 434] on div at bounding box center [683, 309] width 1366 height 618
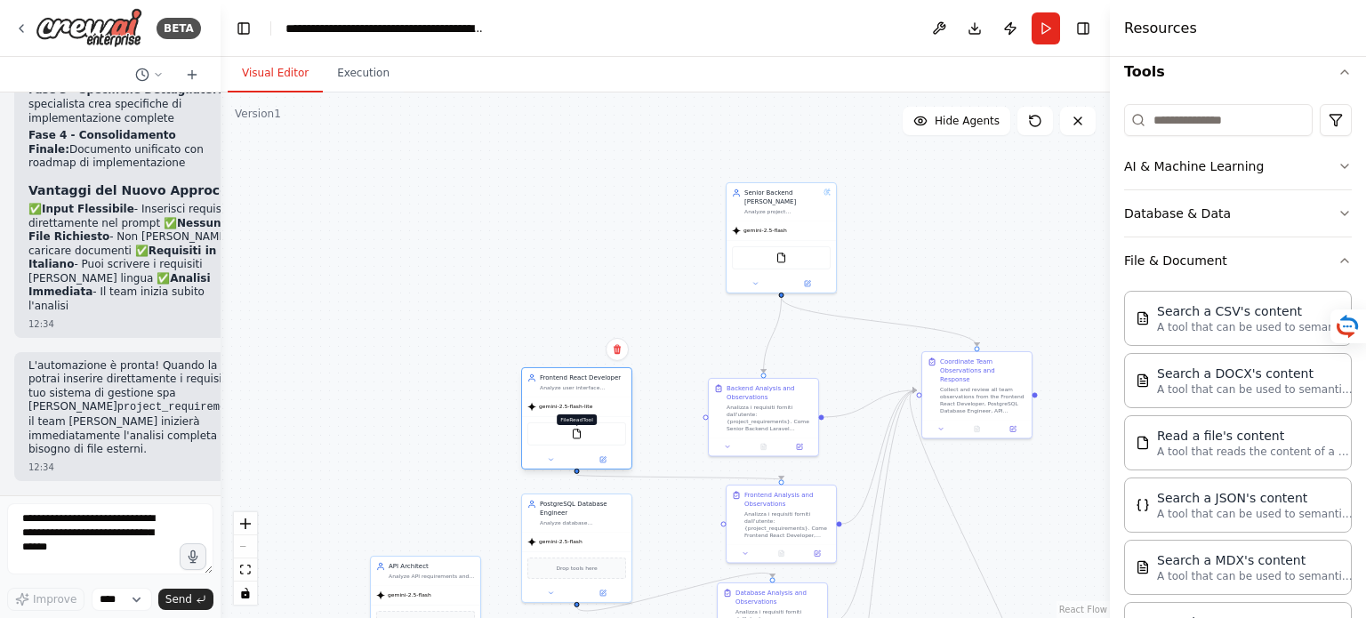
click at [577, 434] on img at bounding box center [577, 434] width 11 height 11
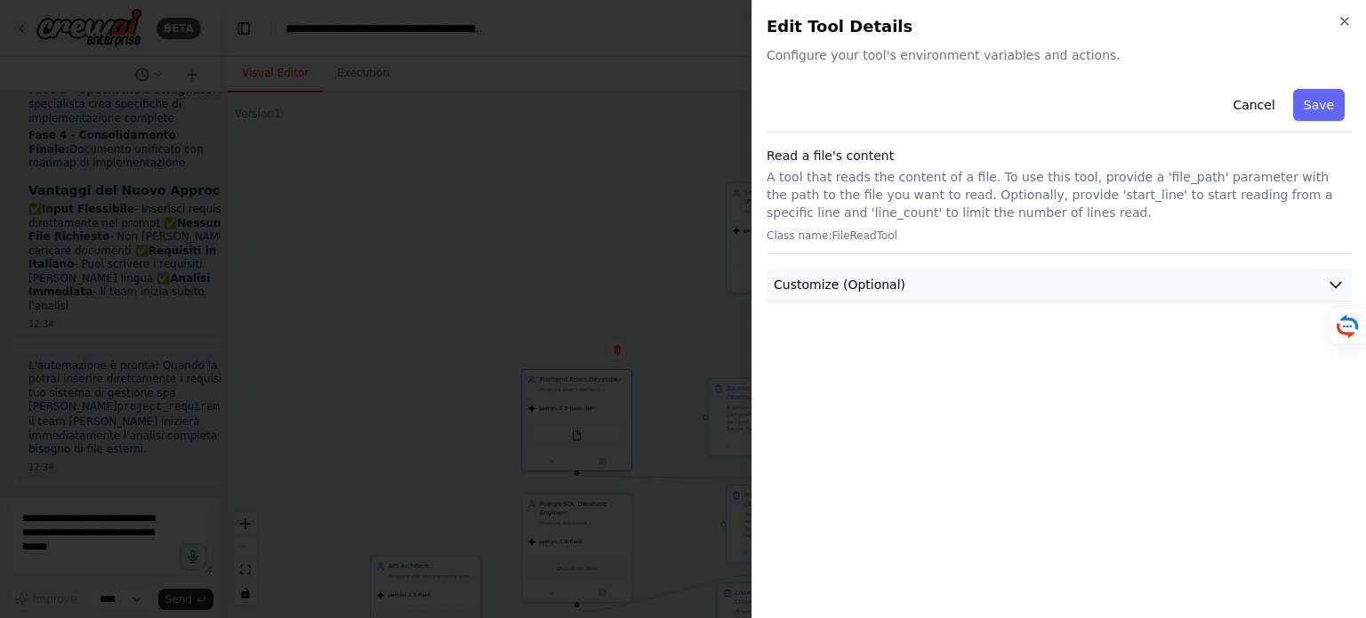
click at [938, 288] on button "Customize (Optional)" at bounding box center [1059, 285] width 585 height 33
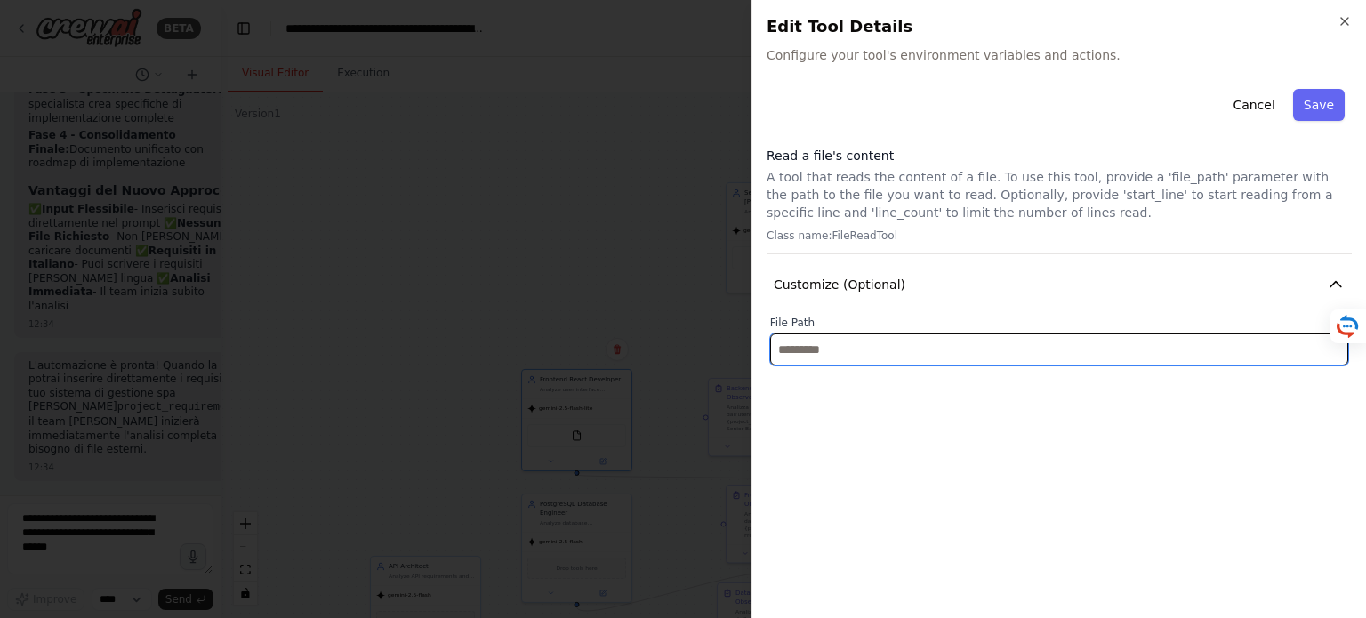
click at [931, 352] on input "text" at bounding box center [1059, 350] width 578 height 32
paste input "**********"
type input "**********"
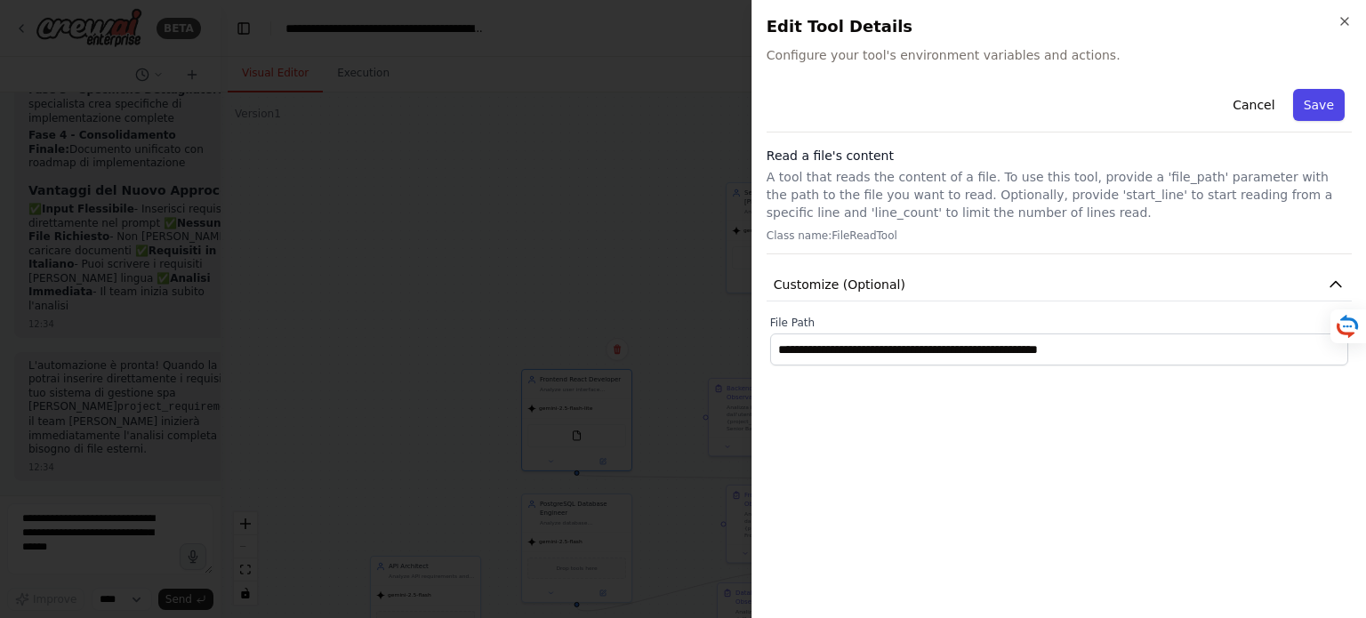
click at [1334, 100] on button "Save" at bounding box center [1320, 105] width 52 height 32
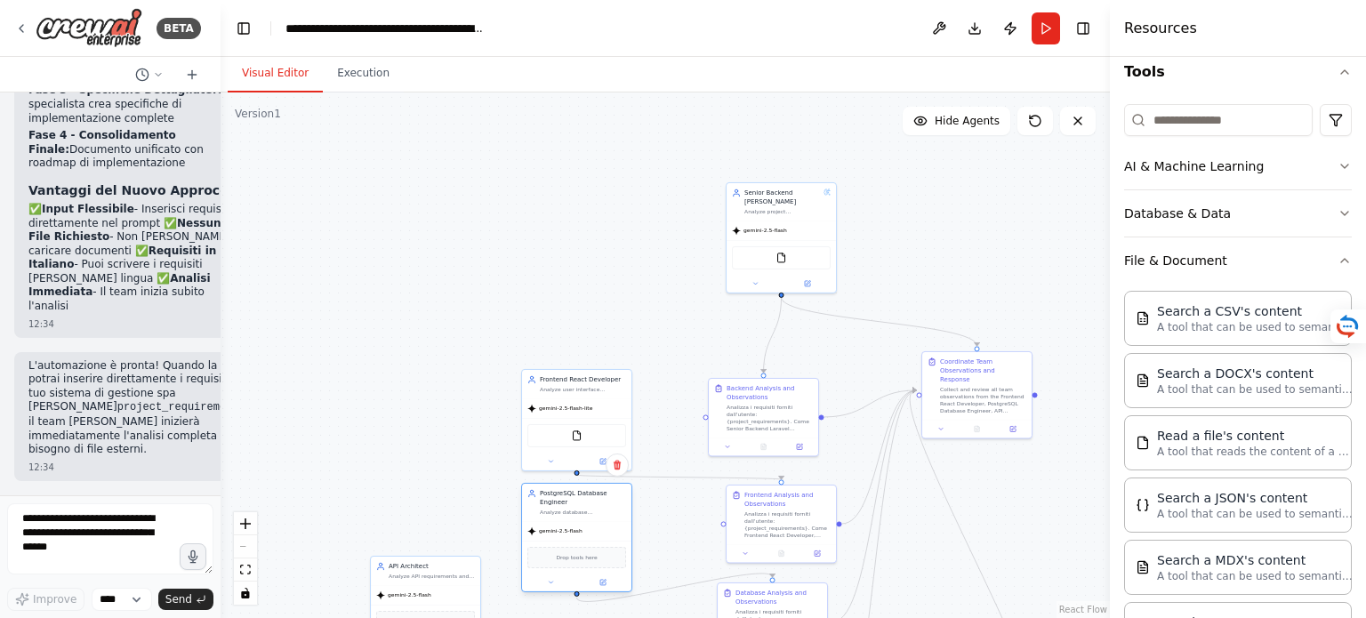
click at [583, 528] on div "gemini-2.5-flash" at bounding box center [576, 531] width 109 height 20
click at [579, 563] on div "FileReadTool" at bounding box center [577, 560] width 99 height 23
click at [576, 553] on img at bounding box center [577, 558] width 11 height 11
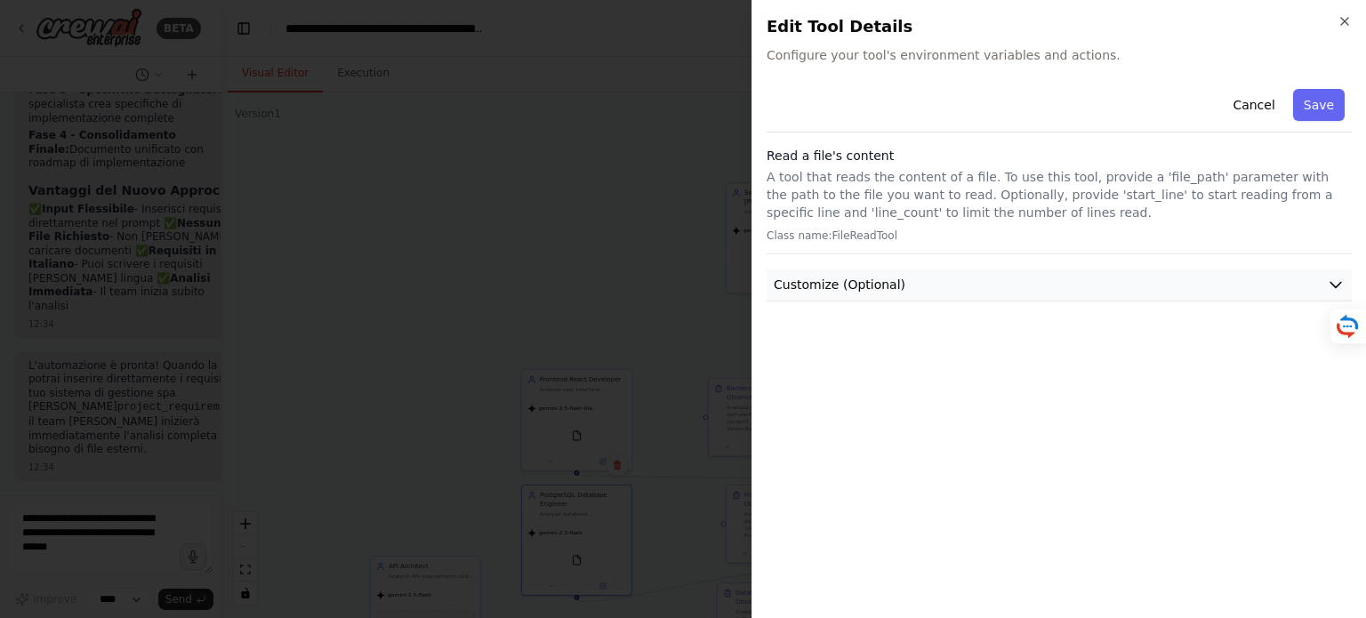
click at [1339, 285] on icon "button" at bounding box center [1336, 285] width 18 height 18
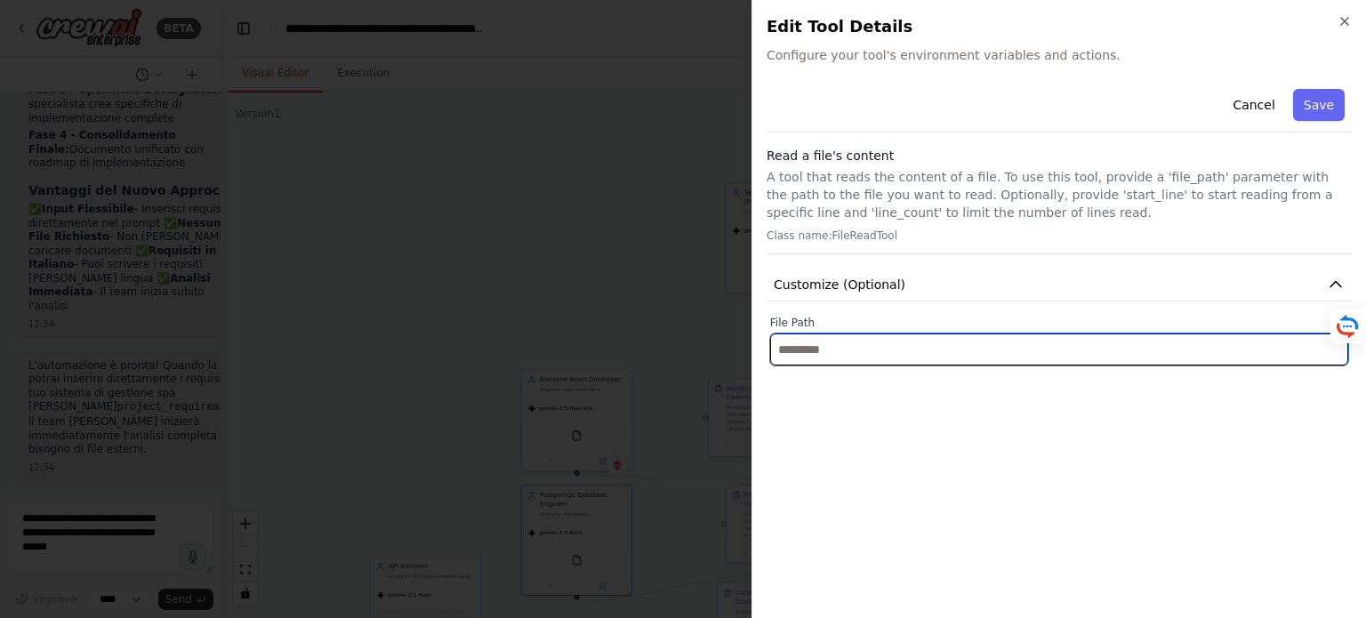
click at [832, 355] on input "text" at bounding box center [1059, 350] width 578 height 32
paste input "**********"
type input "**********"
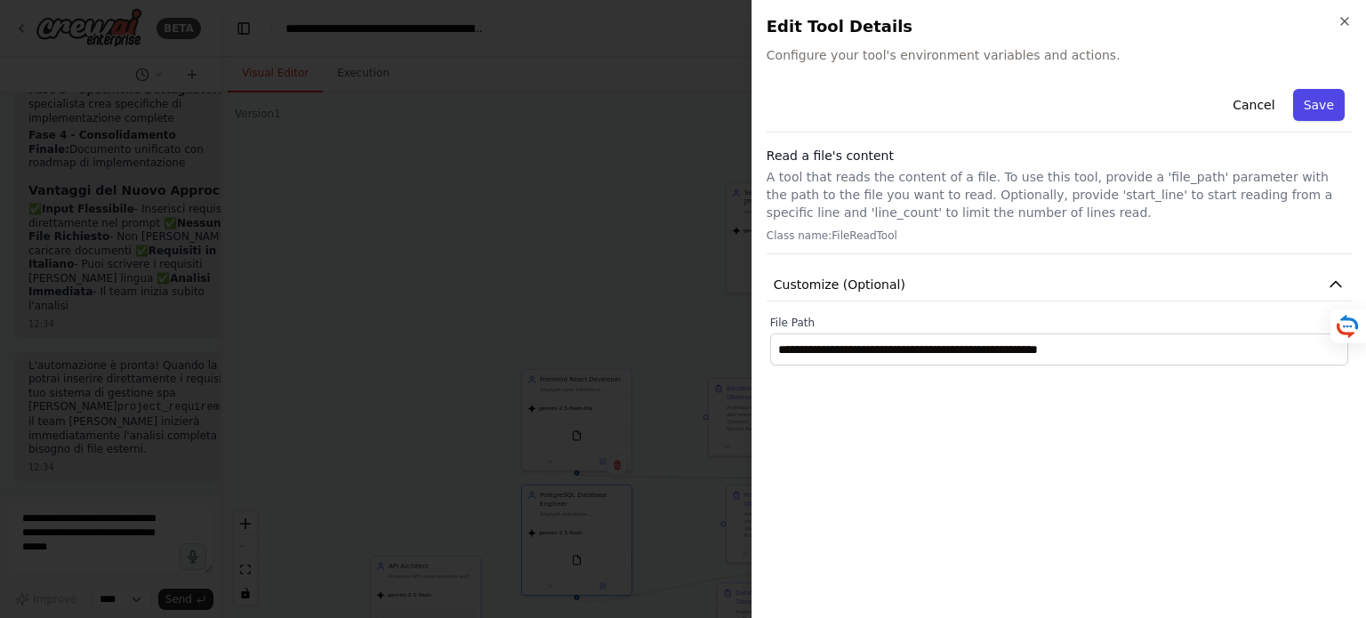
click at [1327, 102] on button "Save" at bounding box center [1320, 105] width 52 height 32
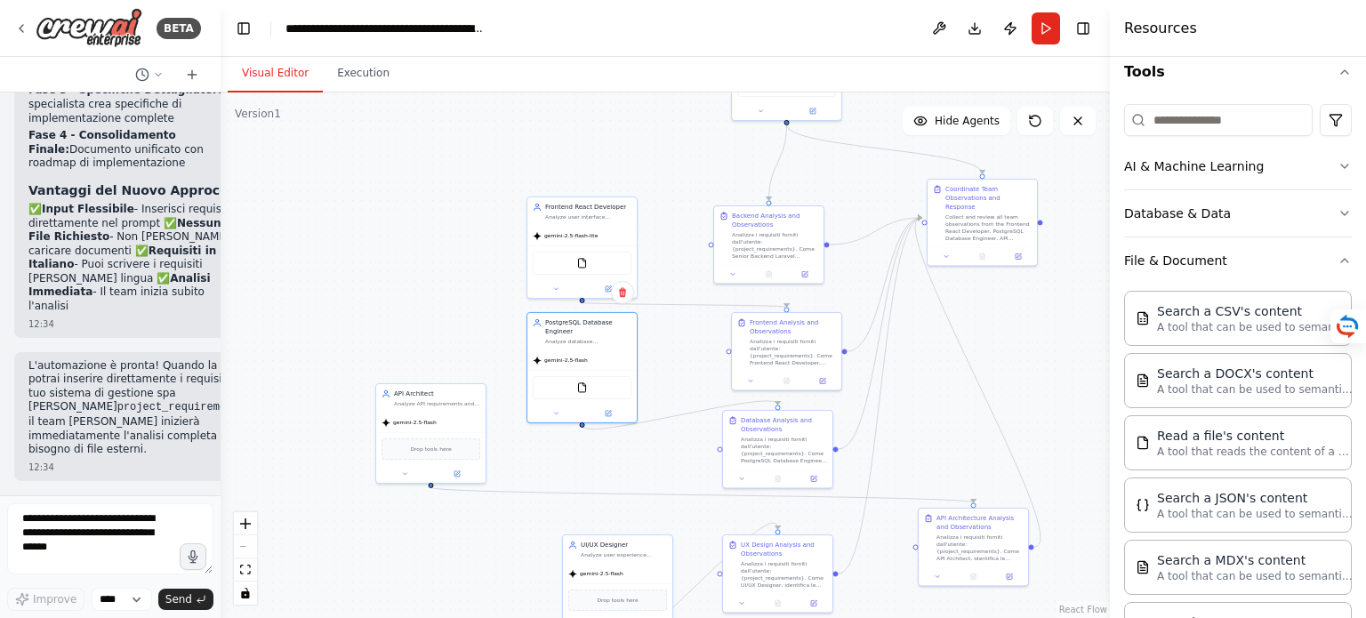
drag, startPoint x: 391, startPoint y: 474, endPoint x: 397, endPoint y: 307, distance: 167.3
click at [397, 307] on div ".deletable-edge-delete-btn { width: 20px; height: 20px; border: 0px solid #ffff…" at bounding box center [666, 356] width 890 height 526
click at [434, 455] on div "Drop tools here" at bounding box center [431, 447] width 99 height 21
click at [435, 451] on img at bounding box center [431, 448] width 11 height 11
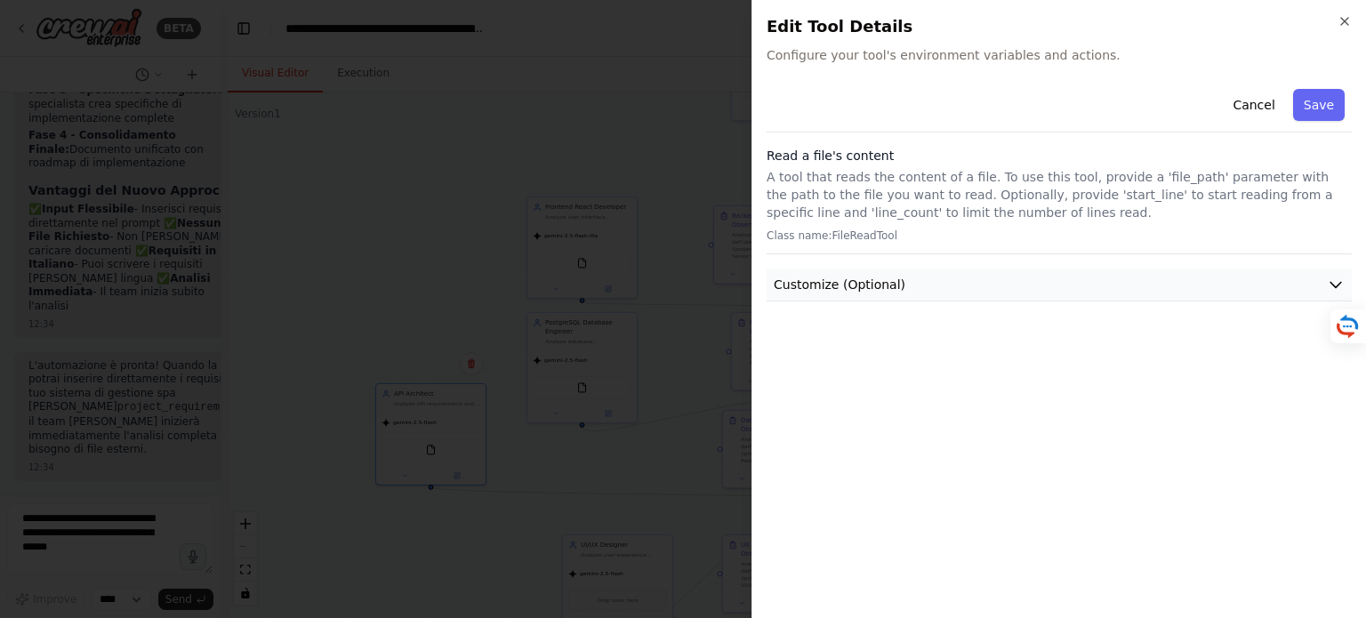
click at [848, 289] on span "Customize (Optional)" at bounding box center [840, 285] width 132 height 18
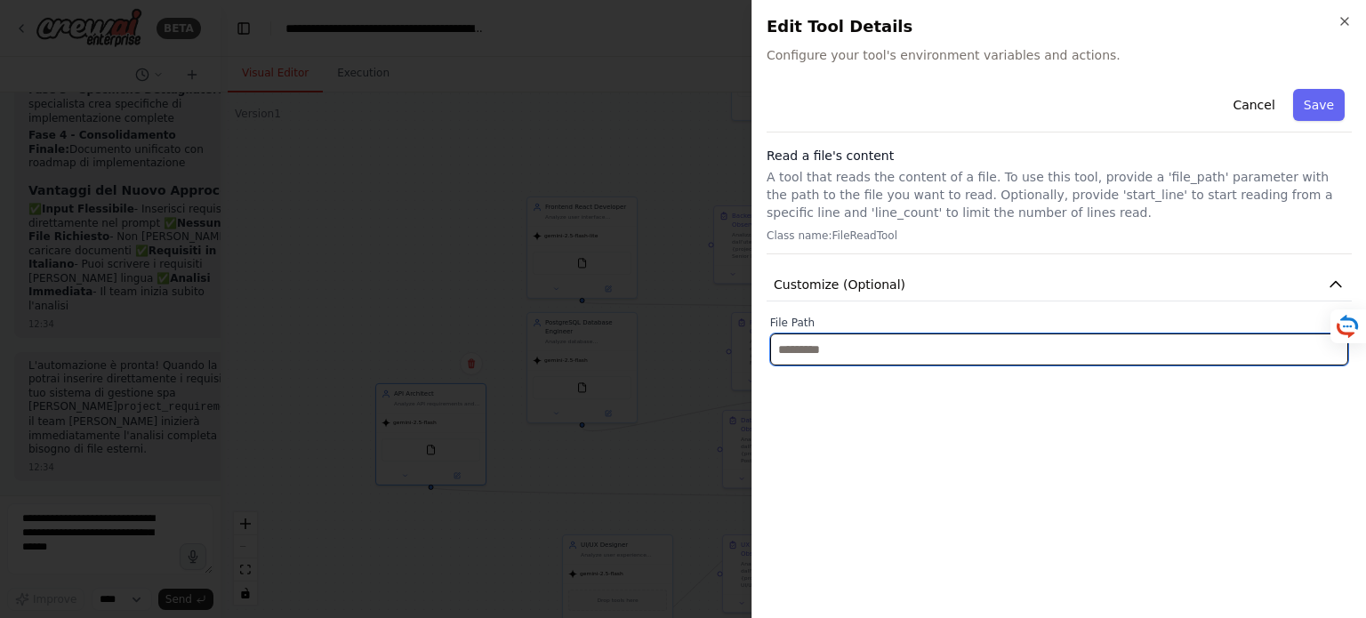
click at [818, 362] on input "text" at bounding box center [1059, 350] width 578 height 32
paste input "**********"
type input "**********"
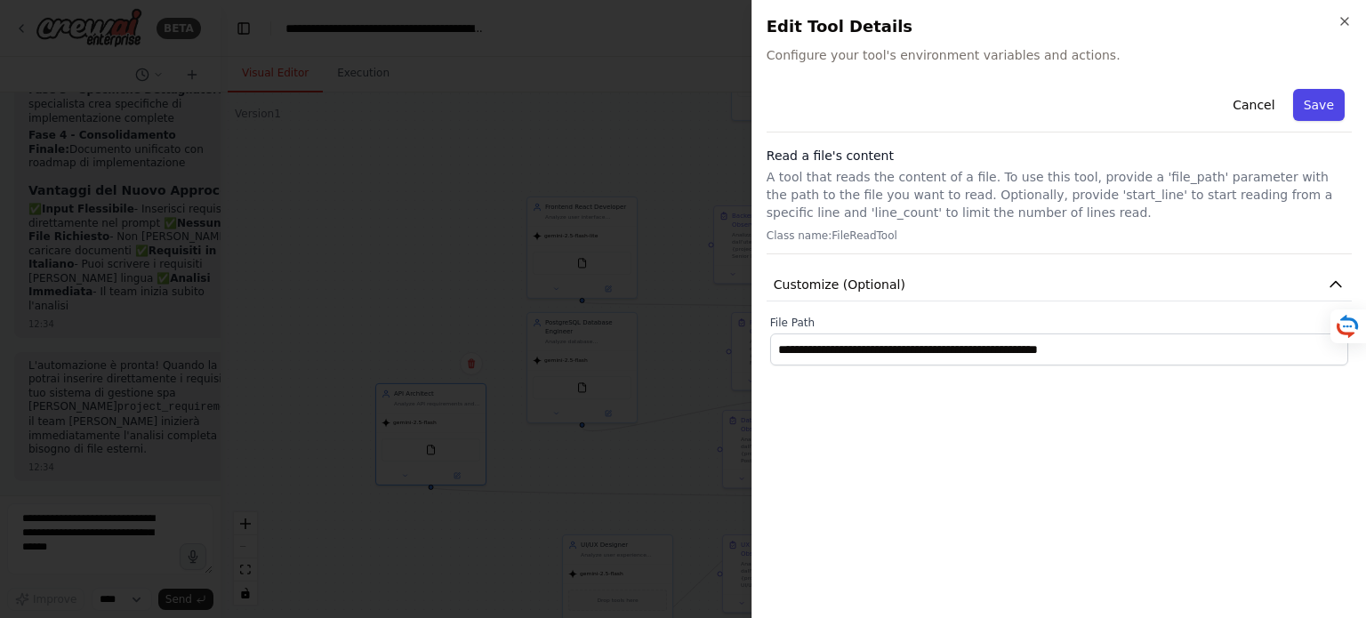
click at [1329, 108] on button "Save" at bounding box center [1320, 105] width 52 height 32
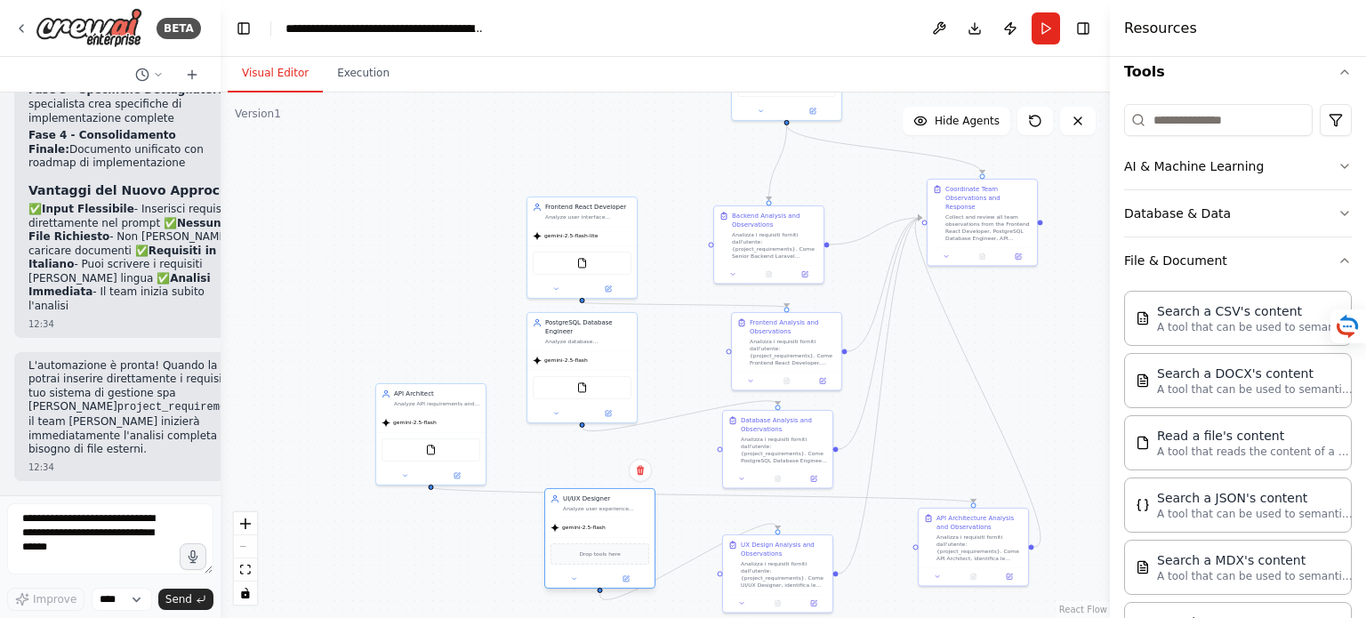
drag, startPoint x: 633, startPoint y: 561, endPoint x: 612, endPoint y: 520, distance: 45.8
click at [612, 520] on div "gemini-2.5-flash" at bounding box center [599, 528] width 109 height 20
click at [603, 555] on span "Drop tools here" at bounding box center [599, 554] width 41 height 9
click at [606, 558] on div "FileReadTool" at bounding box center [600, 555] width 99 height 23
click at [601, 558] on img at bounding box center [600, 555] width 11 height 11
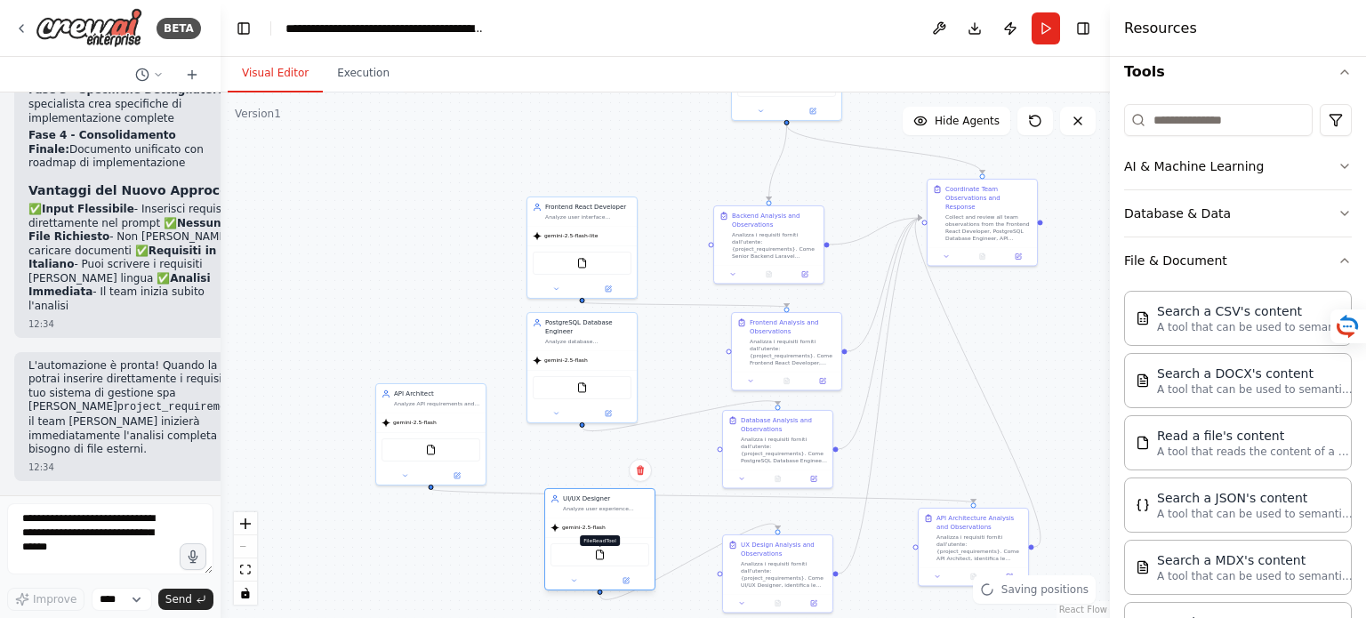
click at [600, 552] on img at bounding box center [600, 555] width 11 height 11
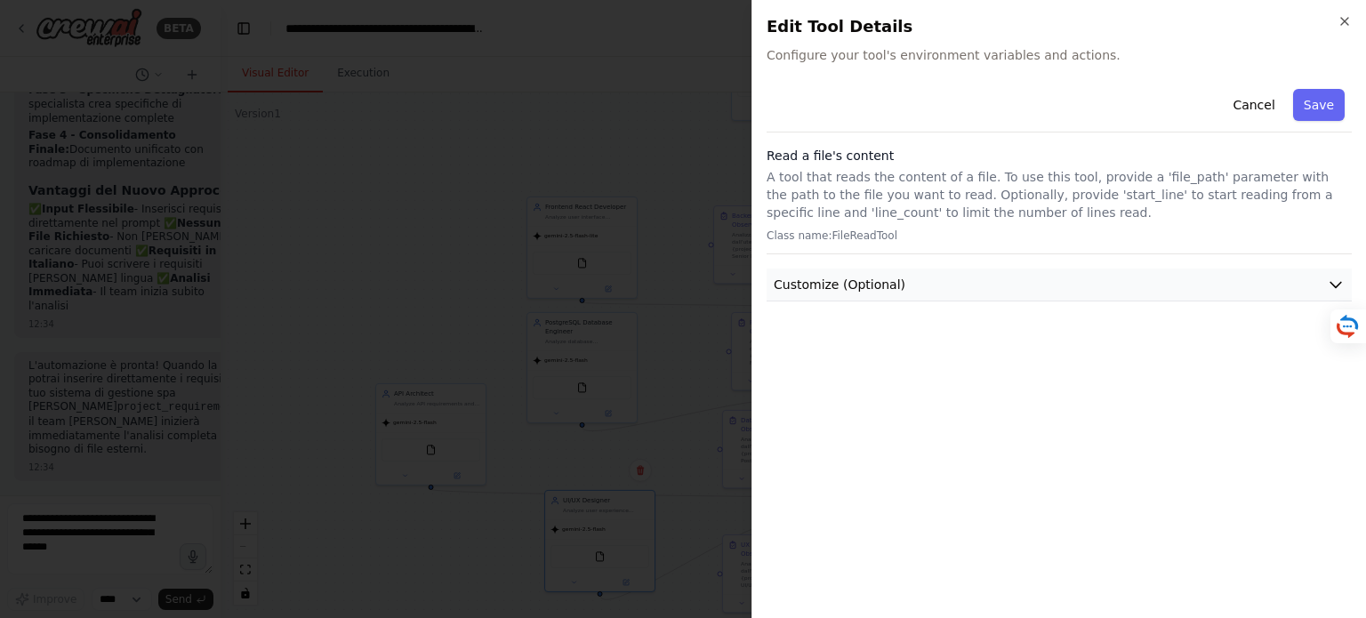
click at [841, 294] on button "Customize (Optional)" at bounding box center [1059, 285] width 585 height 33
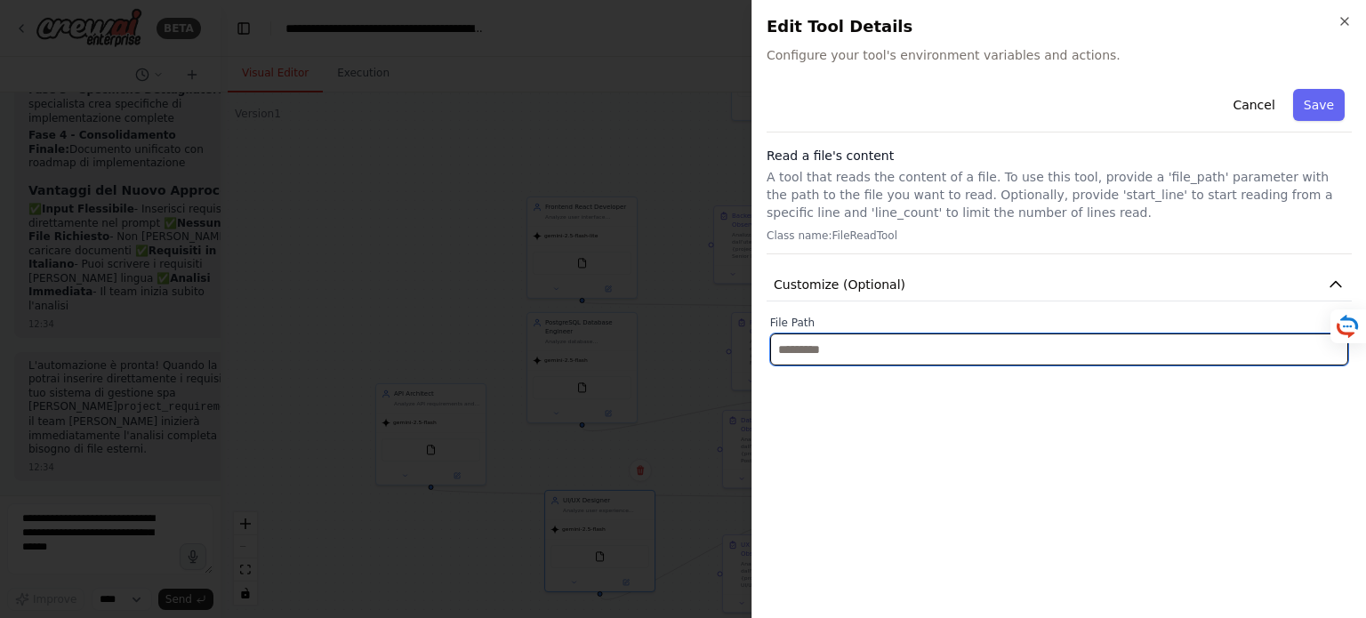
click at [907, 359] on input "text" at bounding box center [1059, 350] width 578 height 32
paste input "**********"
type input "**********"
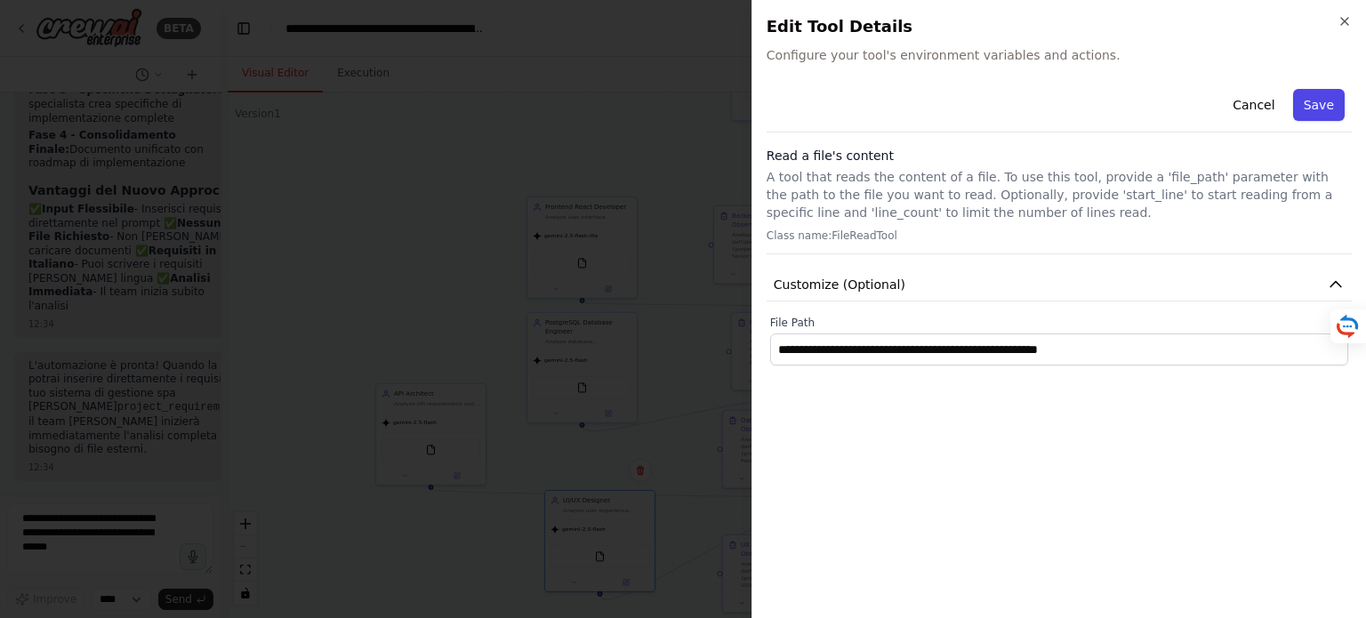
click at [1330, 103] on button "Save" at bounding box center [1320, 105] width 52 height 32
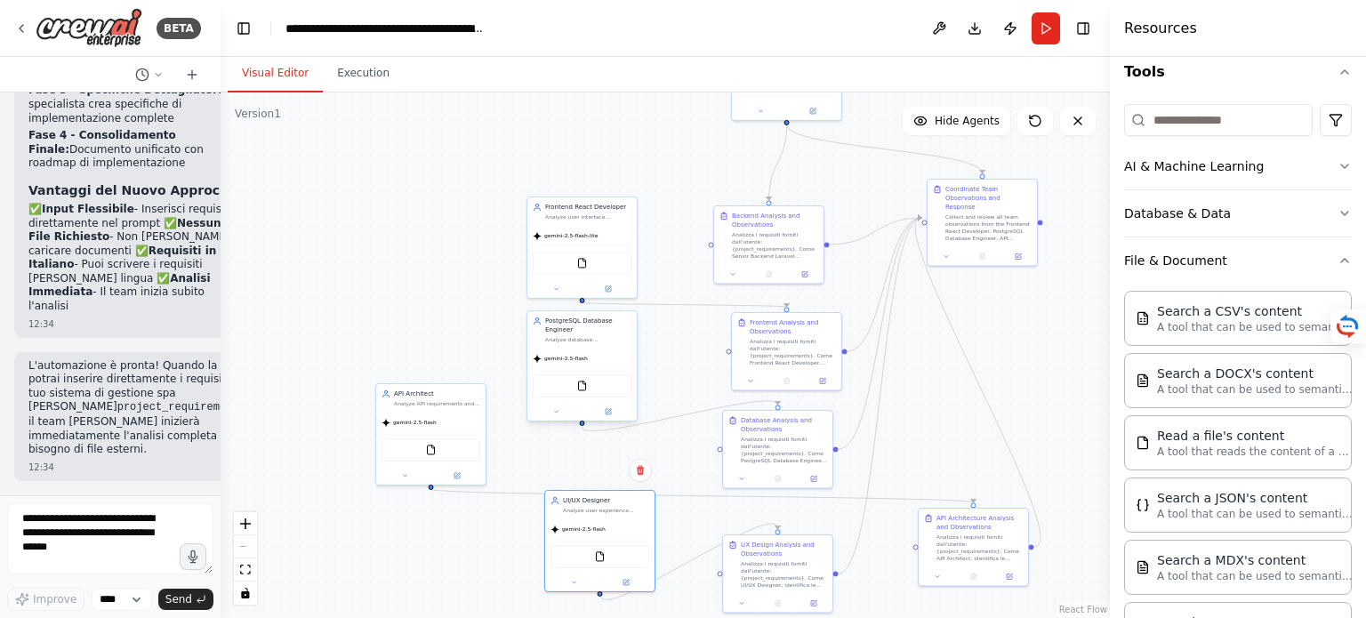
click at [578, 352] on div "gemini-2.5-flash" at bounding box center [582, 359] width 109 height 20
click at [608, 408] on icon at bounding box center [608, 411] width 7 height 7
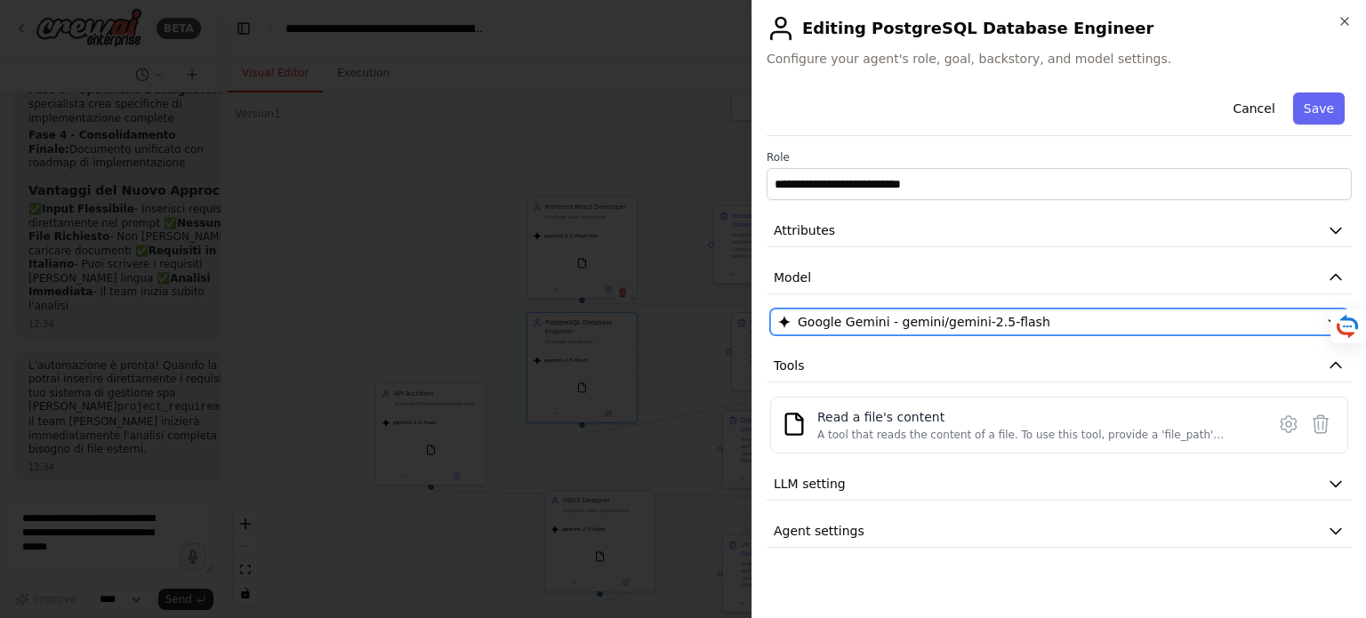
click at [1297, 325] on div "Google Gemini - gemini/gemini-2.5-flash" at bounding box center [1048, 322] width 541 height 18
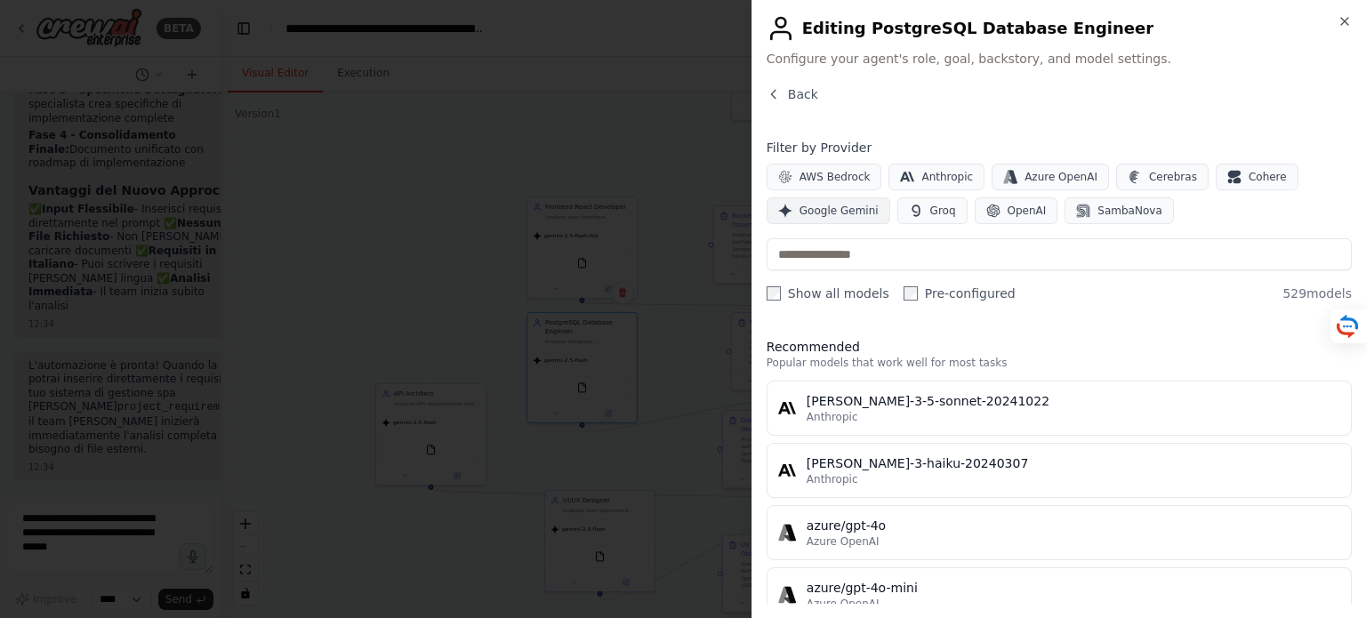
click at [833, 209] on span "Google Gemini" at bounding box center [839, 211] width 79 height 14
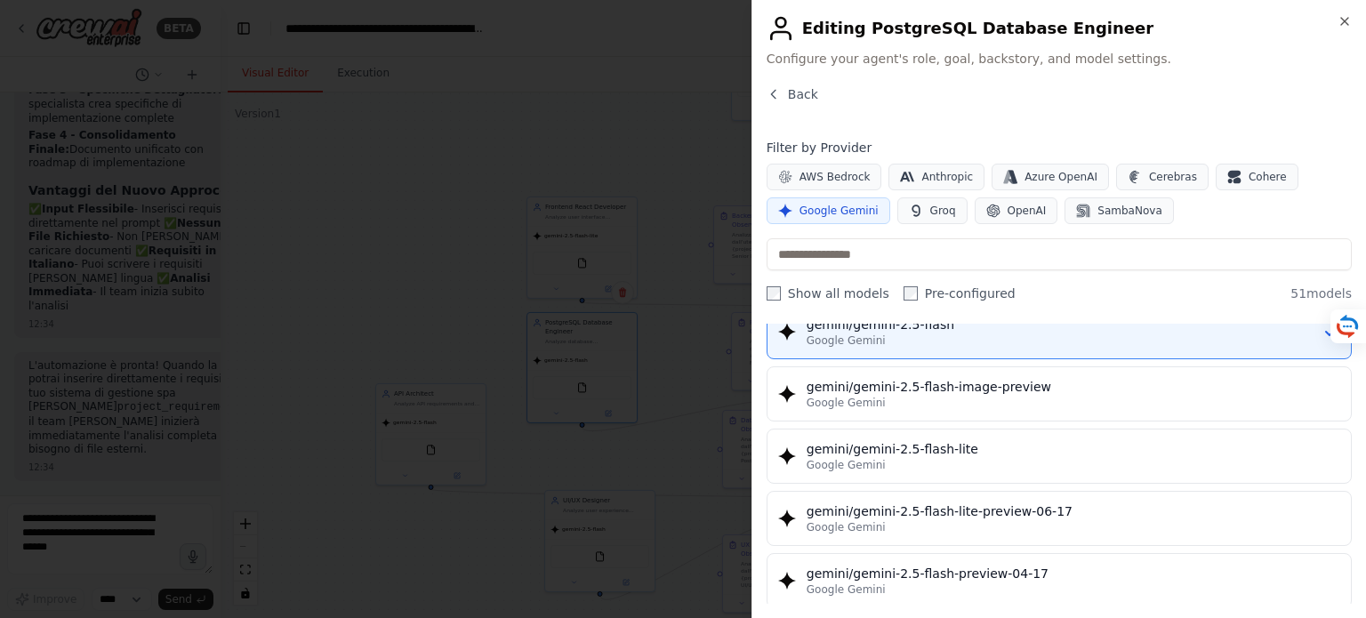
scroll to position [1601, 0]
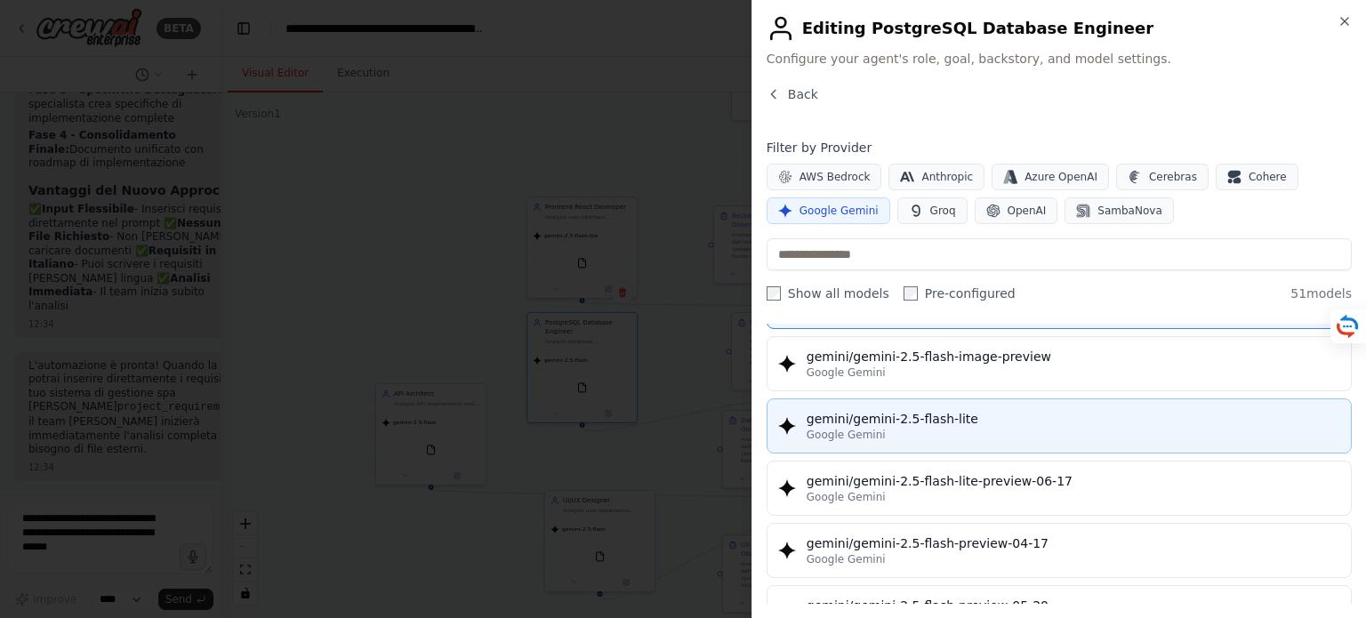
click at [959, 410] on div "gemini/gemini-2.5-flash-lite" at bounding box center [1074, 419] width 534 height 18
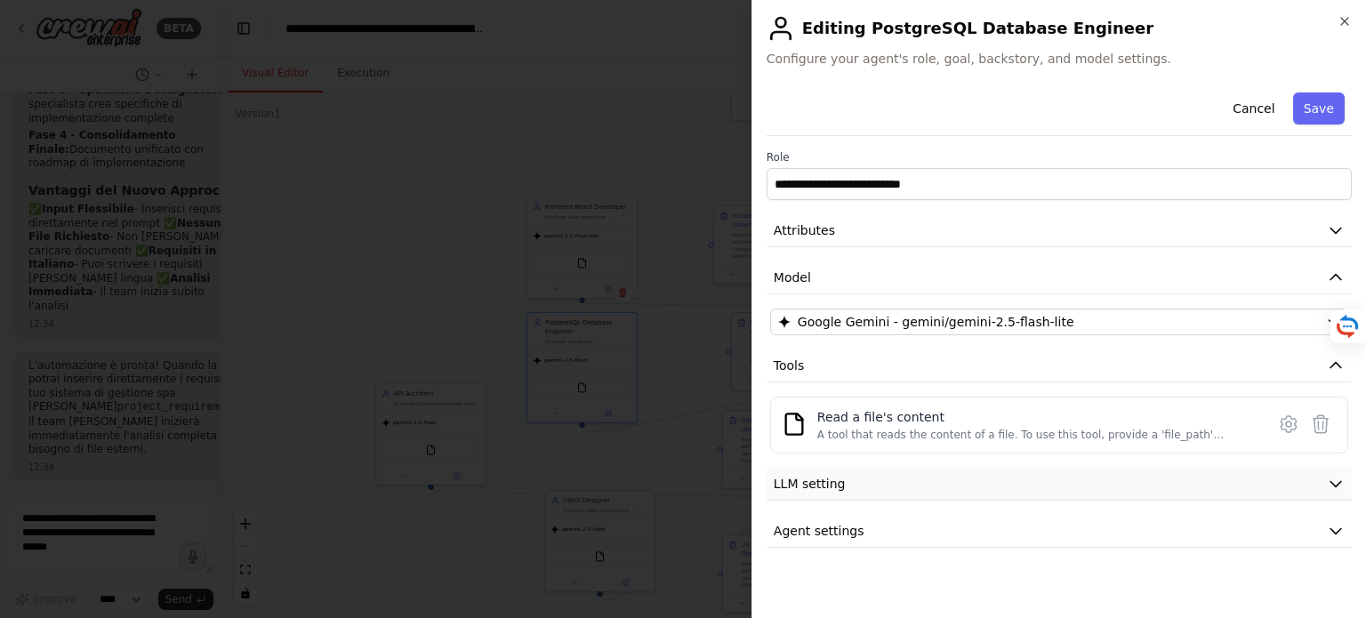
click at [1335, 480] on icon "button" at bounding box center [1336, 484] width 18 height 18
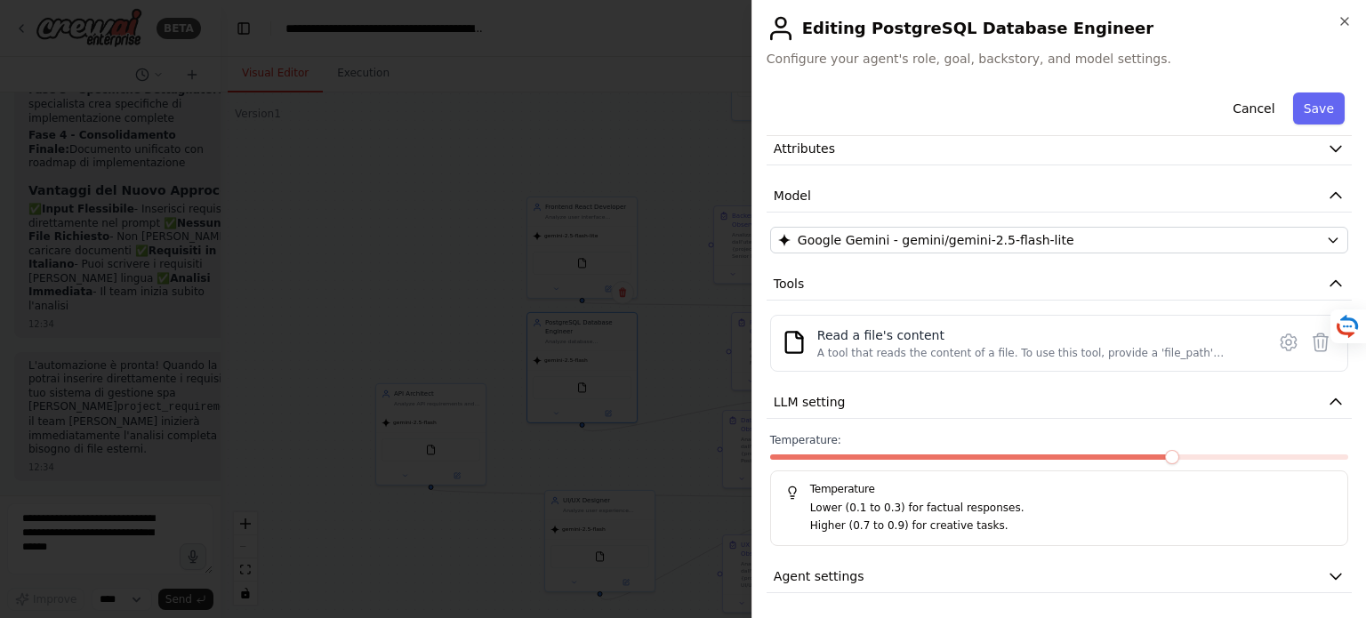
scroll to position [83, 0]
click at [1327, 569] on icon "button" at bounding box center [1336, 576] width 18 height 18
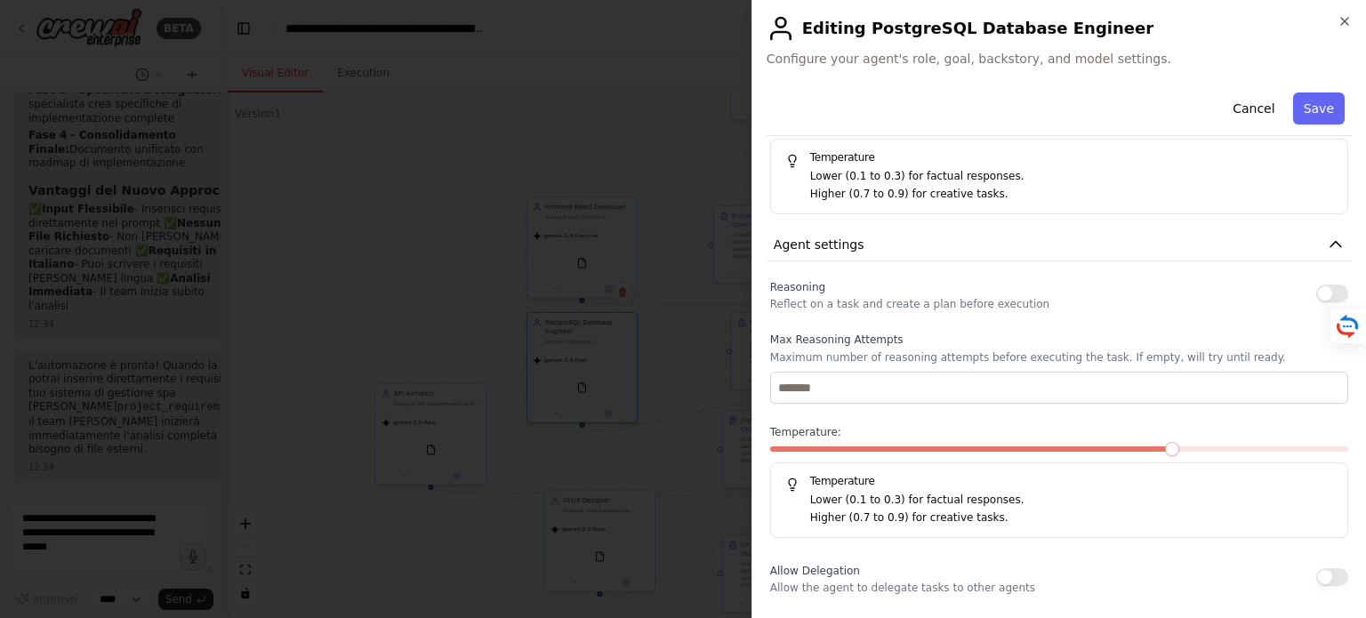
scroll to position [413, 0]
click at [1317, 294] on button "button" at bounding box center [1333, 295] width 32 height 18
click at [1325, 292] on button "button" at bounding box center [1333, 295] width 32 height 18
click at [1317, 294] on button "button" at bounding box center [1333, 295] width 32 height 18
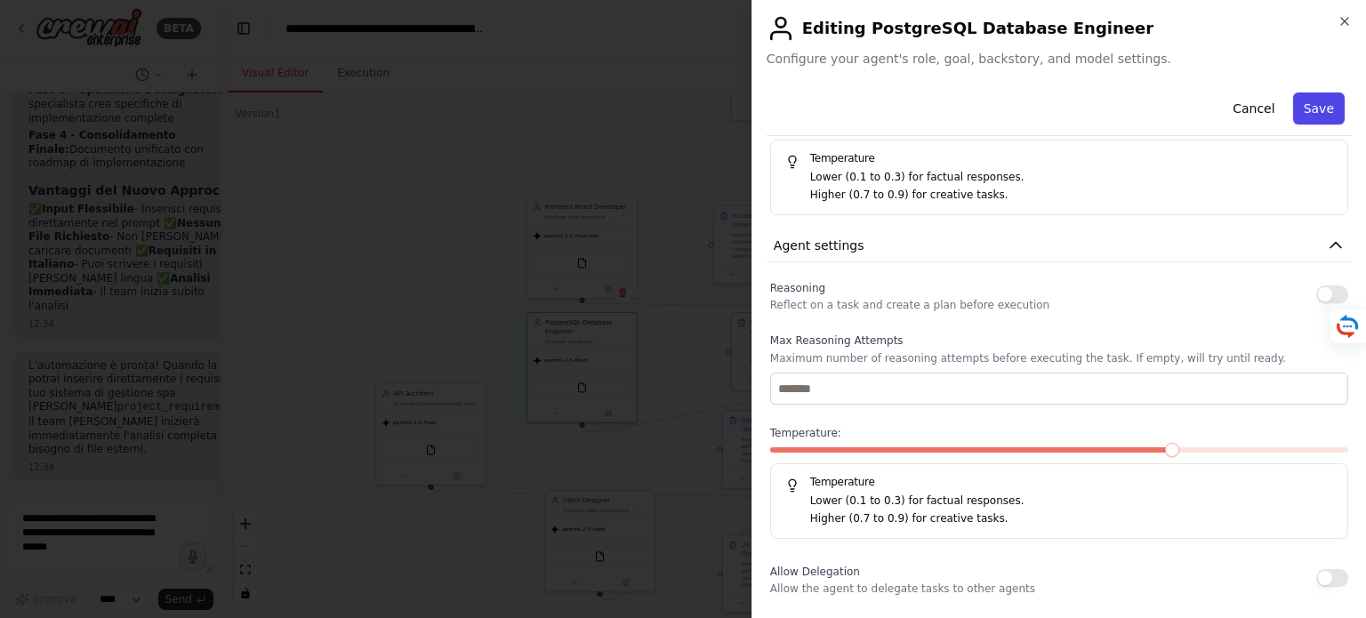
click at [1313, 111] on button "Save" at bounding box center [1320, 109] width 52 height 32
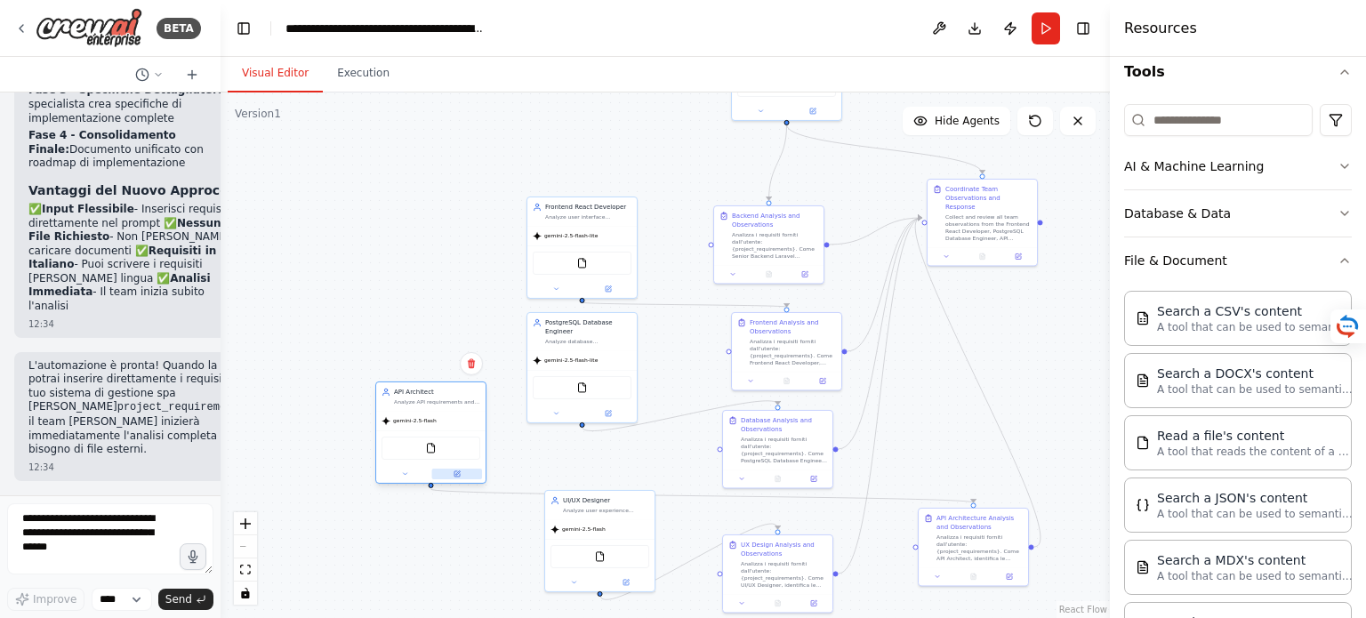
click at [457, 474] on icon at bounding box center [457, 474] width 7 height 7
click at [457, 471] on icon at bounding box center [457, 474] width 7 height 7
click at [460, 474] on icon at bounding box center [457, 474] width 7 height 7
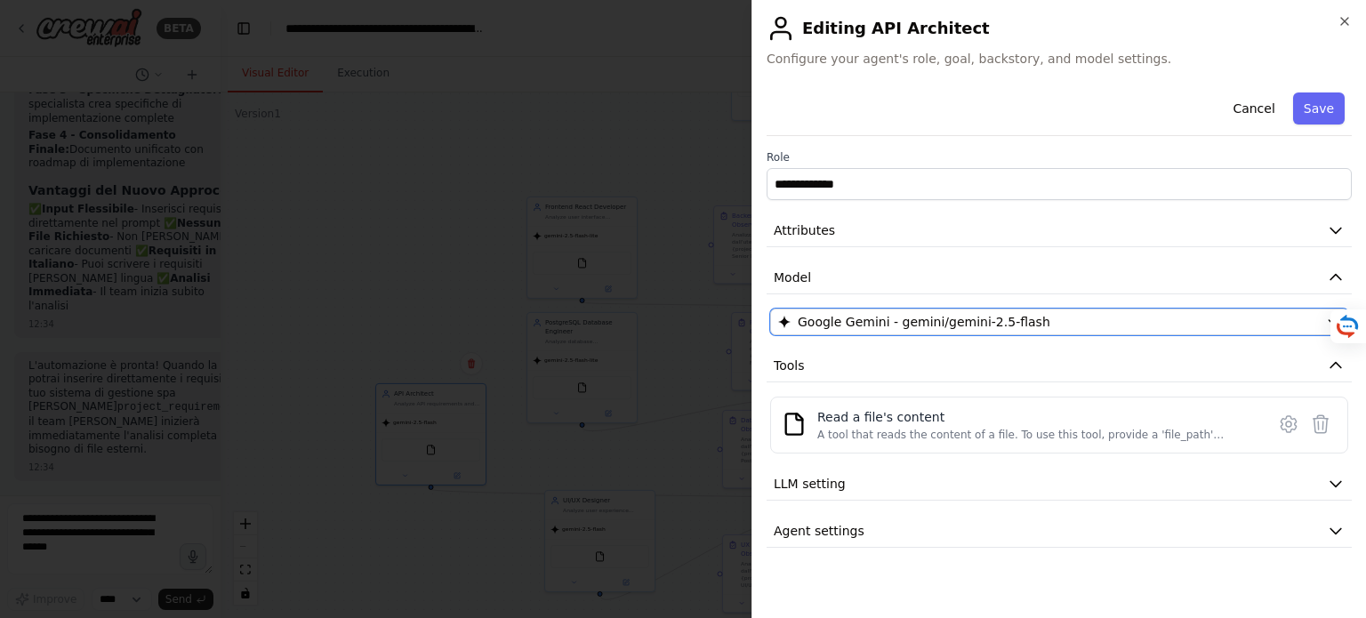
click at [993, 329] on span "Google Gemini - gemini/gemini-2.5-flash" at bounding box center [924, 322] width 253 height 18
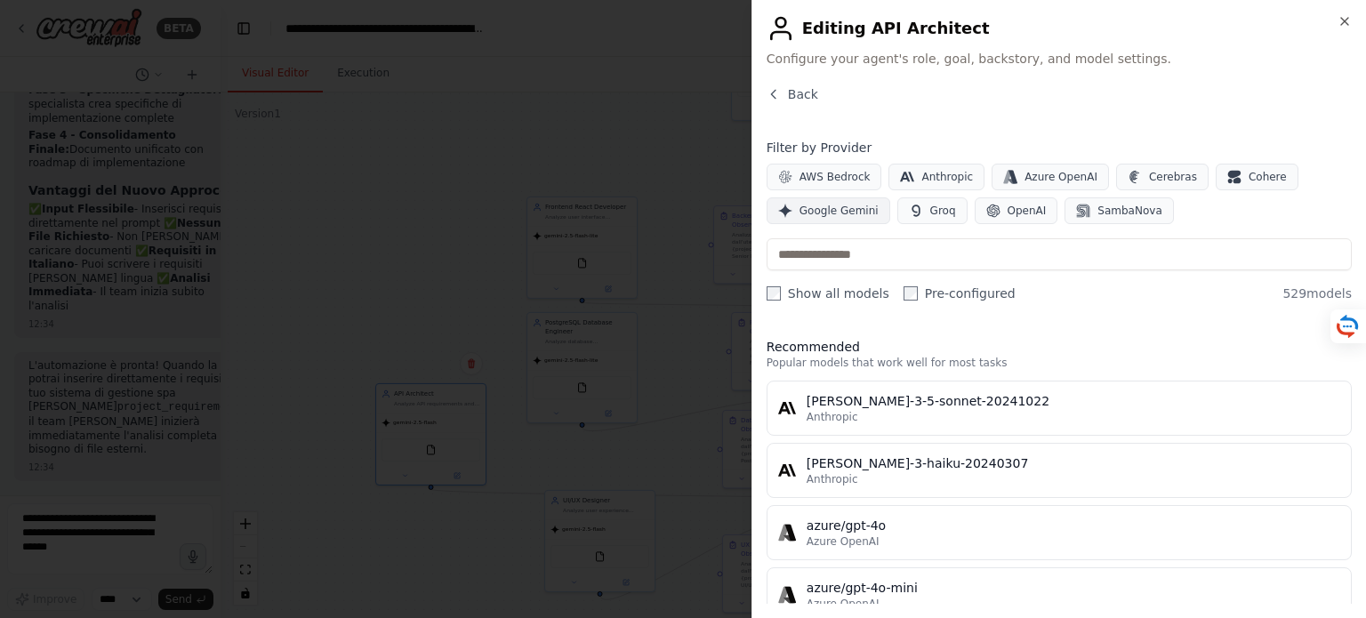
click at [792, 203] on button "Google Gemini" at bounding box center [829, 210] width 124 height 27
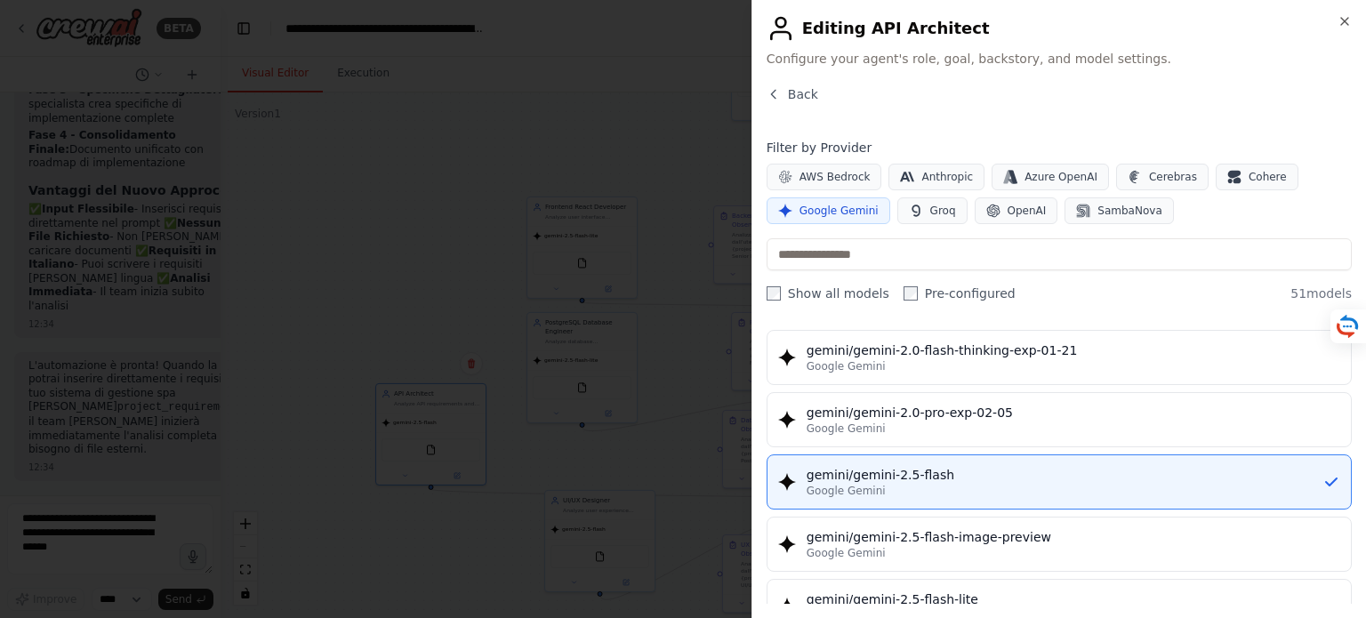
scroll to position [1423, 0]
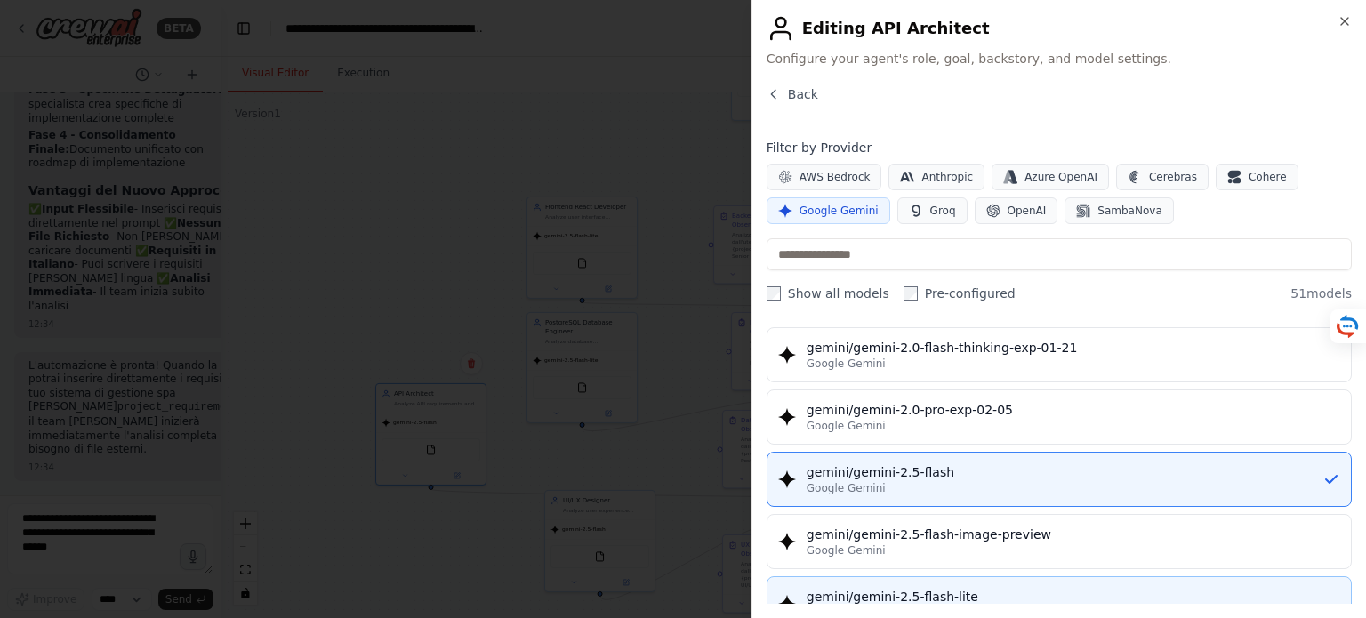
click at [964, 593] on div "gemini/gemini-2.5-flash-lite" at bounding box center [1074, 597] width 534 height 18
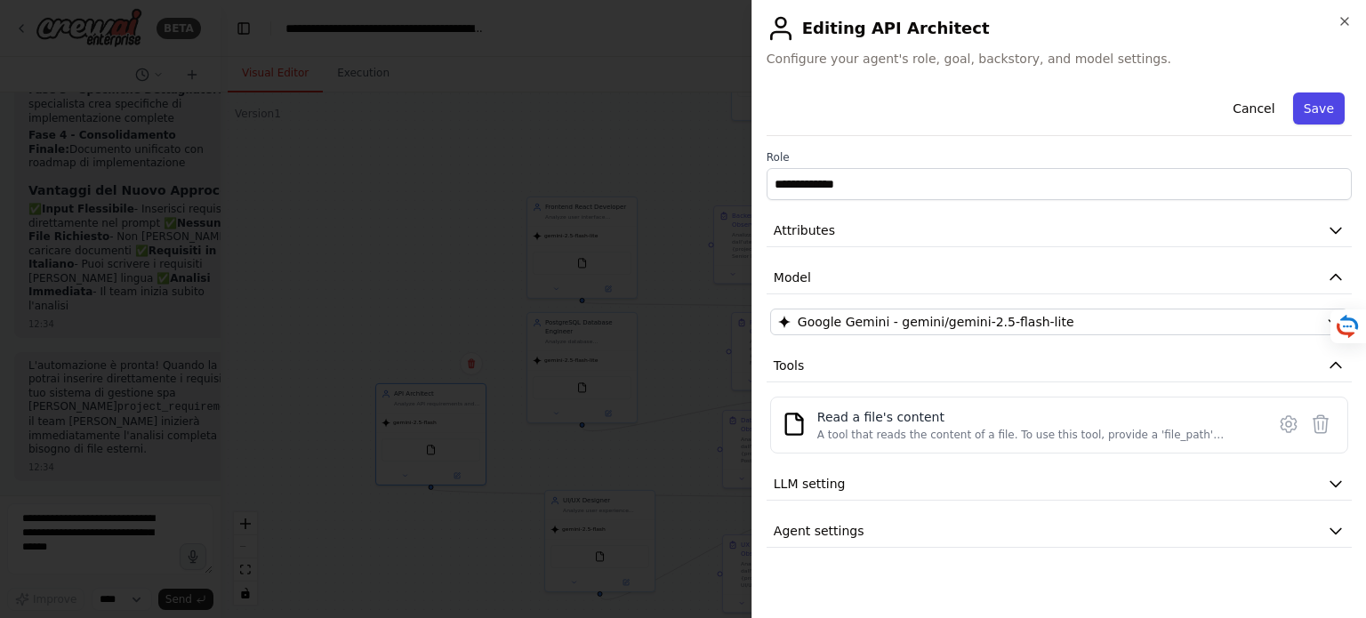
click at [1333, 105] on button "Save" at bounding box center [1320, 109] width 52 height 32
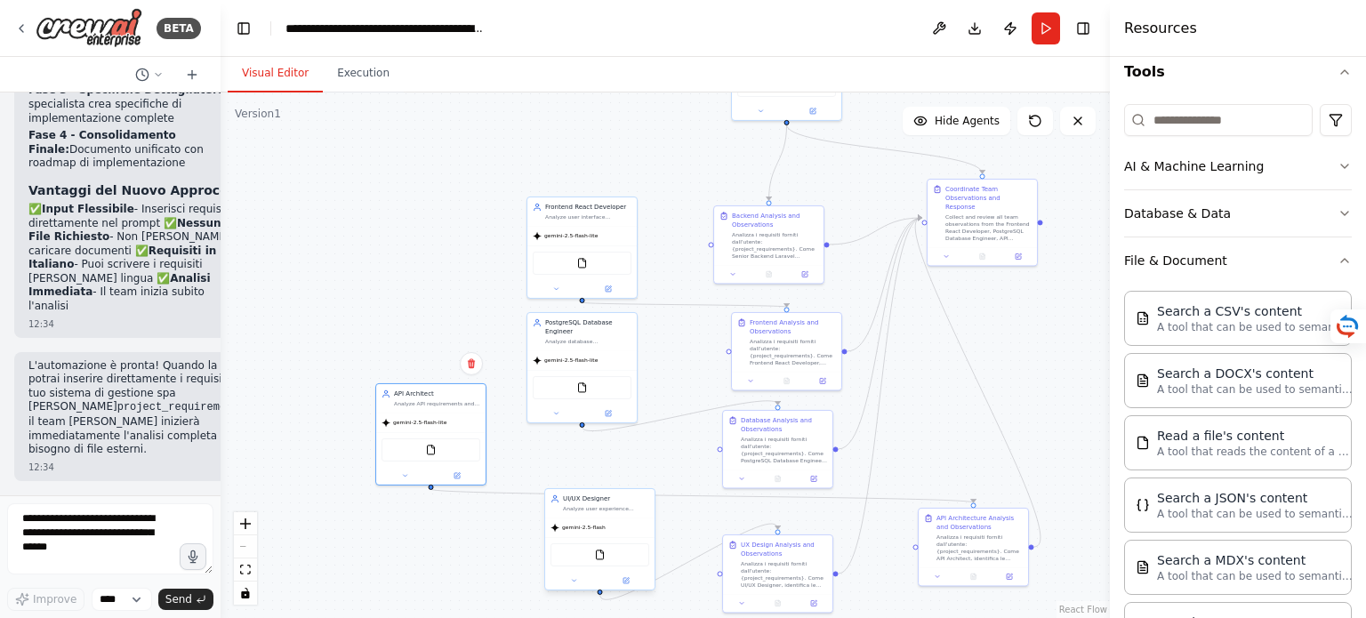
click at [597, 564] on div "FileReadTool" at bounding box center [600, 555] width 99 height 23
click at [600, 551] on img at bounding box center [600, 555] width 11 height 11
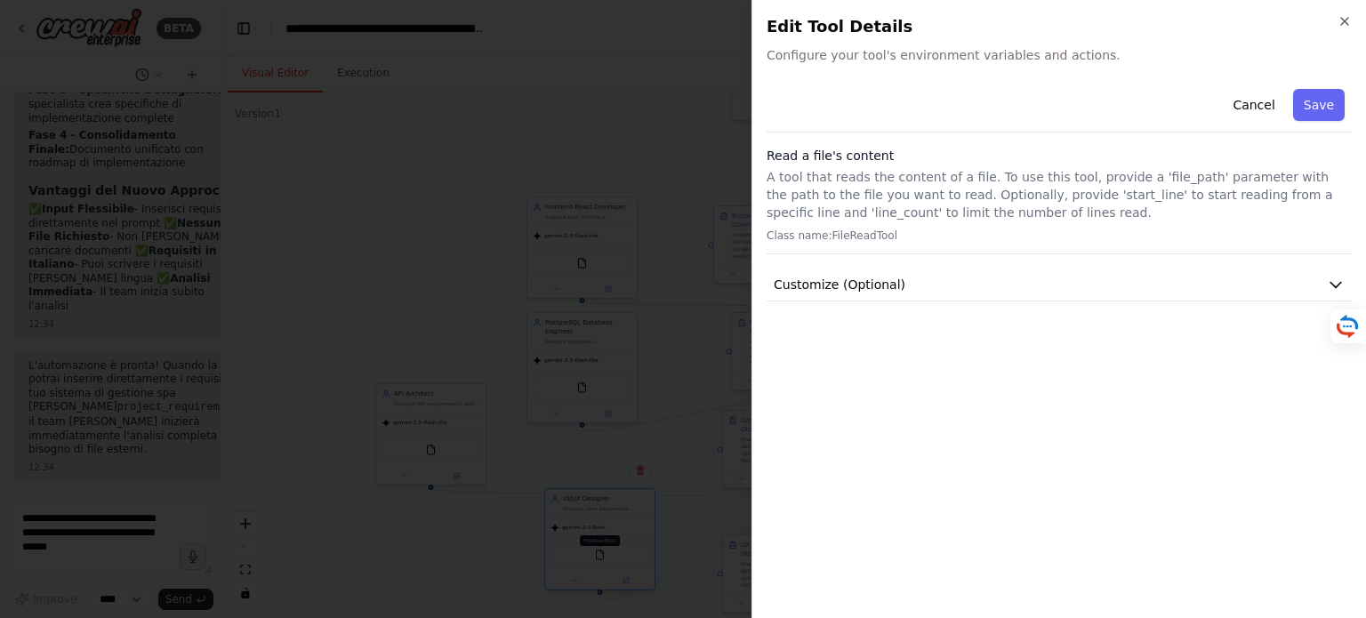
click at [600, 551] on div at bounding box center [683, 309] width 1366 height 618
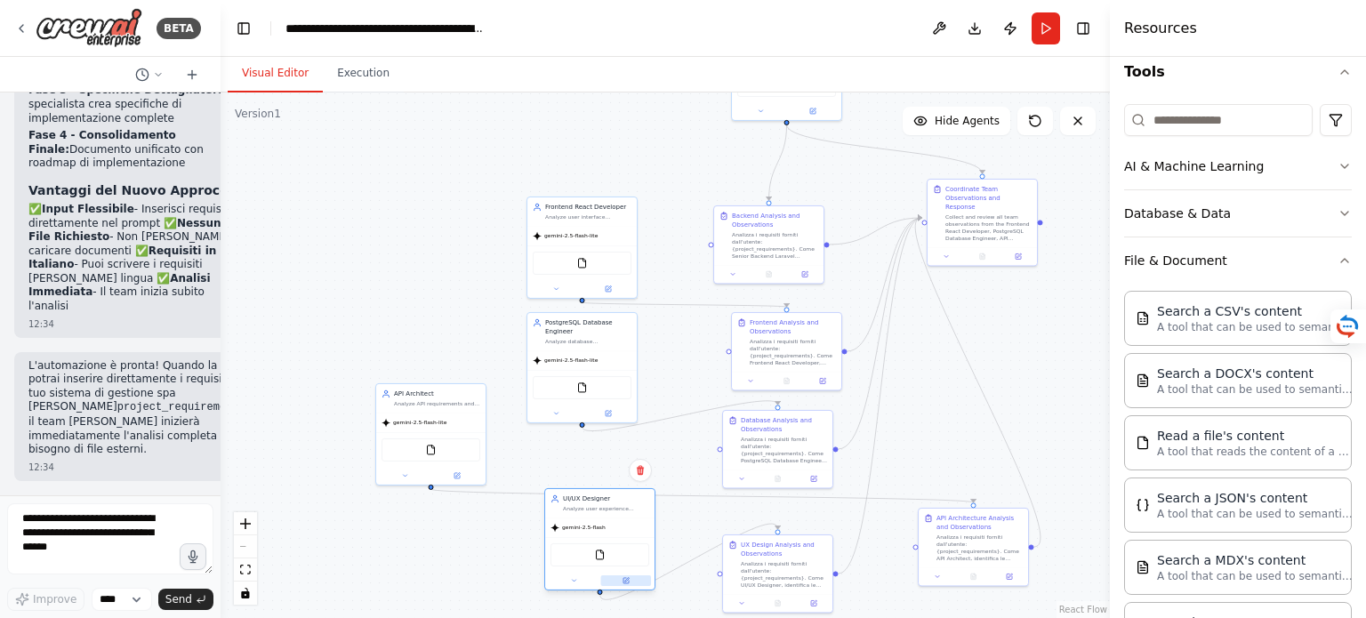
click at [629, 582] on icon at bounding box center [626, 580] width 5 height 5
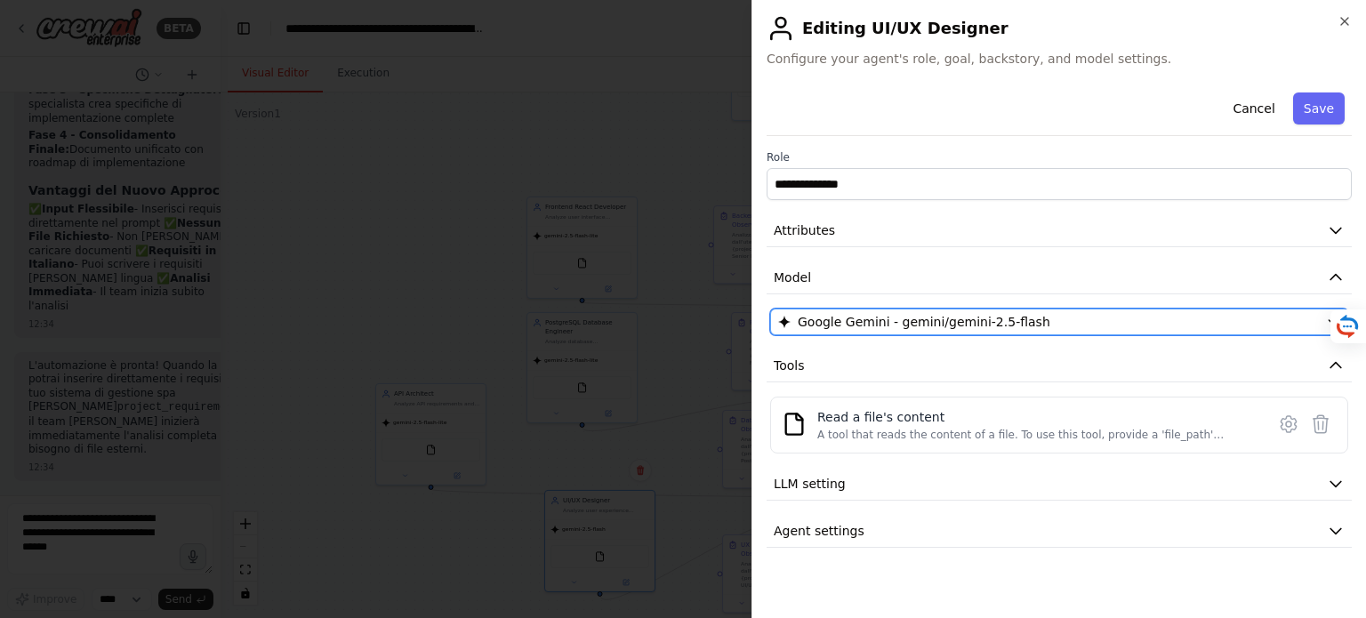
click at [1145, 330] on div "Google Gemini - gemini/gemini-2.5-flash" at bounding box center [1048, 322] width 541 height 18
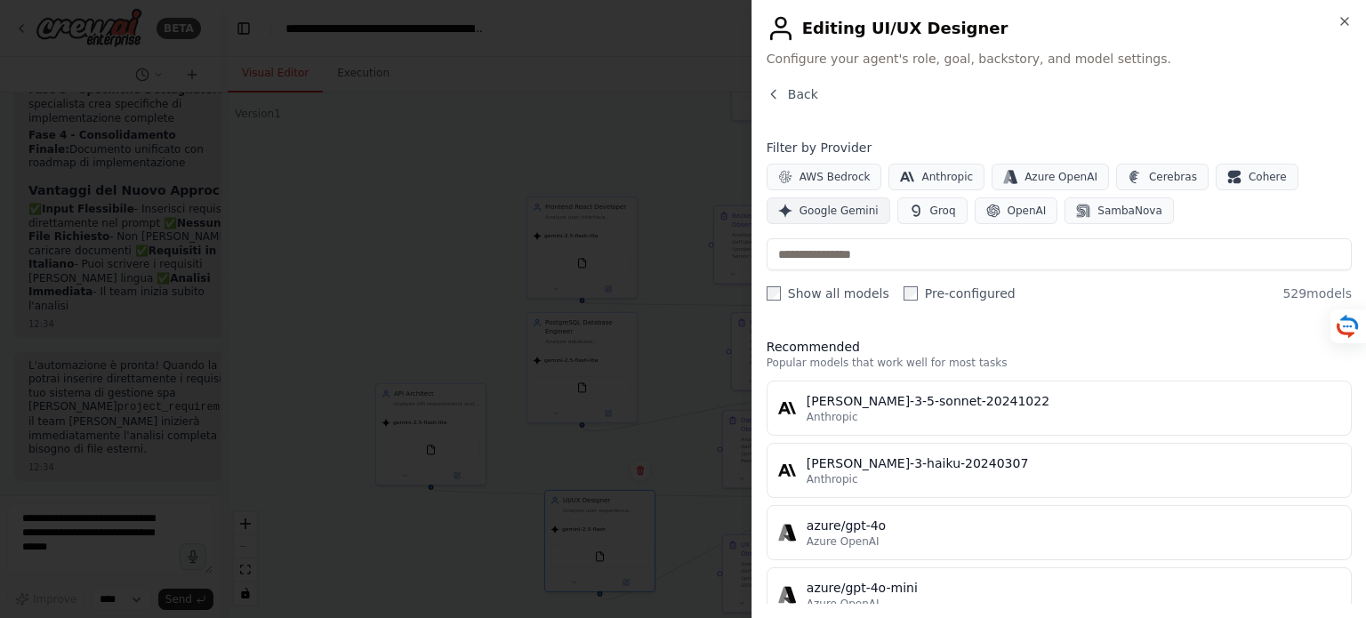
click at [819, 206] on span "Google Gemini" at bounding box center [839, 211] width 79 height 14
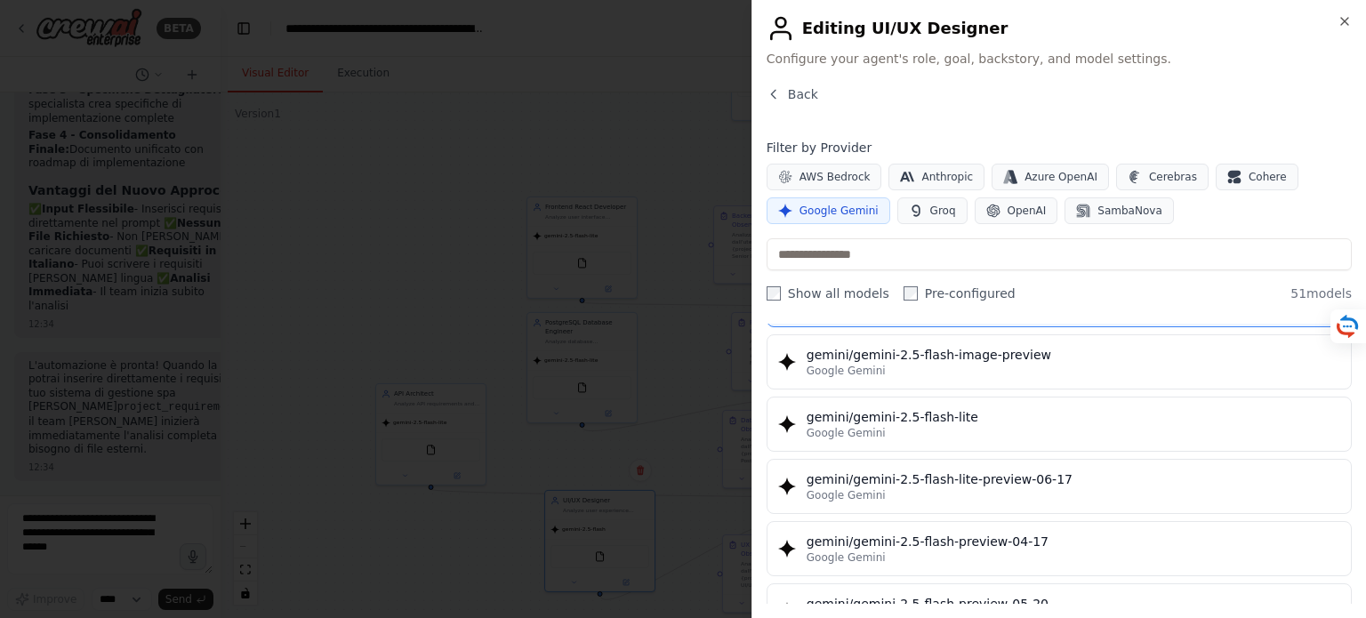
scroll to position [1601, 0]
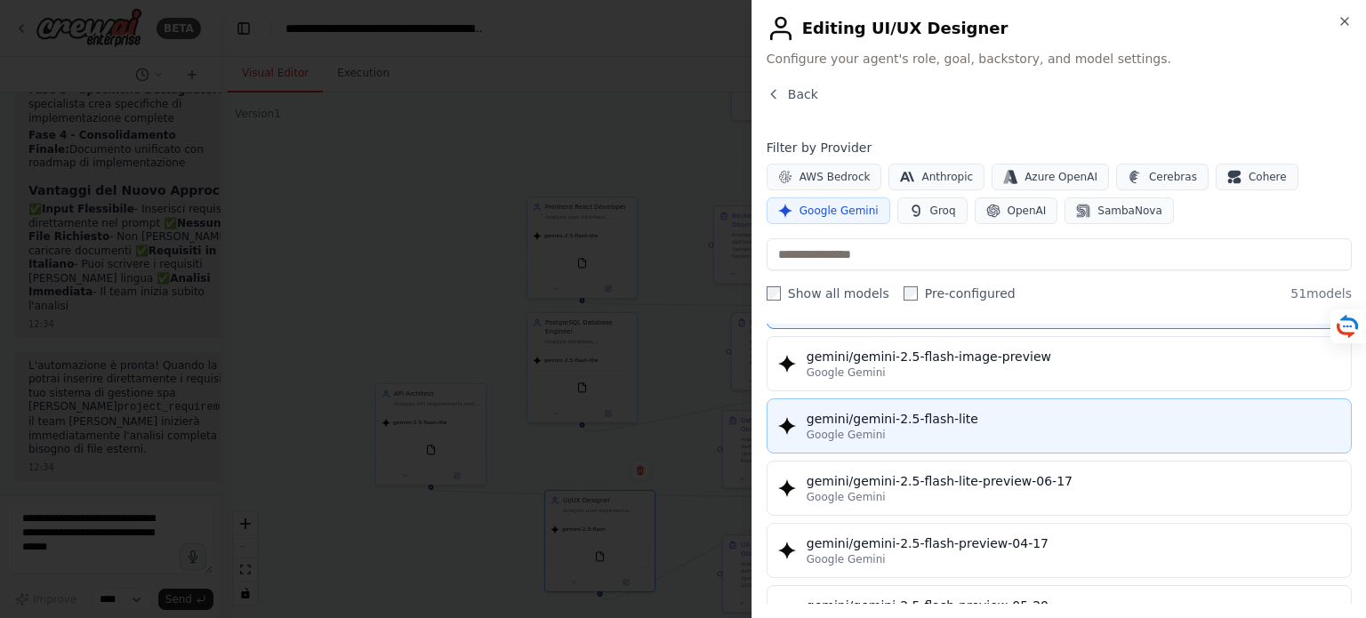
click at [936, 415] on div "gemini/gemini-2.5-flash-lite" at bounding box center [1074, 419] width 534 height 18
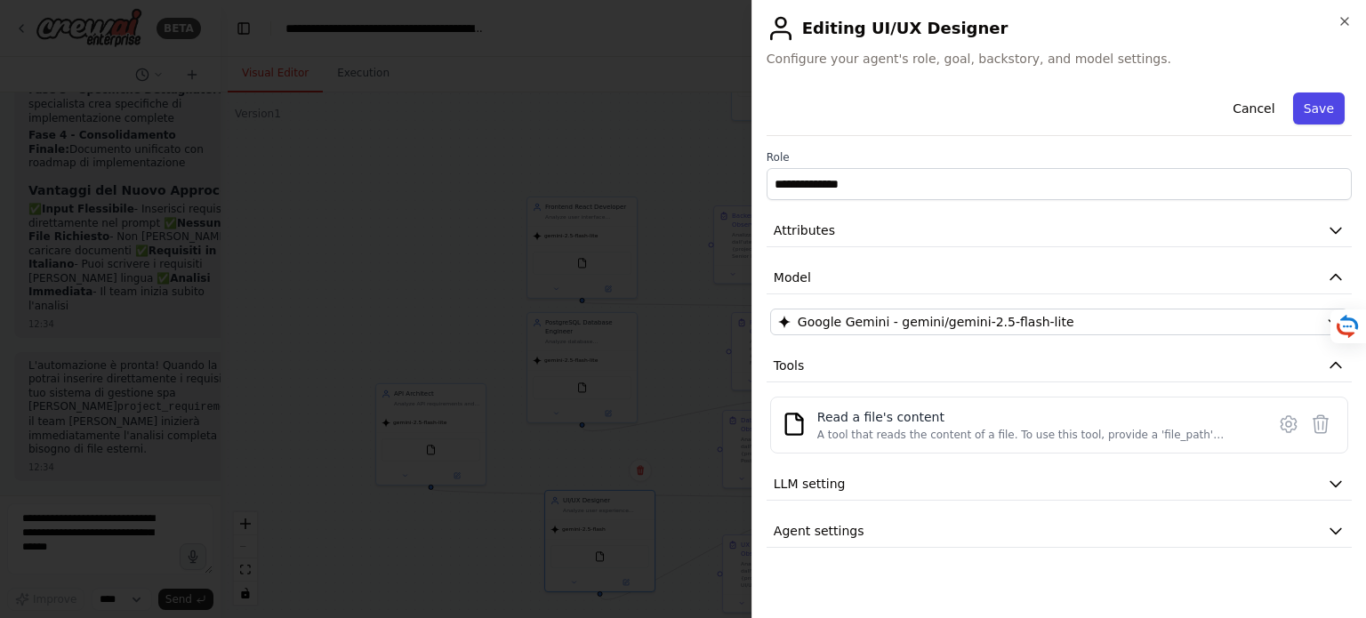
click at [1330, 112] on button "Save" at bounding box center [1320, 109] width 52 height 32
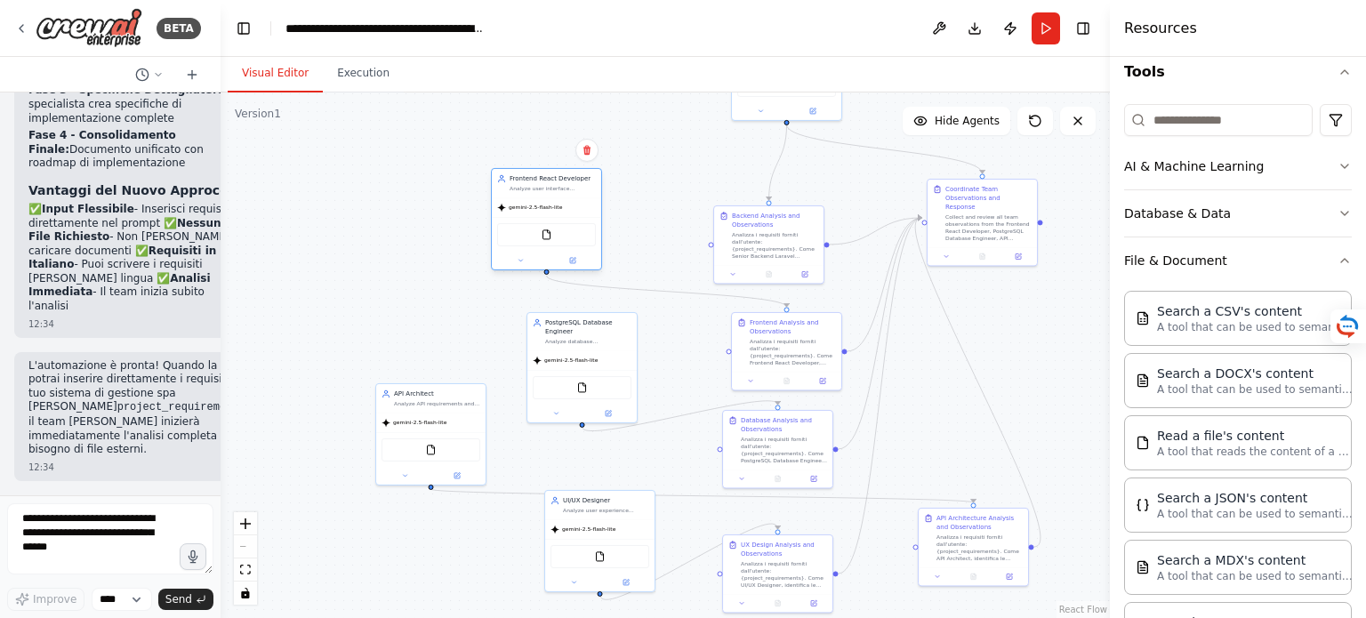
drag, startPoint x: 584, startPoint y: 247, endPoint x: 544, endPoint y: 221, distance: 47.4
click at [544, 221] on div "FileReadTool" at bounding box center [546, 234] width 109 height 35
drag, startPoint x: 777, startPoint y: 231, endPoint x: 777, endPoint y: 186, distance: 45.4
click at [777, 186] on div "Analizza i requisiti forniti dall'utente: {project_requirements}. Come Senior B…" at bounding box center [775, 199] width 86 height 28
drag, startPoint x: 781, startPoint y: 349, endPoint x: 759, endPoint y: 312, distance: 42.7
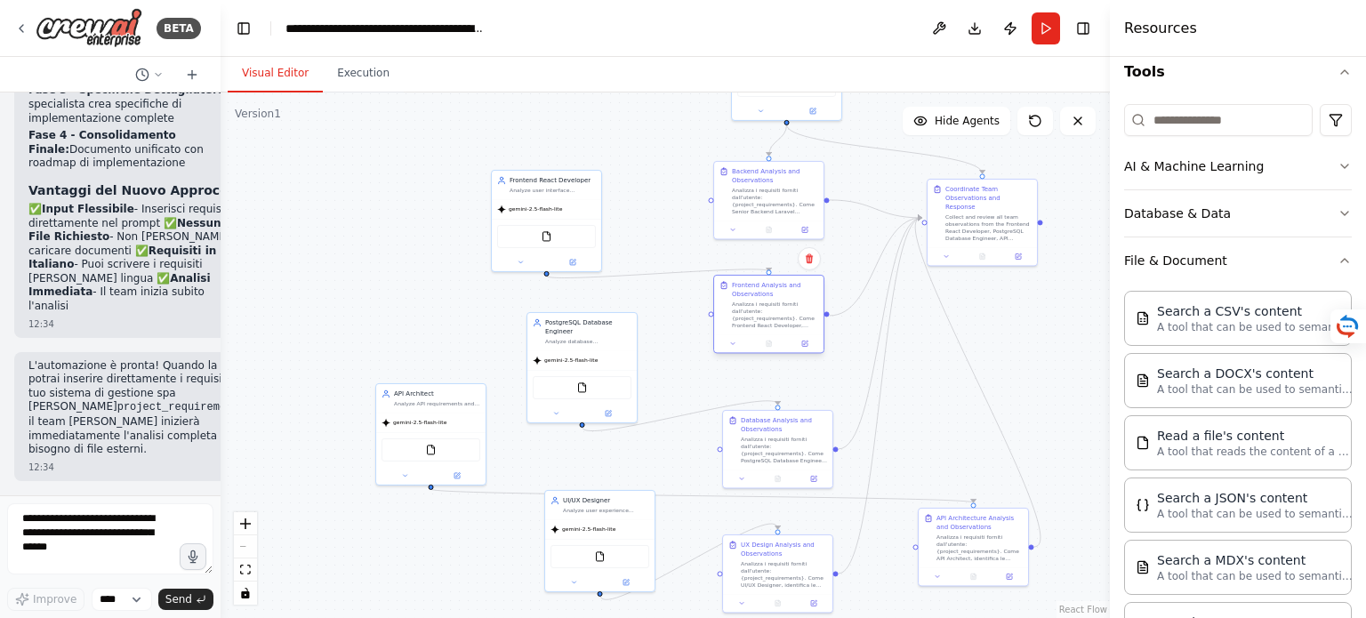
click at [759, 312] on div "Analizza i requisiti forniti dall'utente: {project_requirements}. Come Frontend…" at bounding box center [775, 315] width 86 height 28
drag, startPoint x: 603, startPoint y: 376, endPoint x: 580, endPoint y: 358, distance: 29.7
click at [580, 358] on div "FileReadTool" at bounding box center [564, 368] width 99 height 23
drag, startPoint x: 781, startPoint y: 451, endPoint x: 766, endPoint y: 454, distance: 15.4
click at [766, 454] on div "Analizza i requisiti forniti dall'utente: {project_requirements}. Come PostgreS…" at bounding box center [775, 448] width 86 height 28
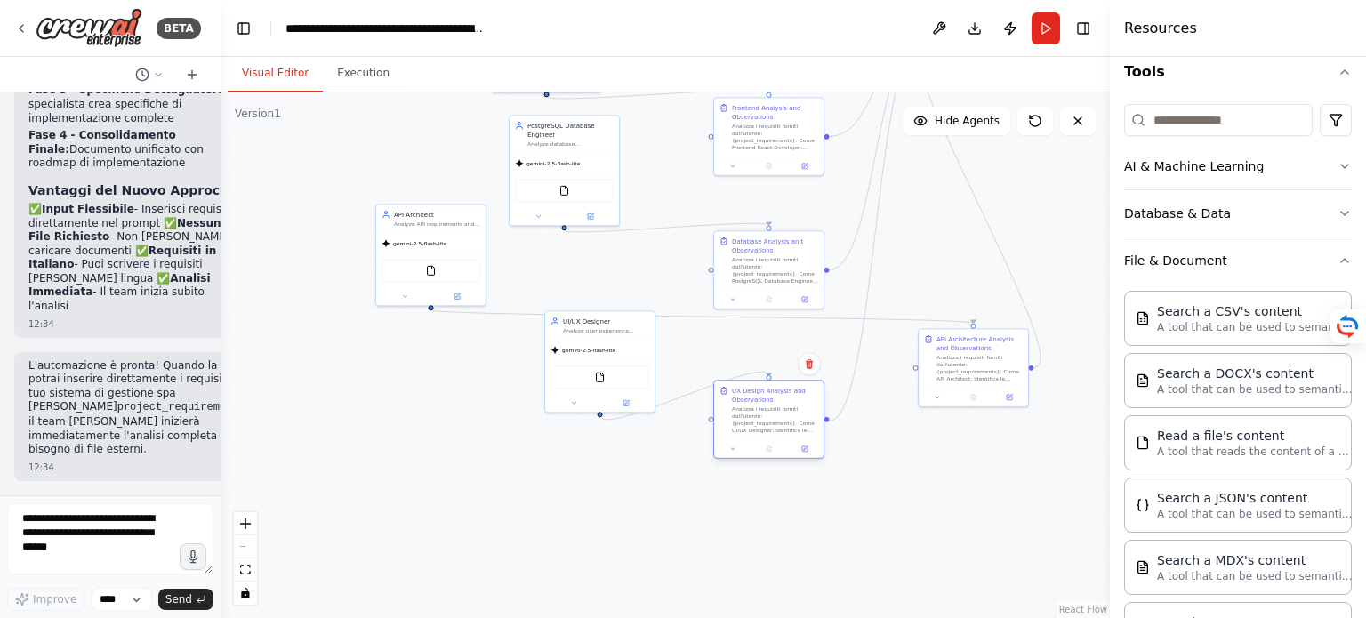
click at [768, 444] on div at bounding box center [768, 448] width 109 height 19
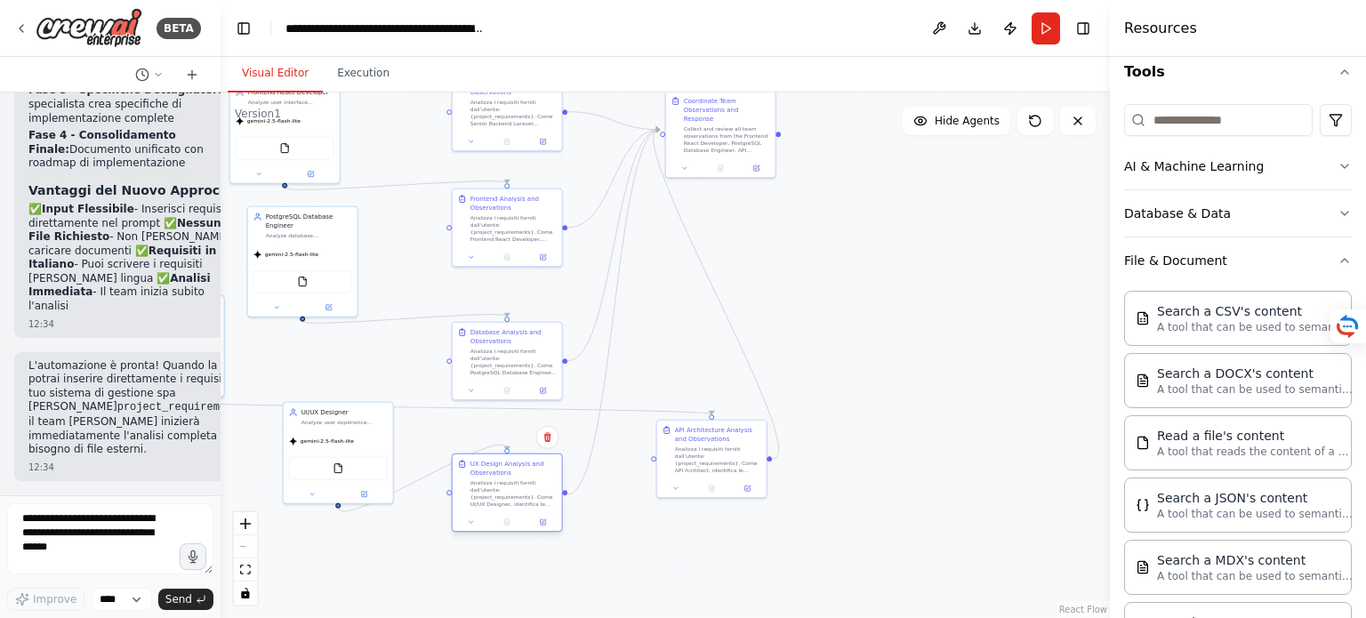
drag, startPoint x: 955, startPoint y: 458, endPoint x: 511, endPoint y: 512, distance: 448.0
click at [511, 513] on div at bounding box center [507, 522] width 109 height 19
